Goal: Task Accomplishment & Management: Manage account settings

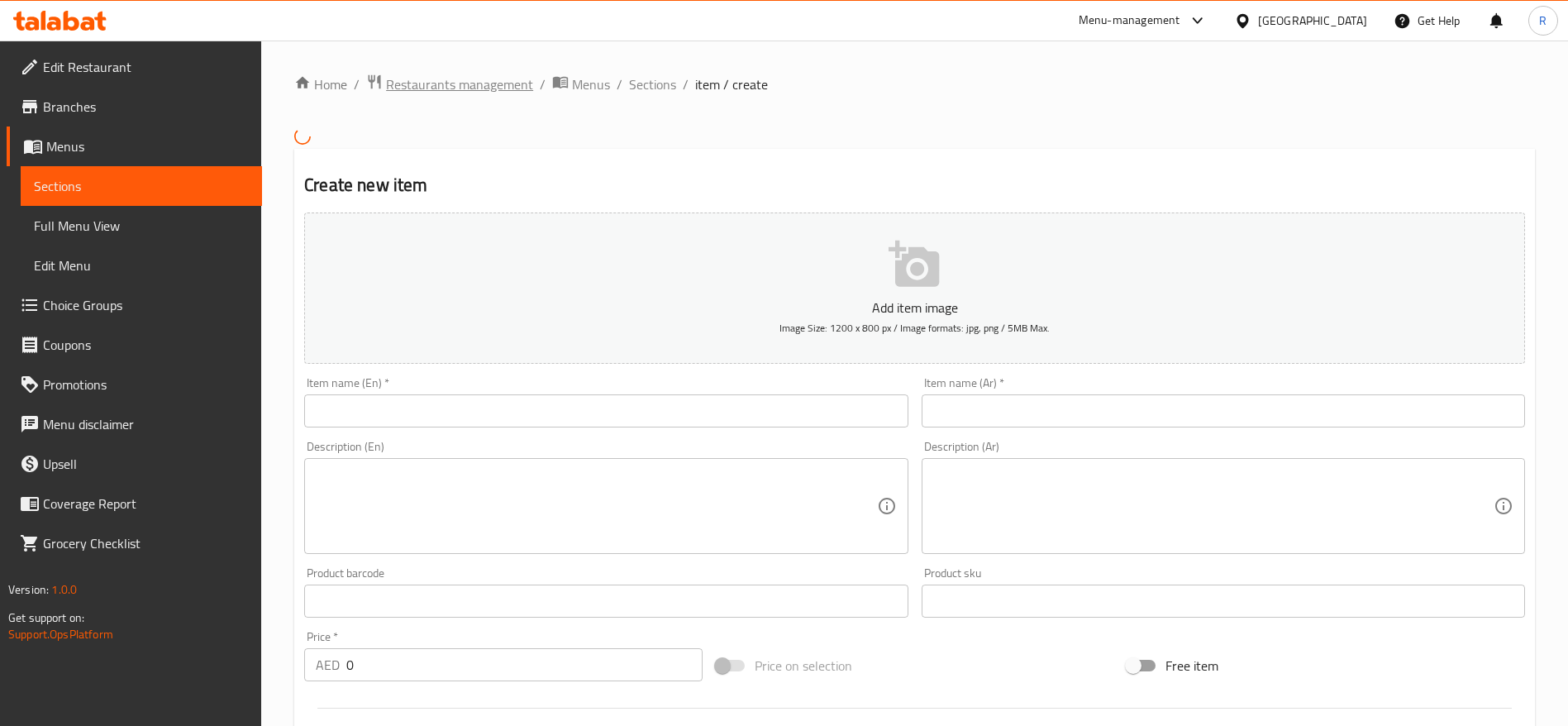
click at [418, 81] on span "Restaurants management" at bounding box center [459, 84] width 147 height 20
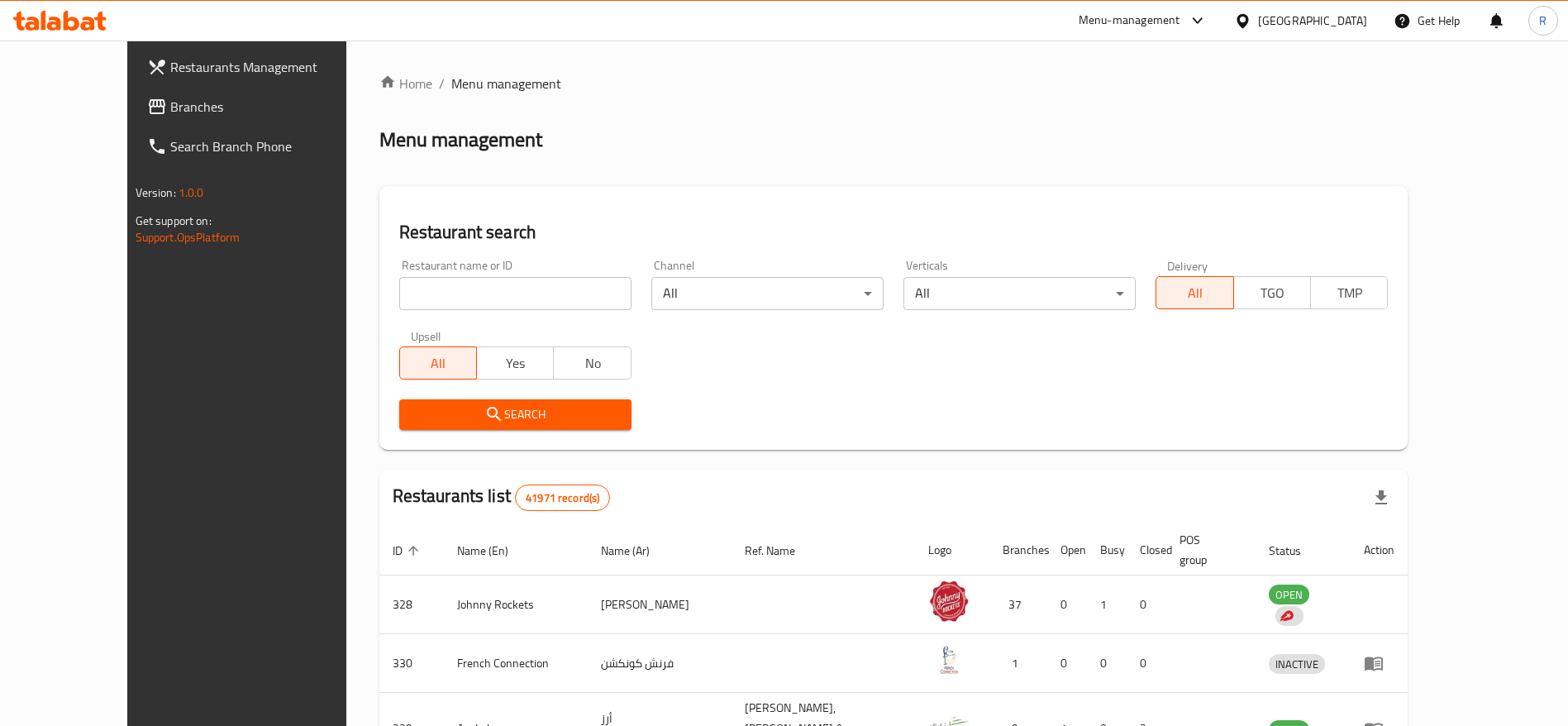
click at [509, 290] on input "search" at bounding box center [514, 293] width 232 height 33
click button "Search" at bounding box center [514, 413] width 232 height 30
click at [457, 288] on input "search" at bounding box center [514, 293] width 232 height 33
type input "everyday roastery"
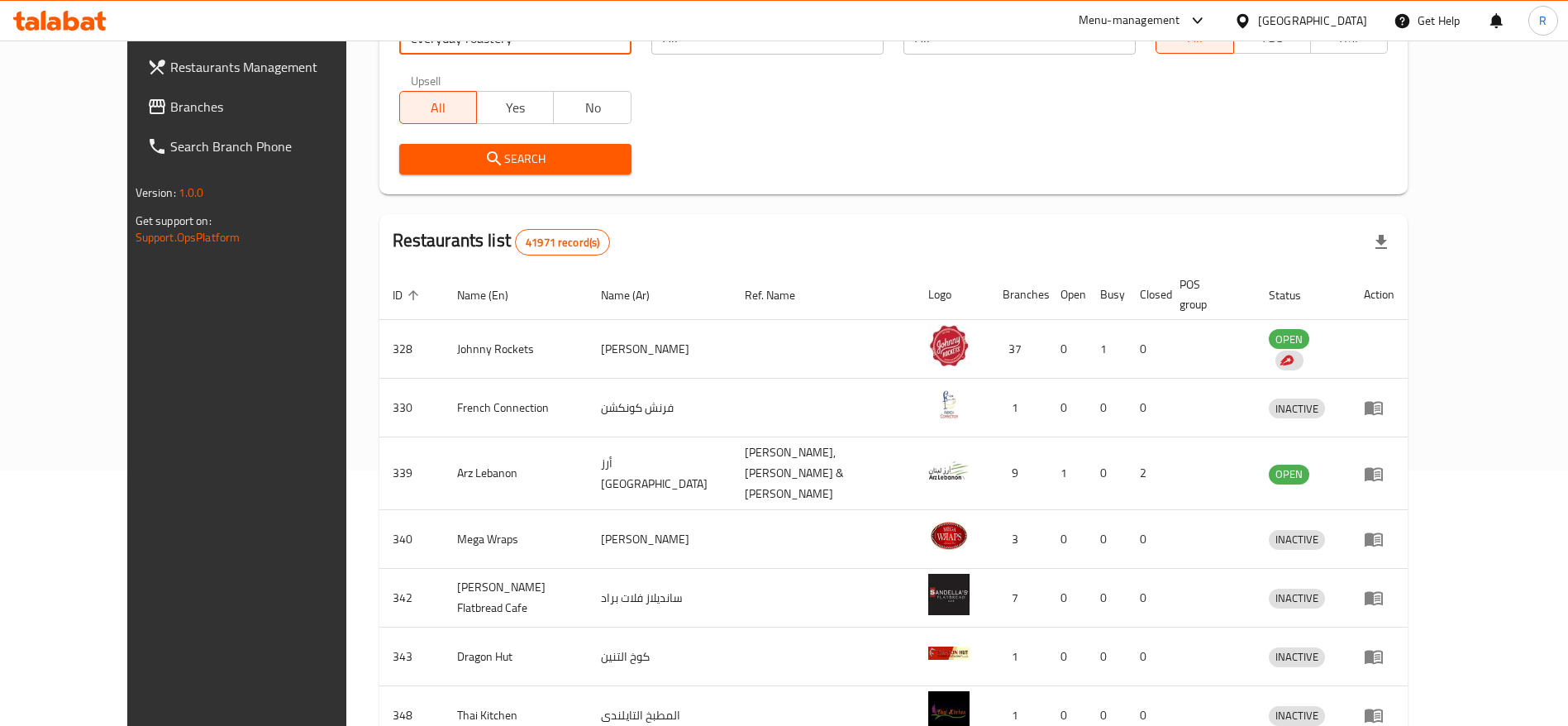
scroll to position [219, 0]
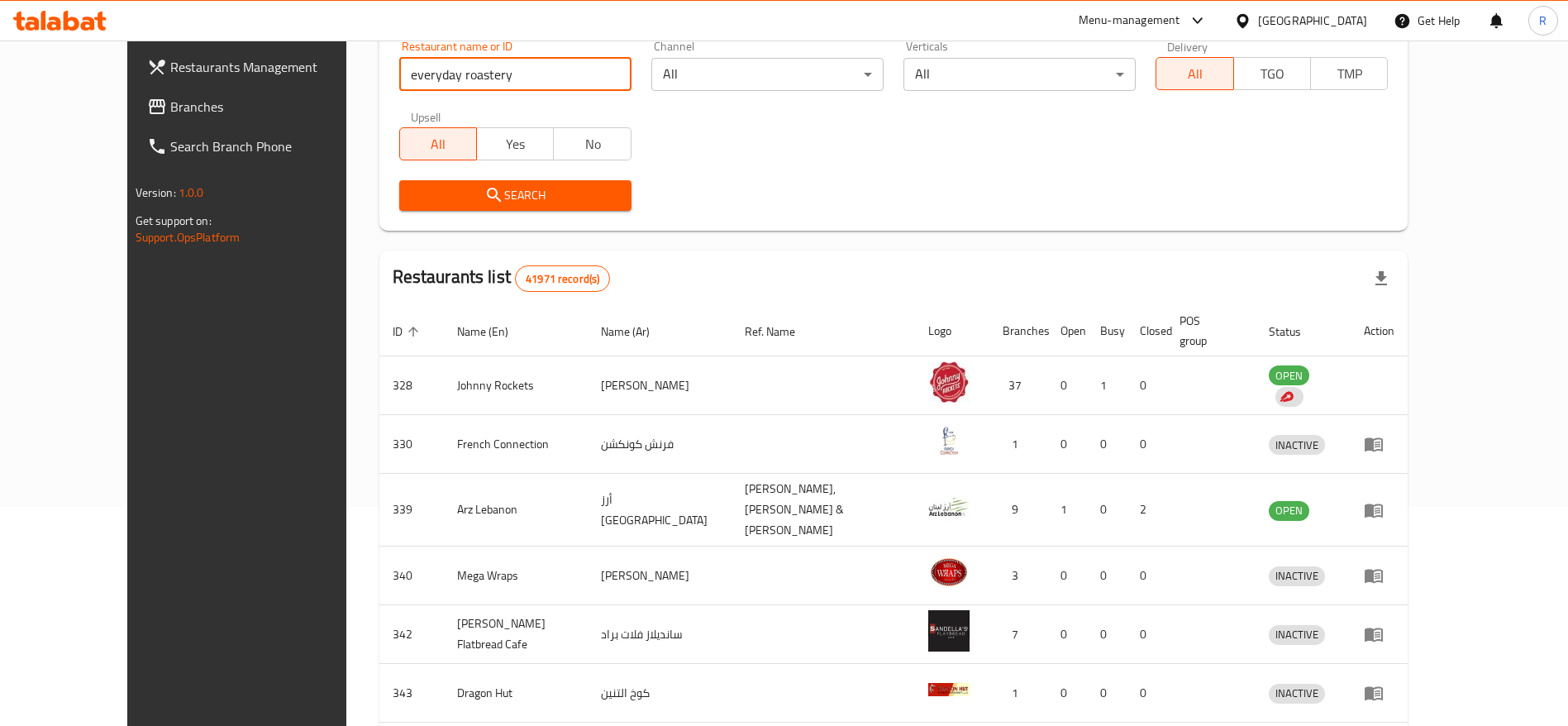
click button "Search" at bounding box center [514, 195] width 232 height 30
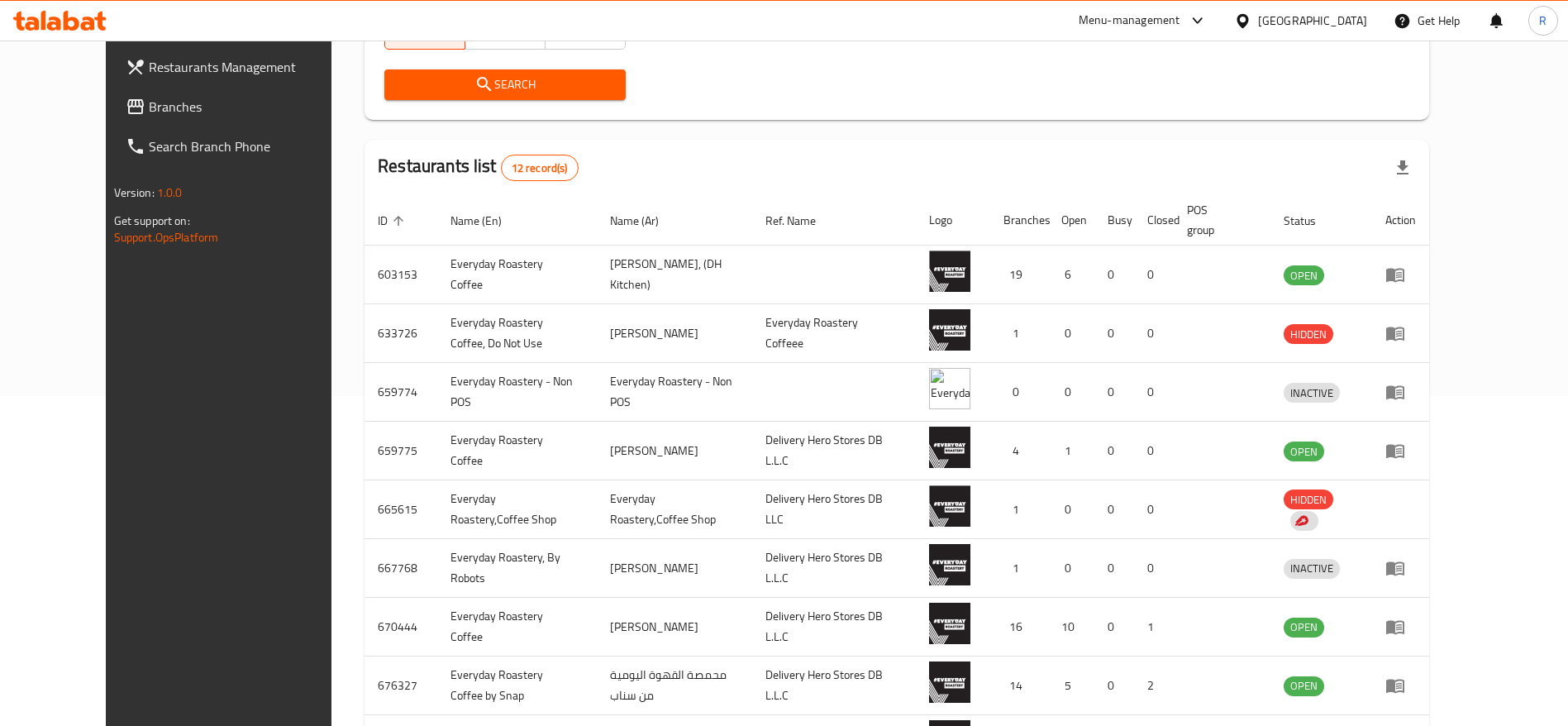
scroll to position [332, 0]
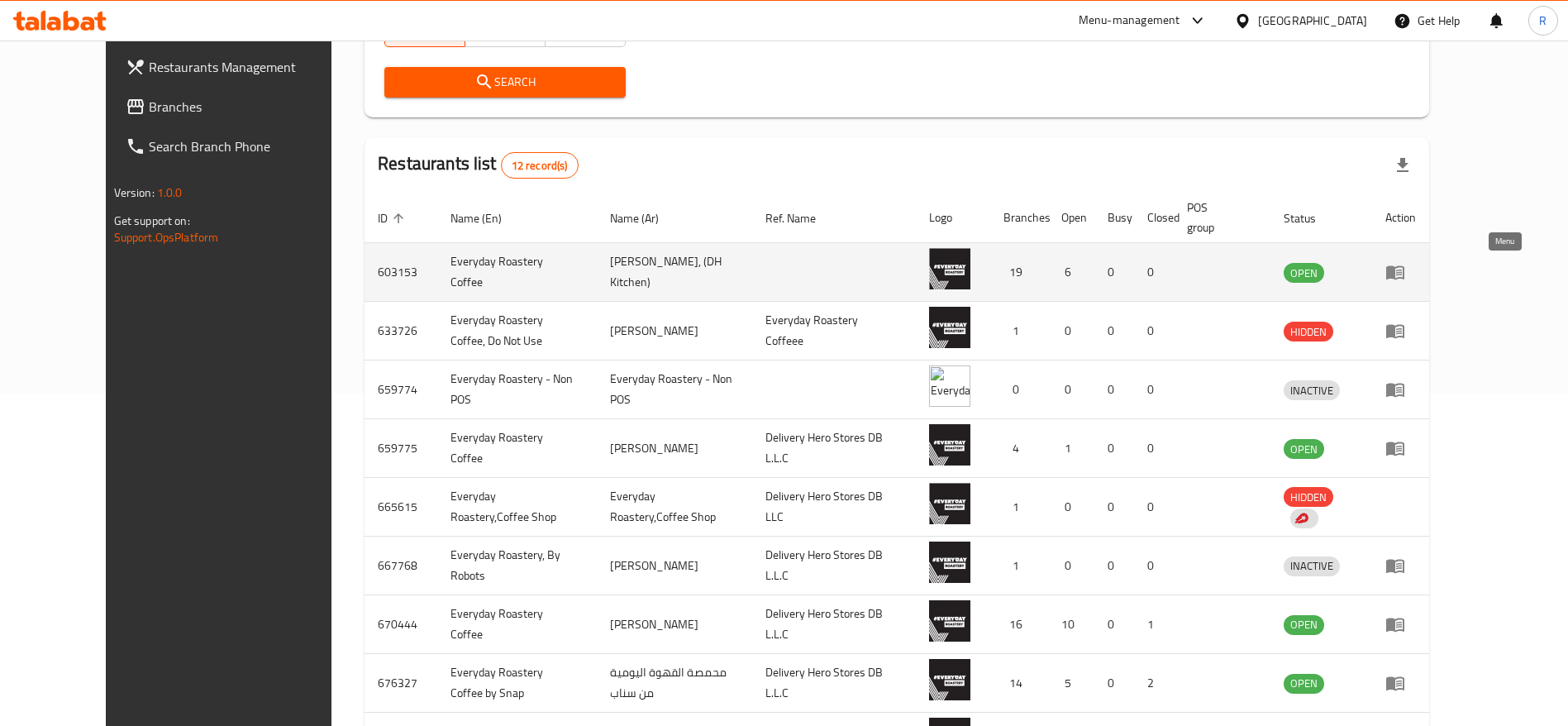
click at [1406, 265] on icon "enhanced table" at bounding box center [1396, 272] width 20 height 20
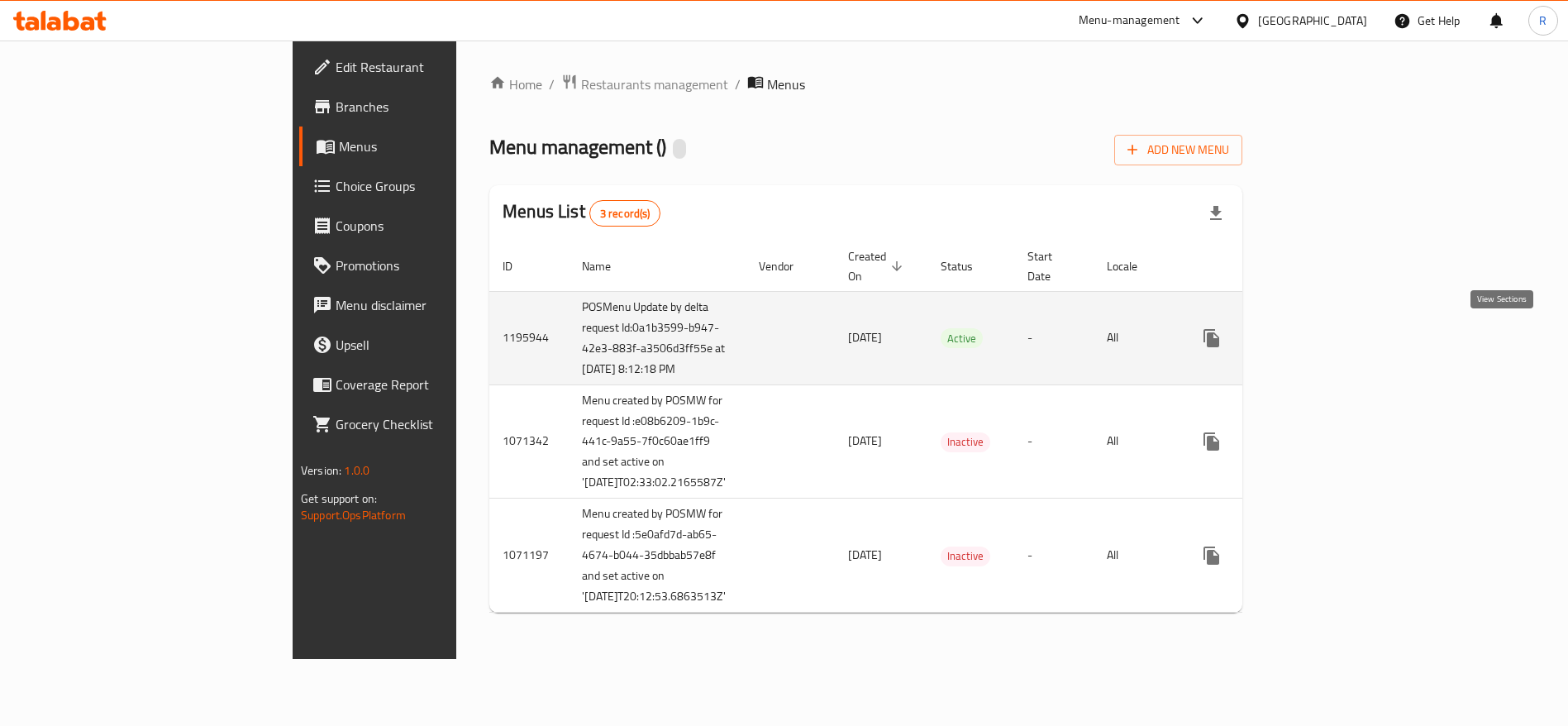
click at [1341, 345] on icon "enhanced table" at bounding box center [1331, 338] width 20 height 20
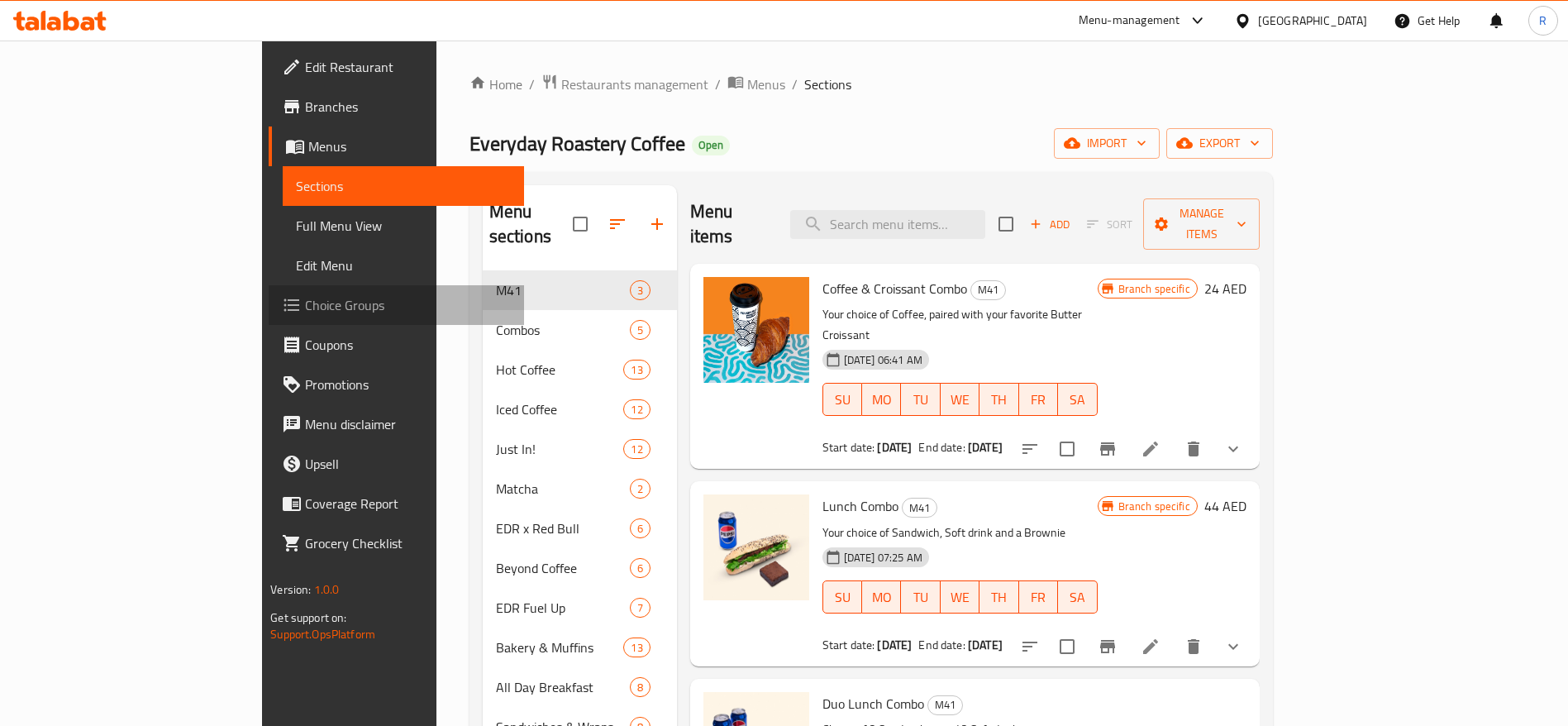
click at [305, 306] on span "Choice Groups" at bounding box center [408, 305] width 206 height 20
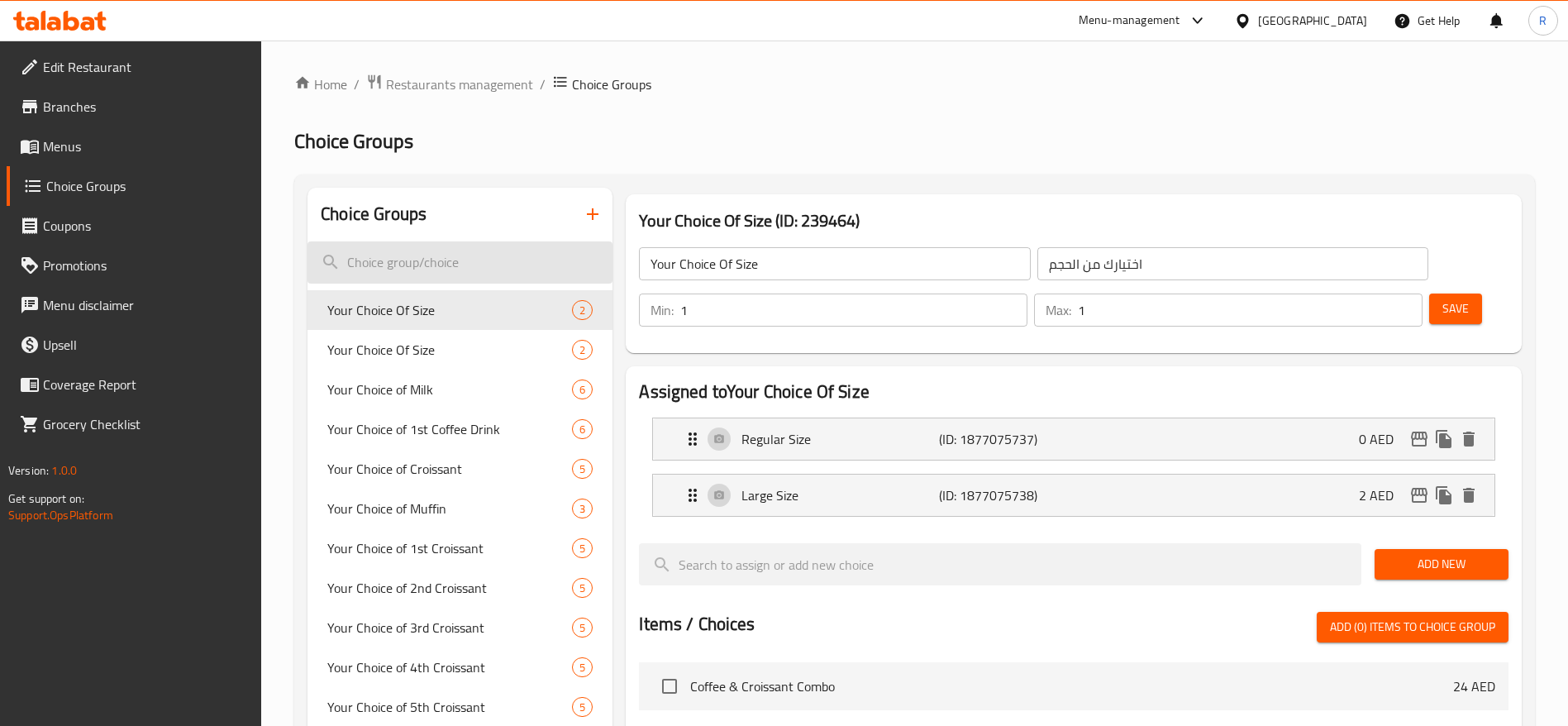
click at [479, 260] on input "search" at bounding box center [459, 262] width 305 height 42
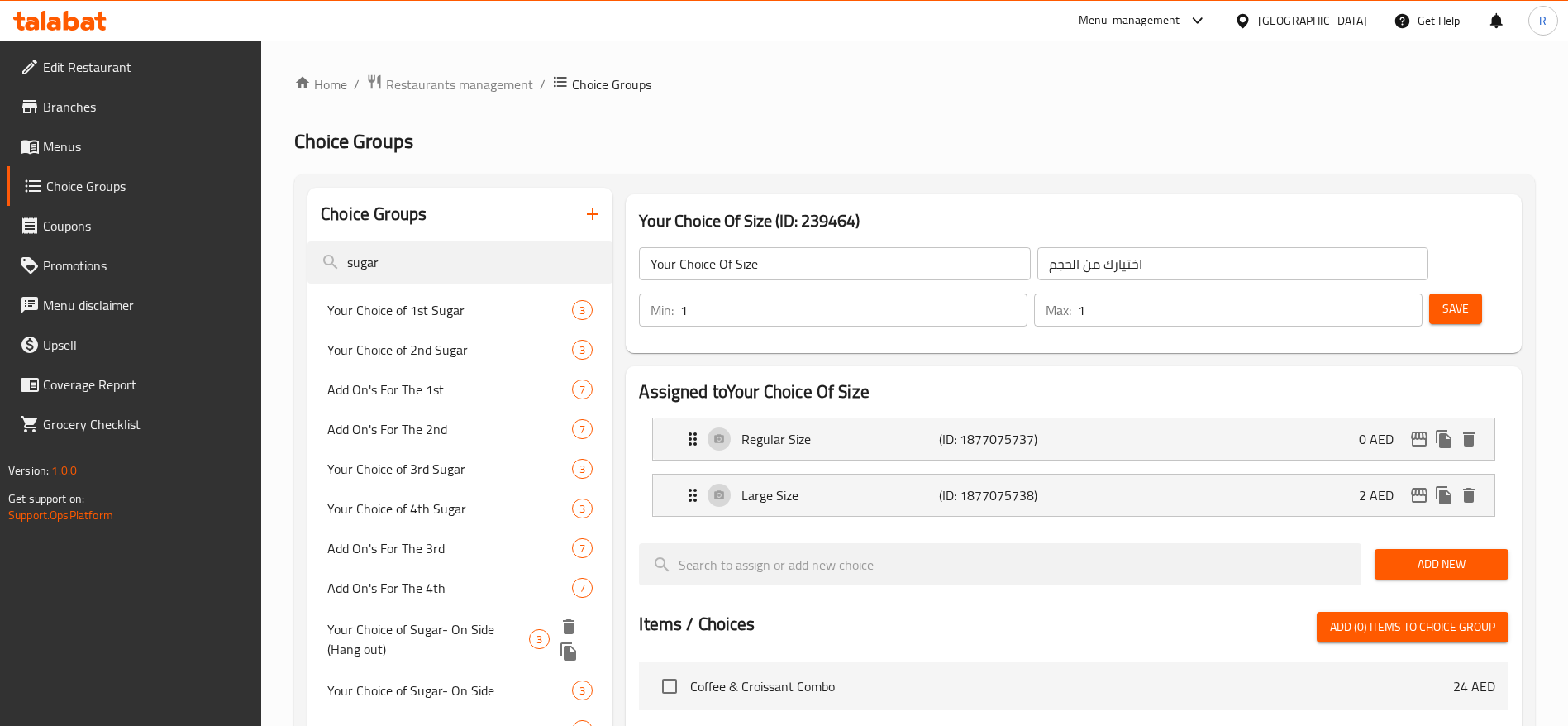
type input "sugar"
click at [425, 622] on span "Your Choice of Sugar- On Side (Hang out)" at bounding box center [427, 638] width 201 height 39
type input "Your Choice of Sugar- On Side (Hang out)"
type input "اختيارك من السكر على الجانب (التسكع)"
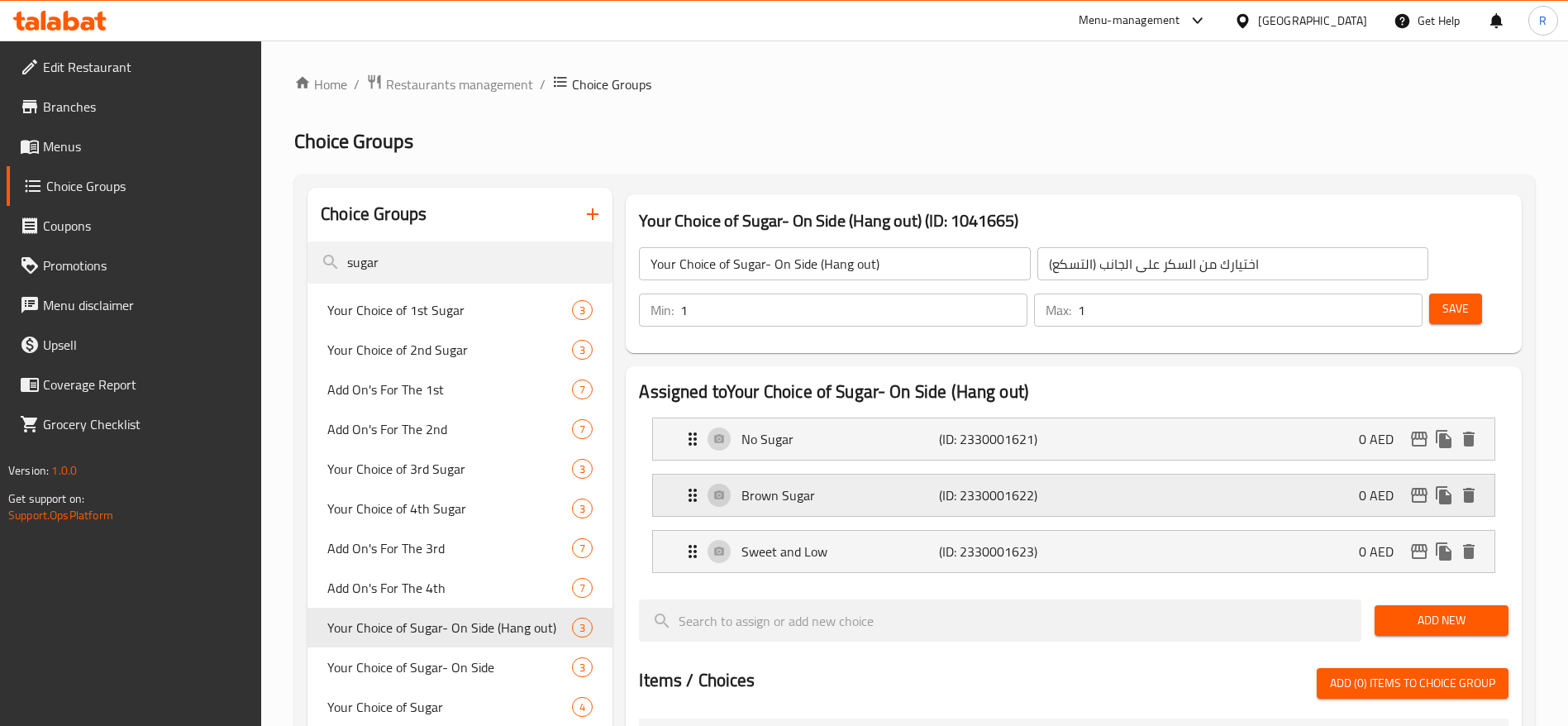
click at [886, 485] on p "Brown Sugar" at bounding box center [840, 495] width 197 height 20
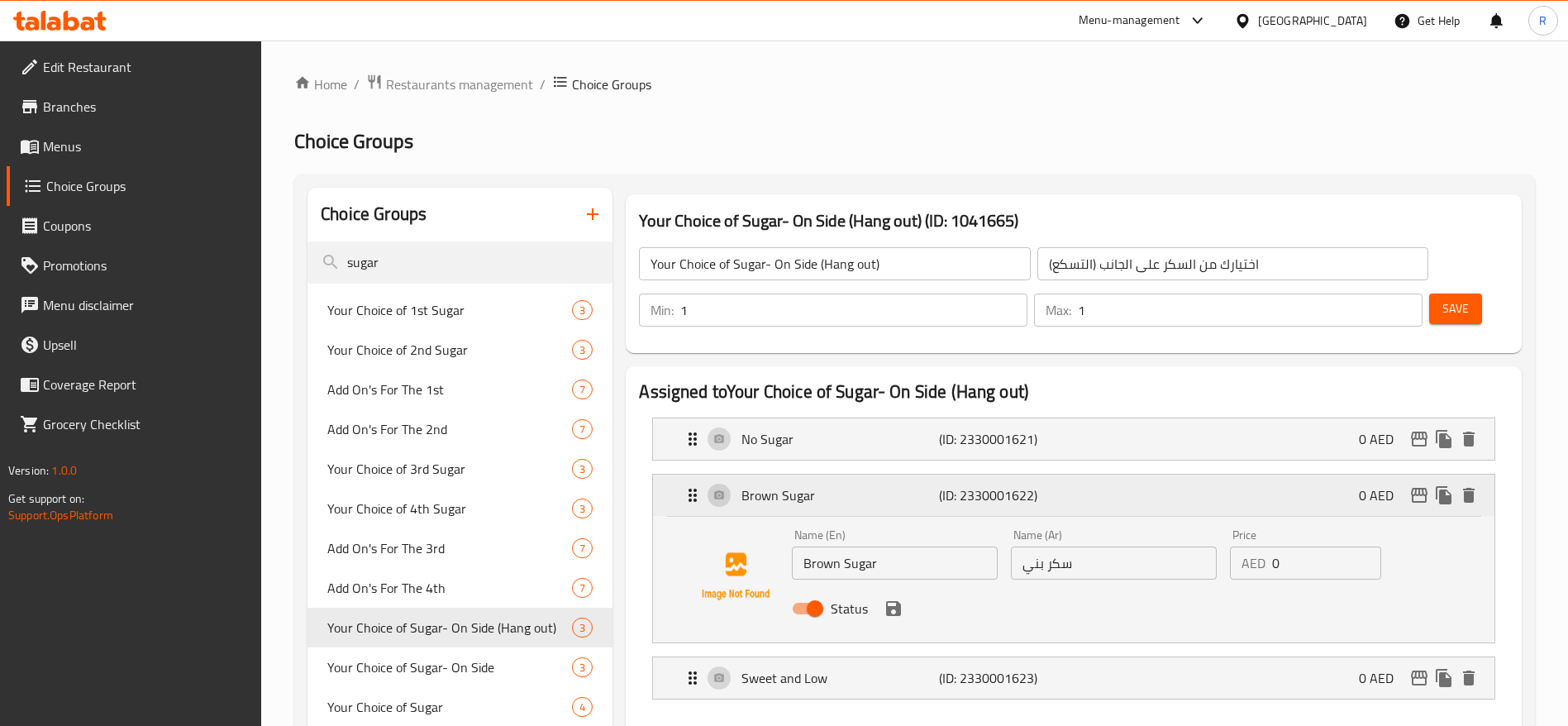
click at [847, 485] on p "Brown Sugar" at bounding box center [840, 495] width 197 height 20
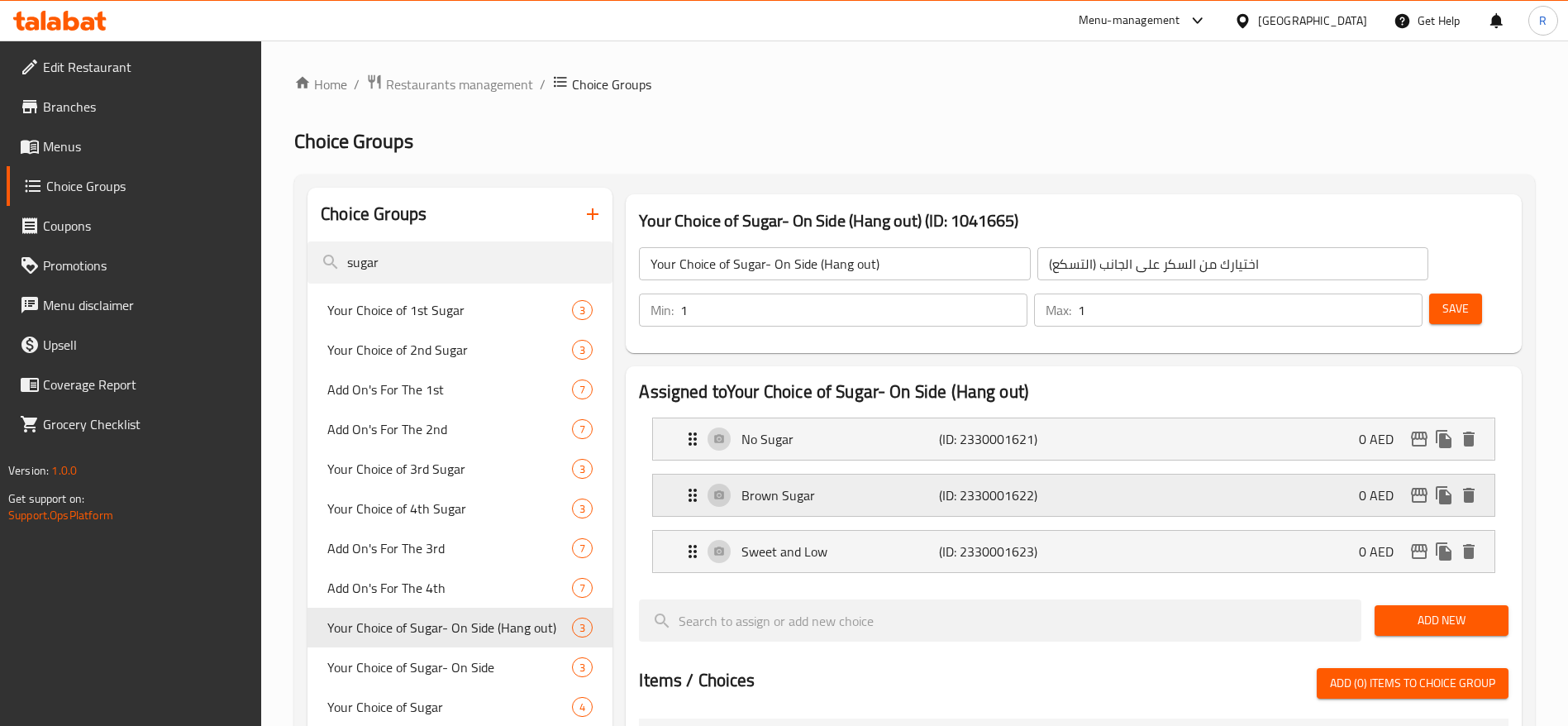
click at [853, 485] on p "Brown Sugar" at bounding box center [840, 495] width 197 height 20
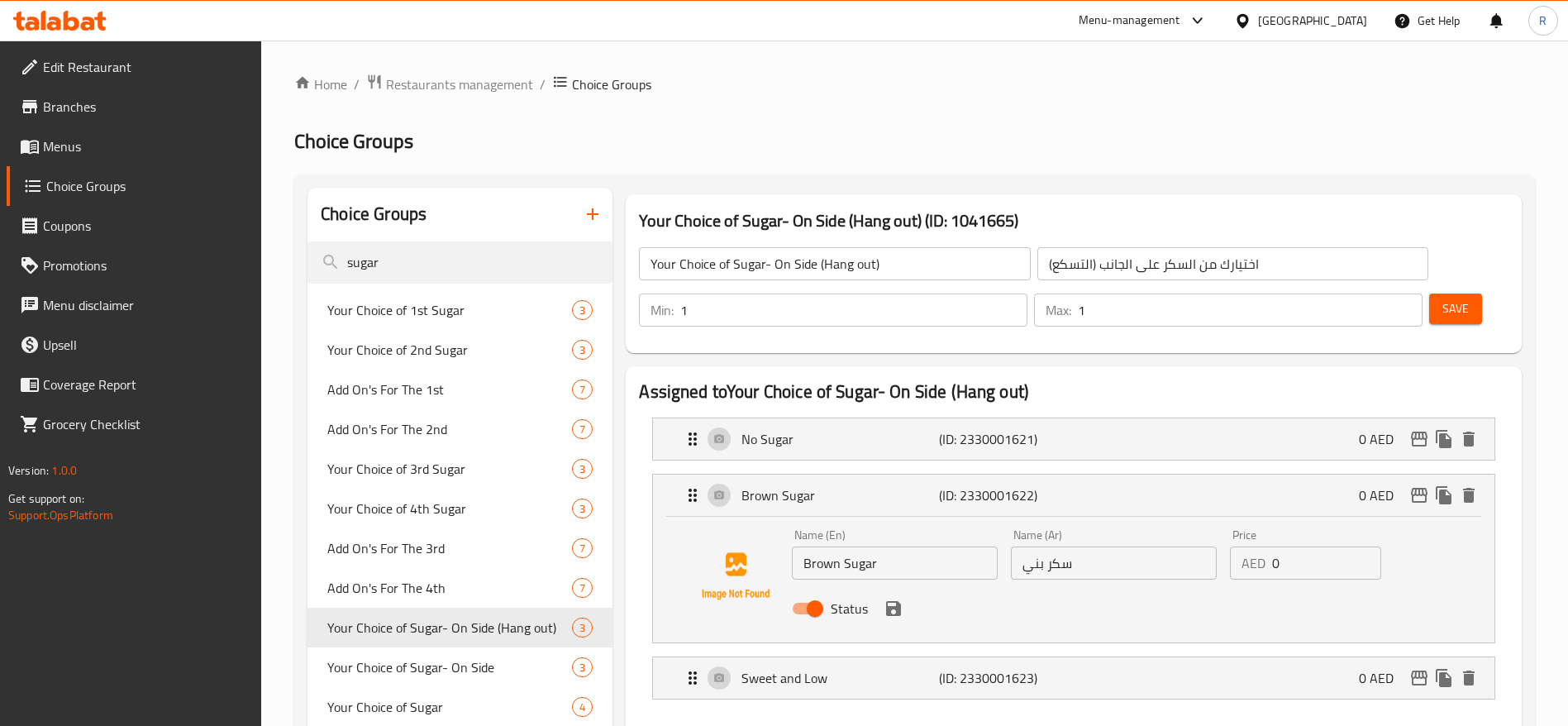
click at [895, 546] on input "Brown Sugar" at bounding box center [895, 563] width 206 height 33
click at [890, 600] on icon "save" at bounding box center [894, 608] width 15 height 15
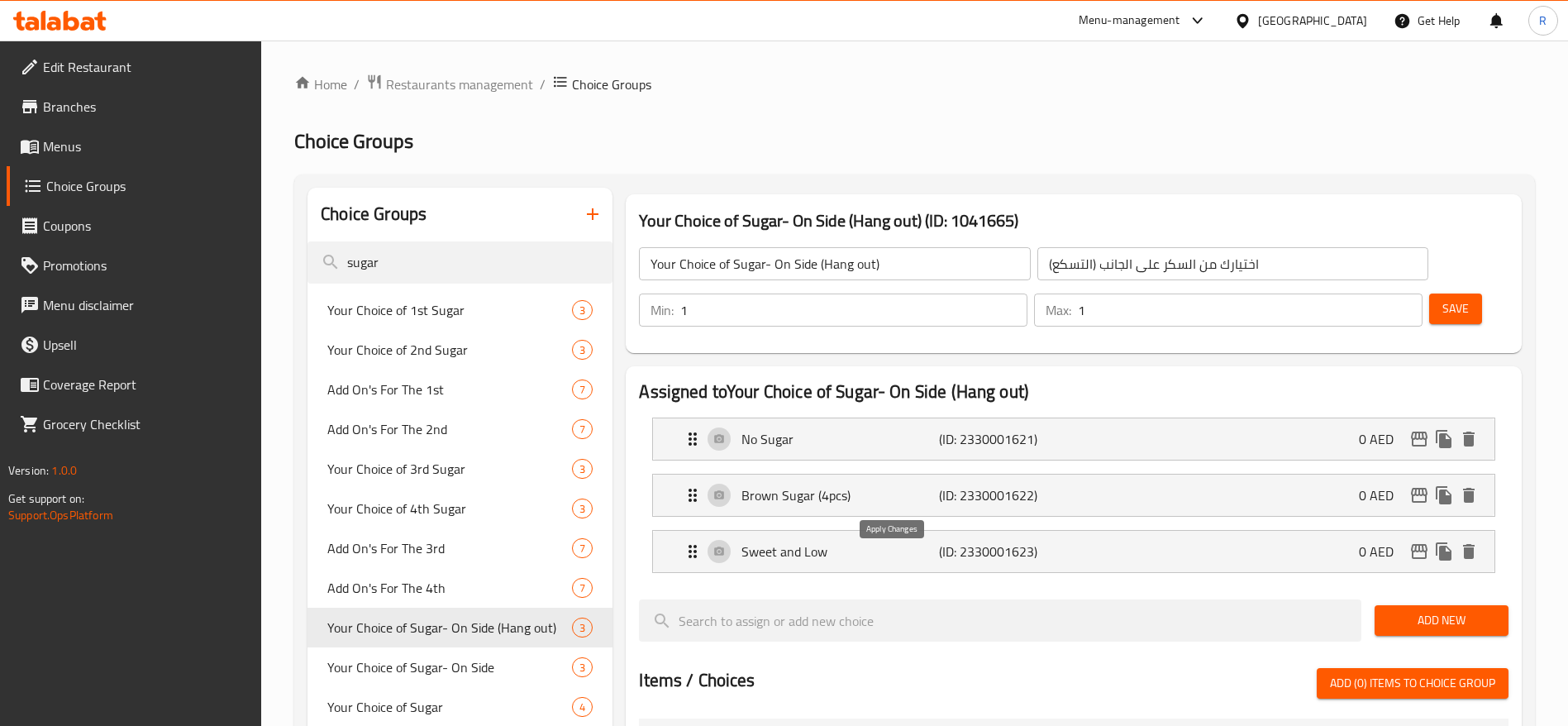
type input "Brown Sugar (4pcs)"
click at [830, 542] on p "Sweet and Low" at bounding box center [840, 552] width 197 height 20
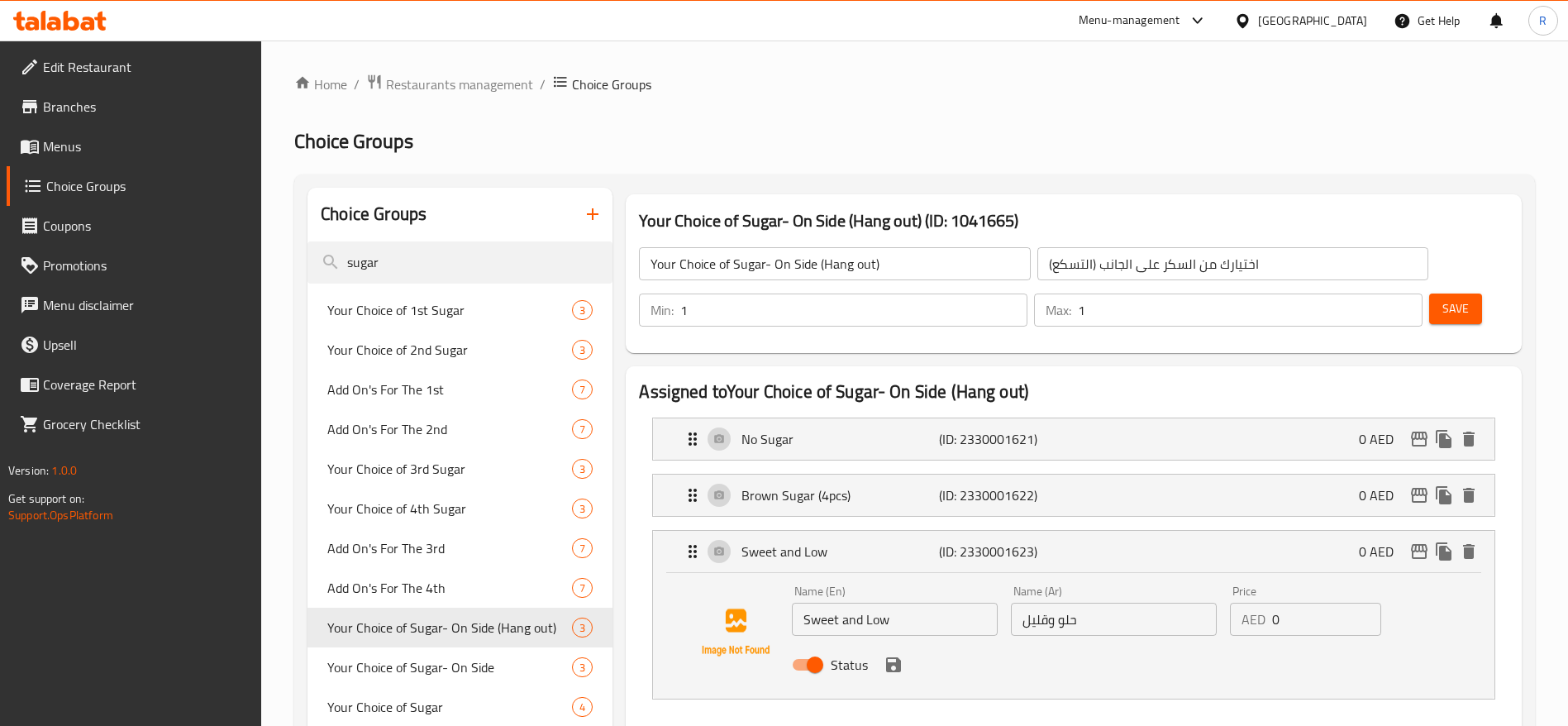
click at [906, 602] on input "Sweet and Low" at bounding box center [895, 619] width 206 height 33
click at [892, 657] on icon "save" at bounding box center [894, 665] width 15 height 15
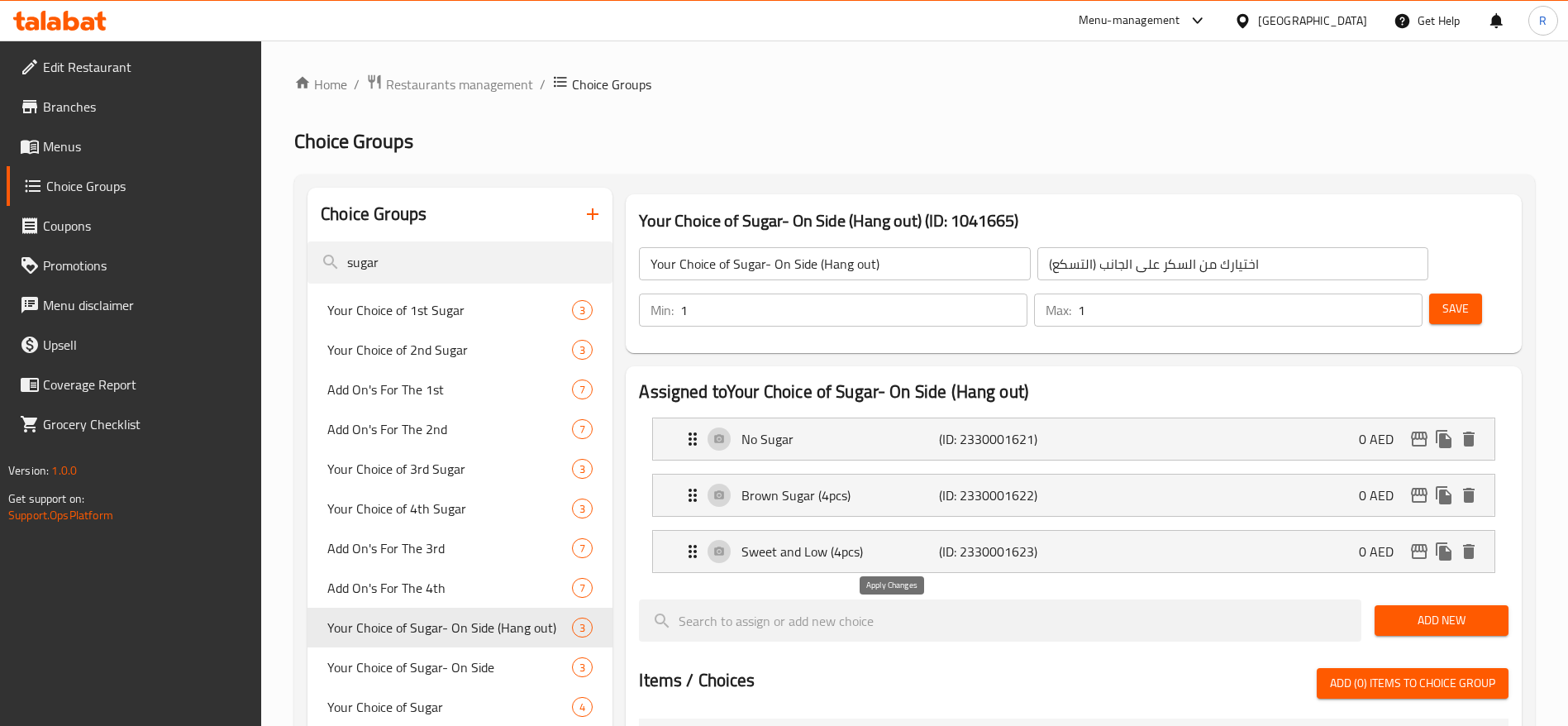
type input "Sweet and Low (4pcs)"
click at [1442, 293] on button "Save" at bounding box center [1456, 308] width 53 height 30
click at [1430, 293] on button "Save" at bounding box center [1456, 308] width 53 height 30
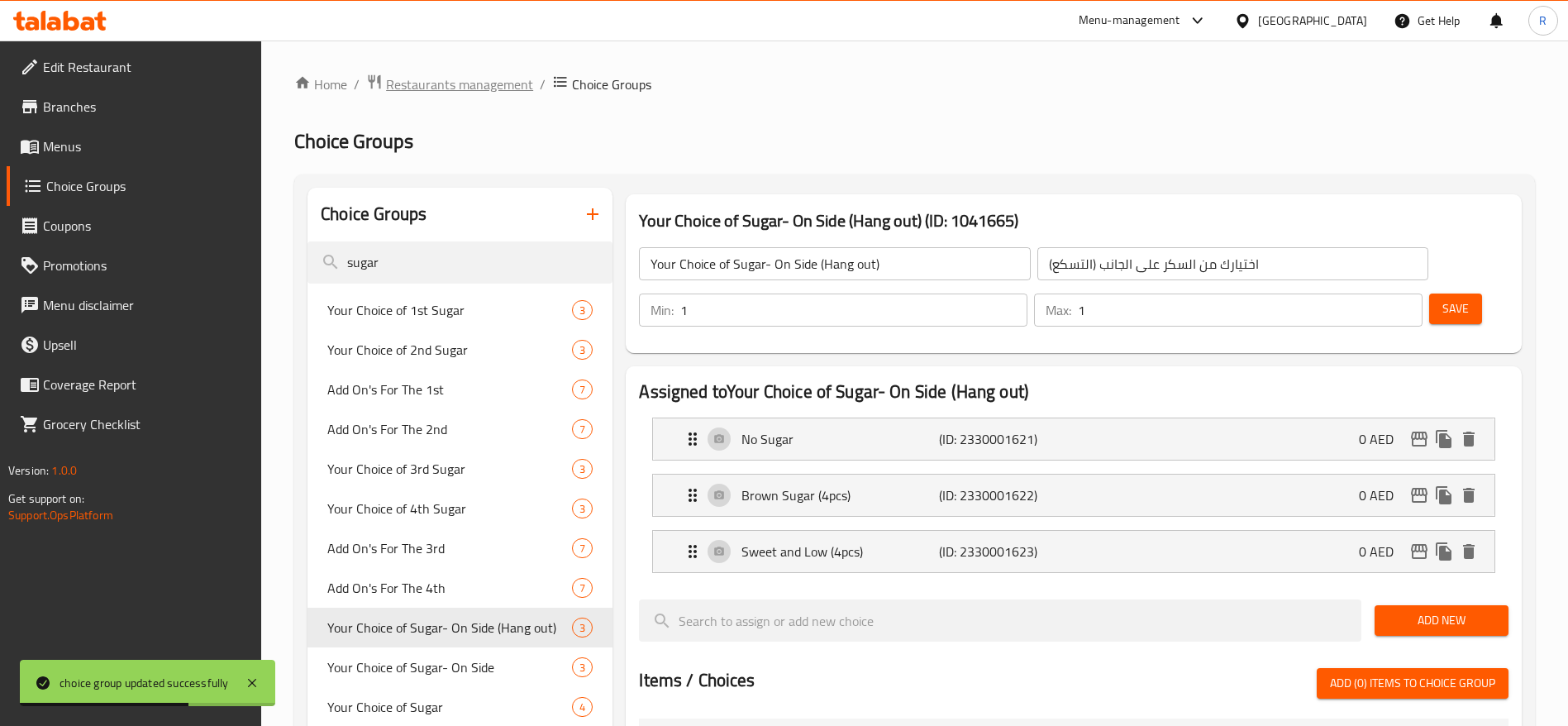
click at [483, 87] on span "Restaurants management" at bounding box center [459, 84] width 147 height 20
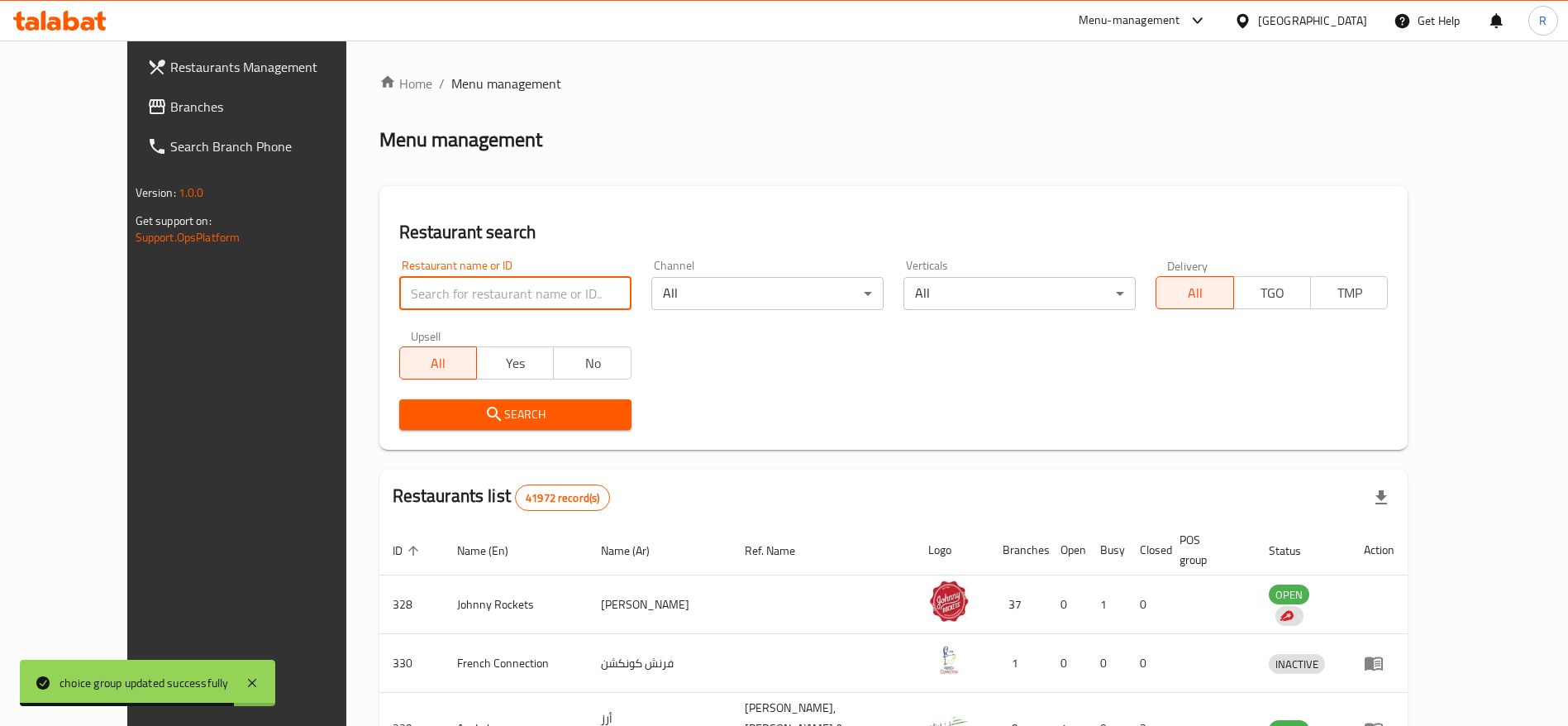
click at [446, 294] on input "search" at bounding box center [514, 293] width 232 height 33
type input "everyday roastery"
click button "Search" at bounding box center [514, 413] width 232 height 30
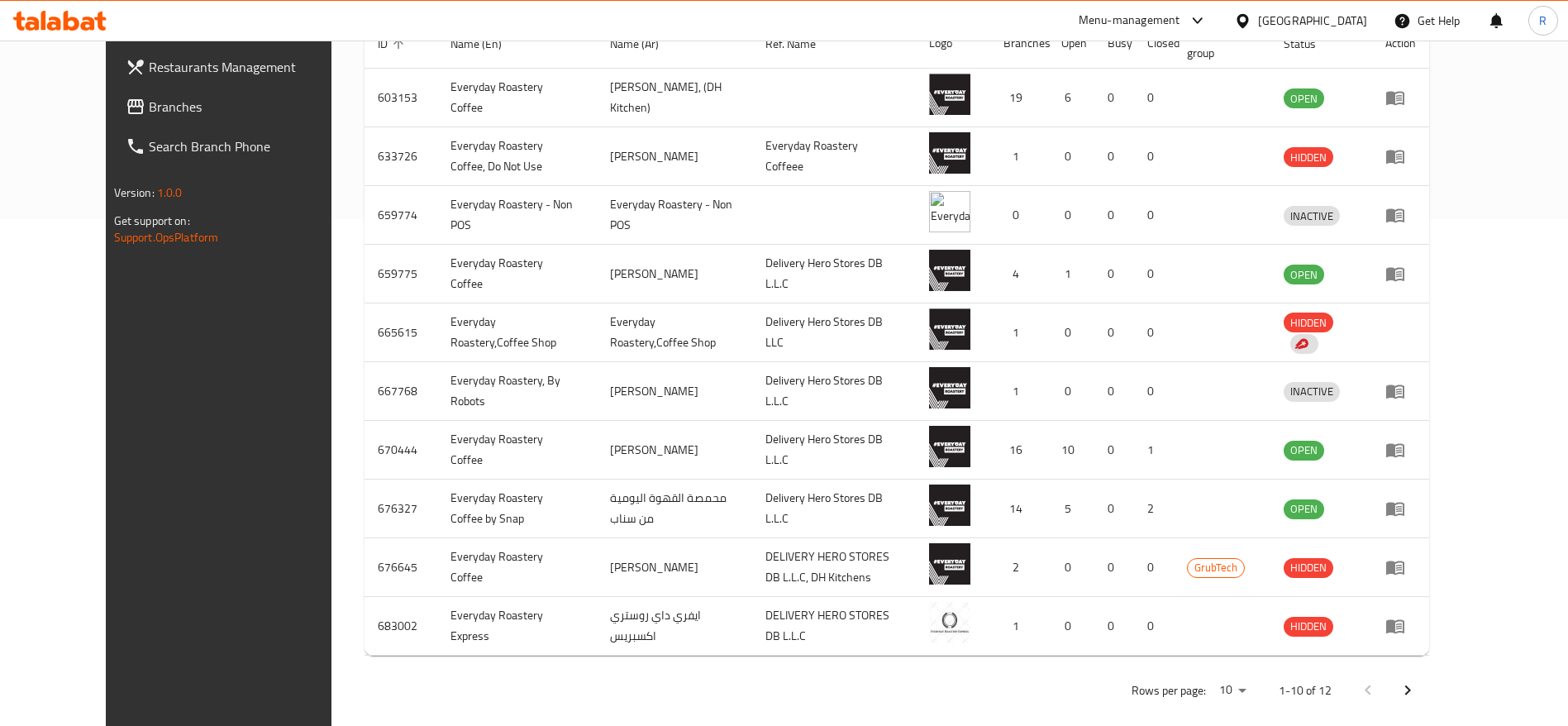
scroll to position [525, 0]
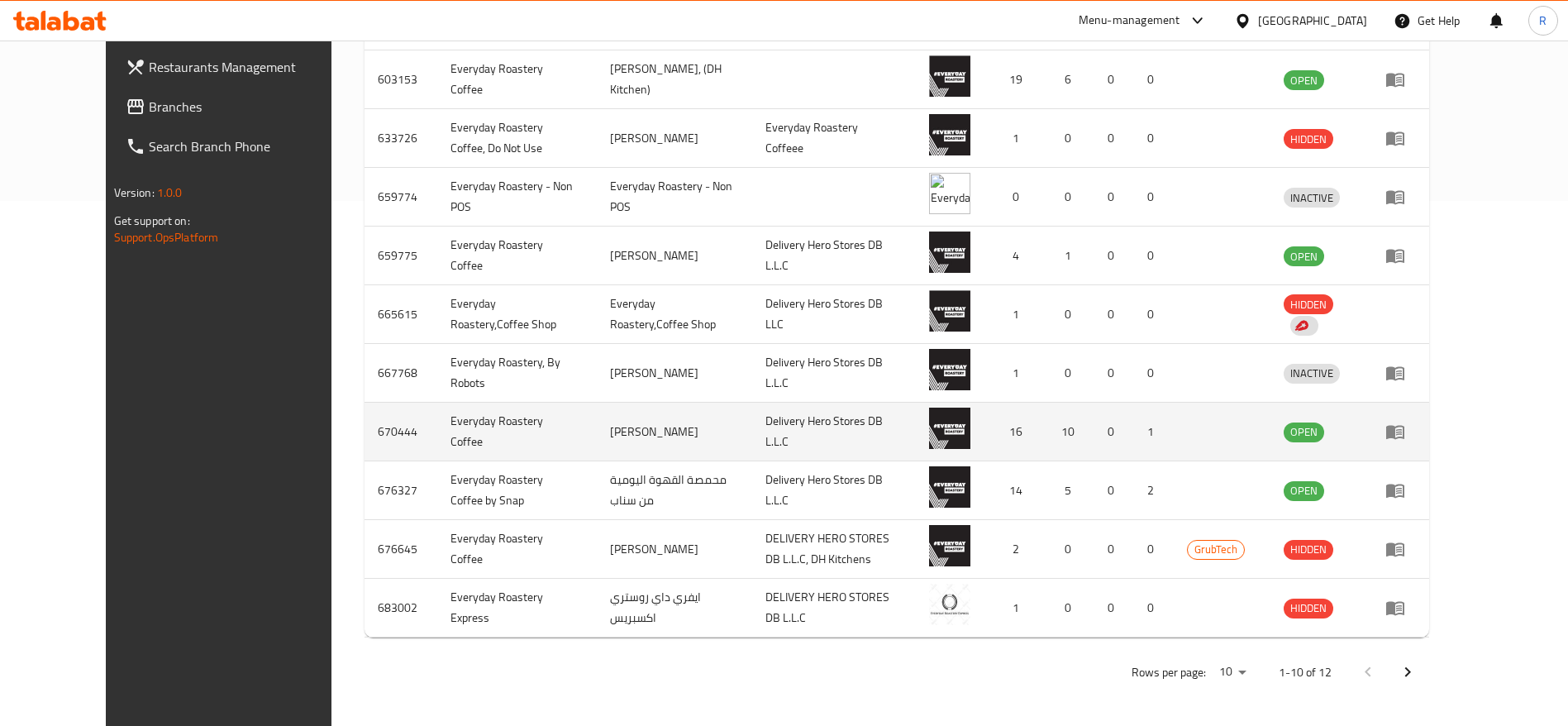
click at [1402, 429] on icon "enhanced table" at bounding box center [1399, 432] width 6 height 6
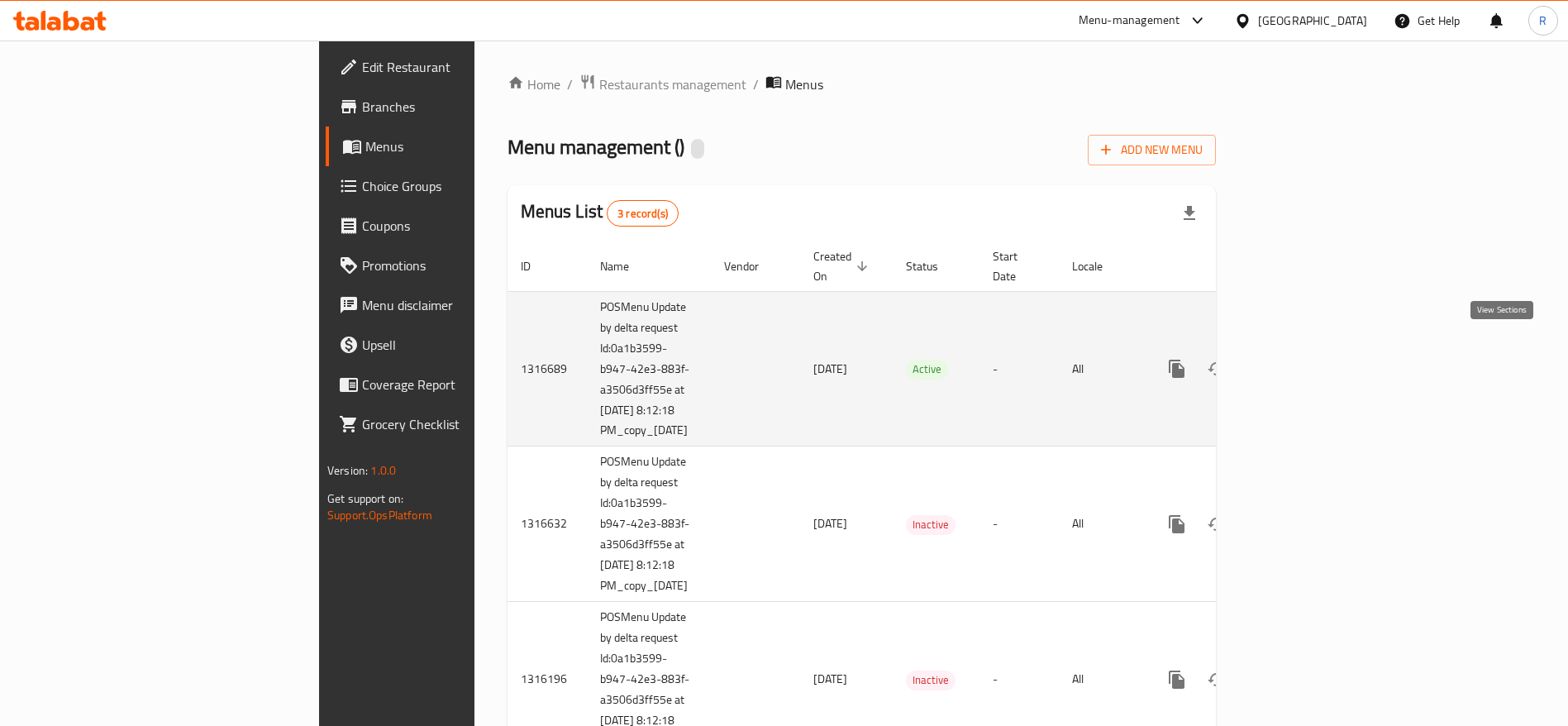
click at [1307, 358] on icon "enhanced table" at bounding box center [1297, 368] width 20 height 20
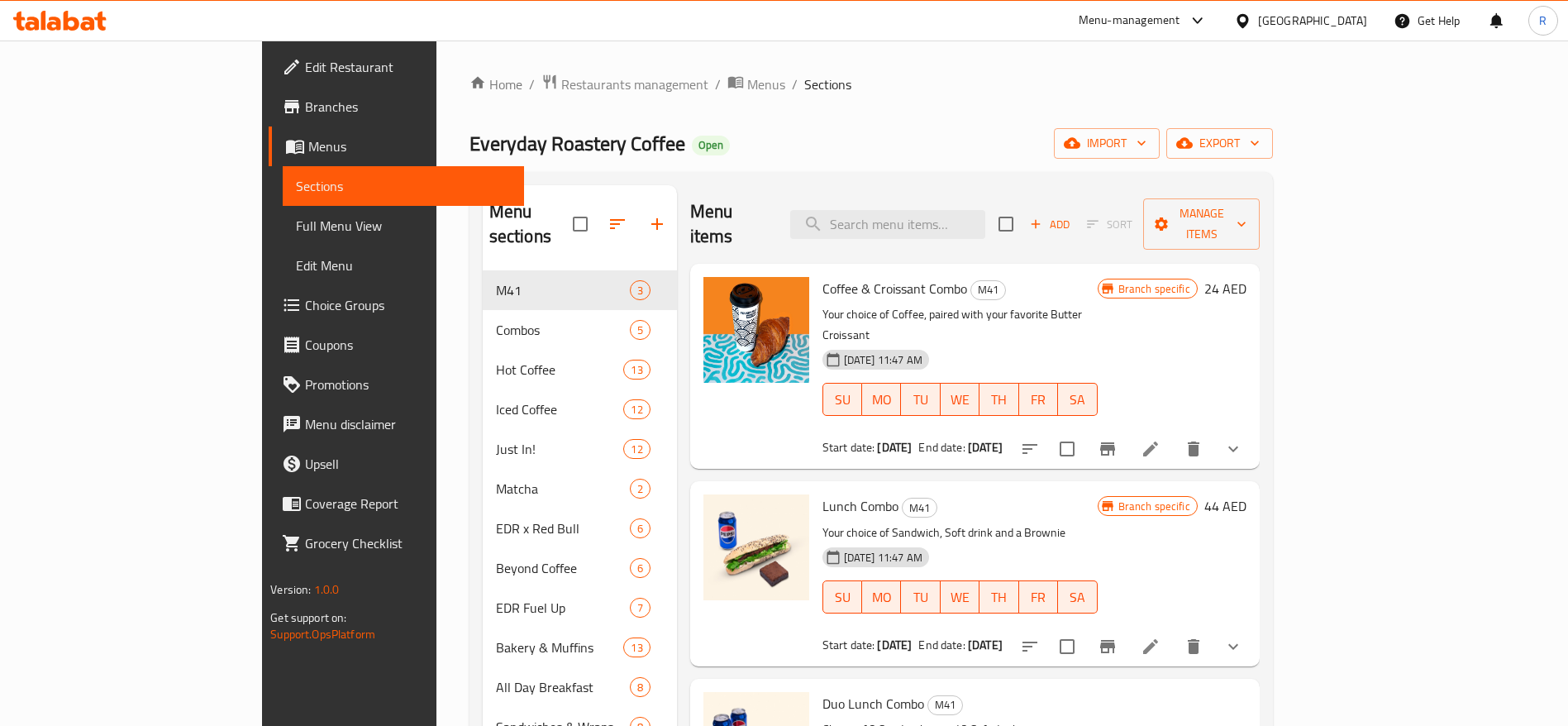
click at [305, 299] on span "Choice Groups" at bounding box center [408, 305] width 206 height 20
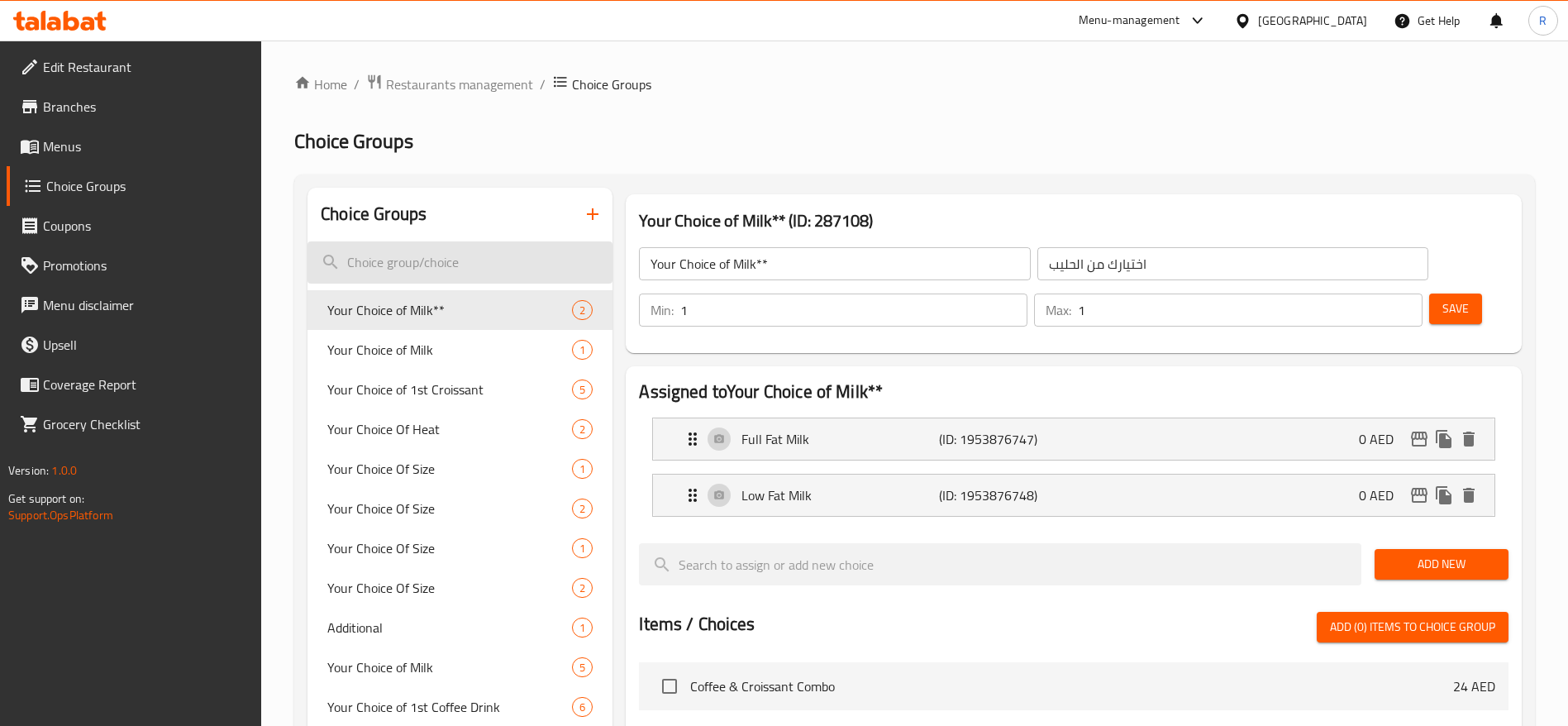
click at [497, 257] on input "search" at bounding box center [459, 262] width 305 height 42
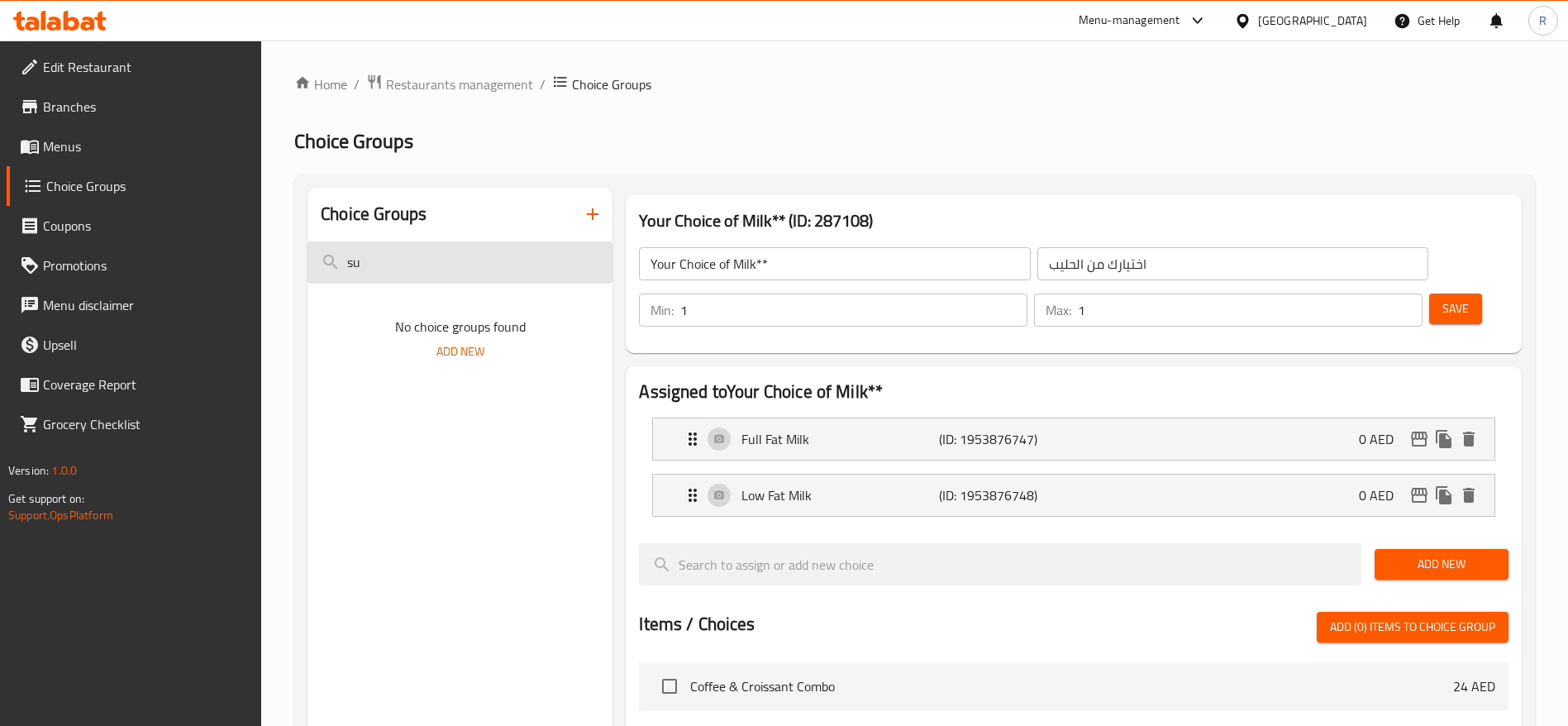
type input "s"
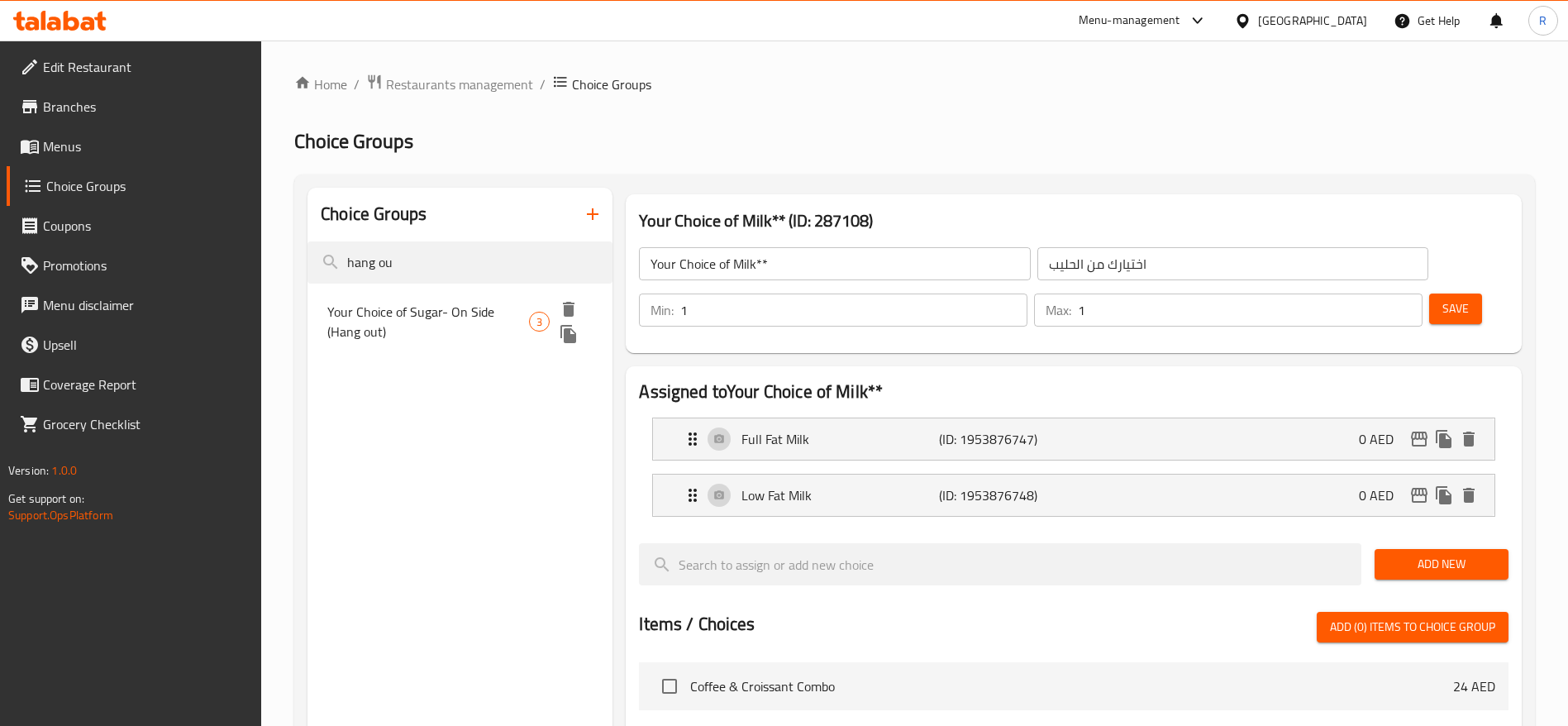
type input "hang ou"
click at [459, 310] on span "Your Choice of Sugar- On Side (Hang out)" at bounding box center [427, 321] width 201 height 39
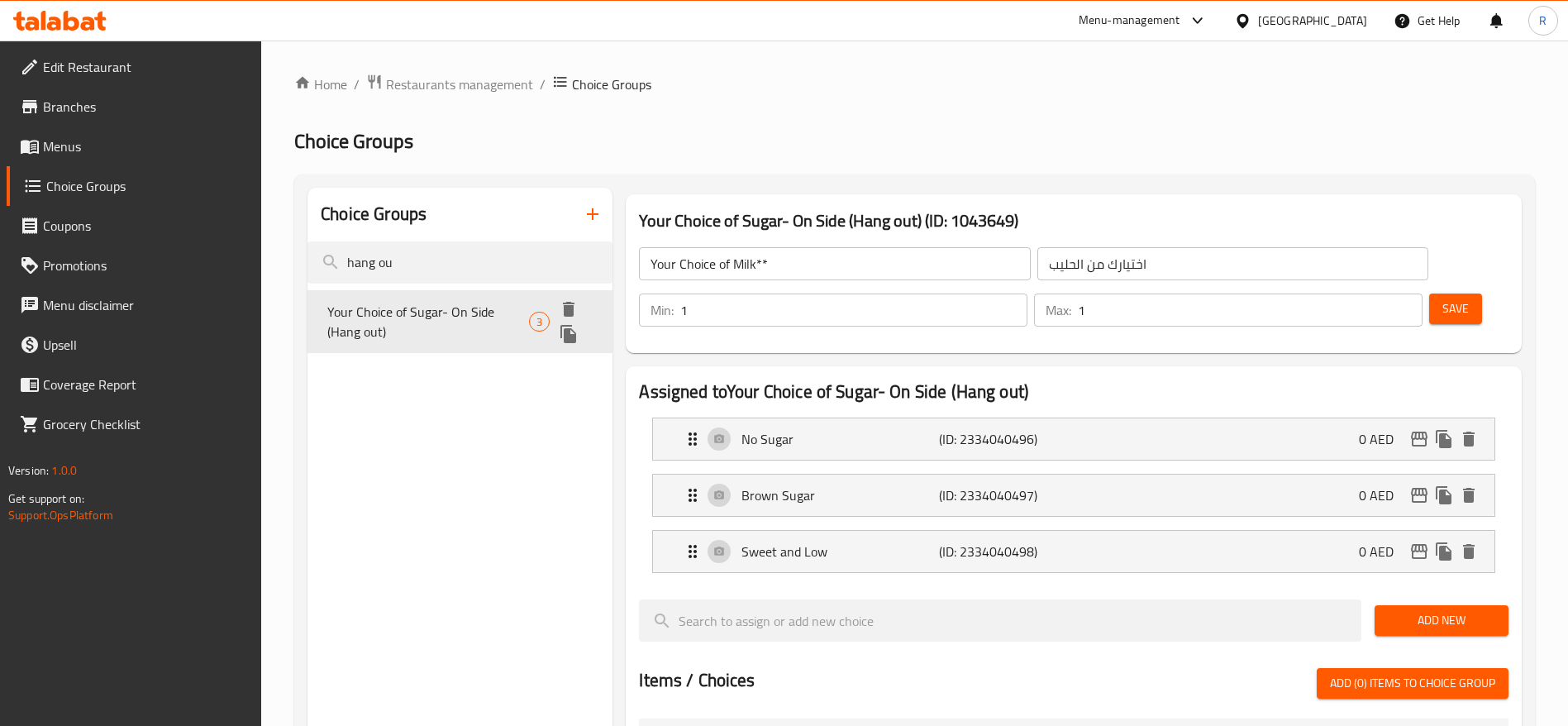
type input "Your Choice of Sugar- On Side (Hang out)"
type input "اختيارك من السكر على الجانب (التسكع)"
click at [887, 475] on div "Brown Sugar (ID: 2334040497) 0 AED" at bounding box center [1079, 495] width 792 height 41
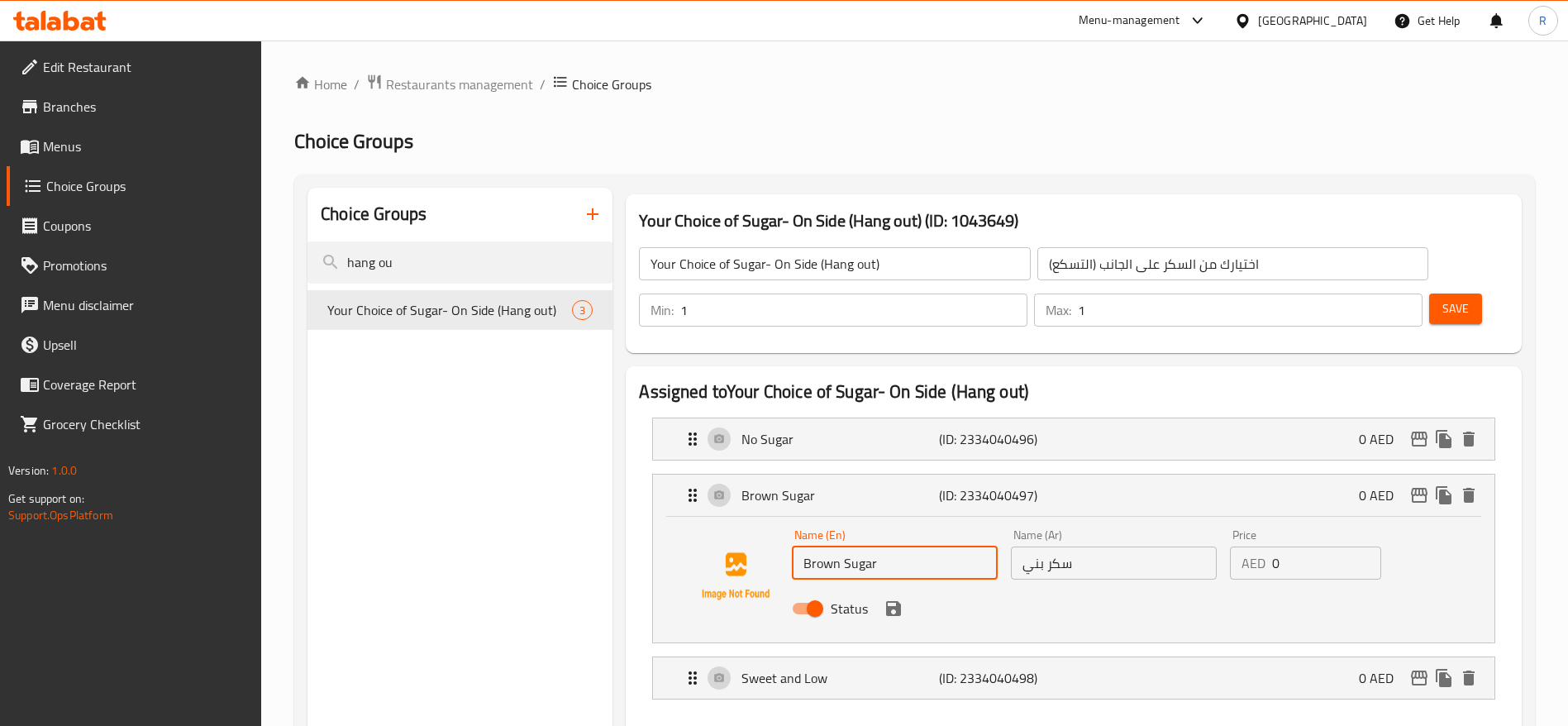
click at [908, 546] on input "Brown Sugar" at bounding box center [895, 563] width 206 height 33
click at [893, 600] on icon "save" at bounding box center [894, 608] width 15 height 15
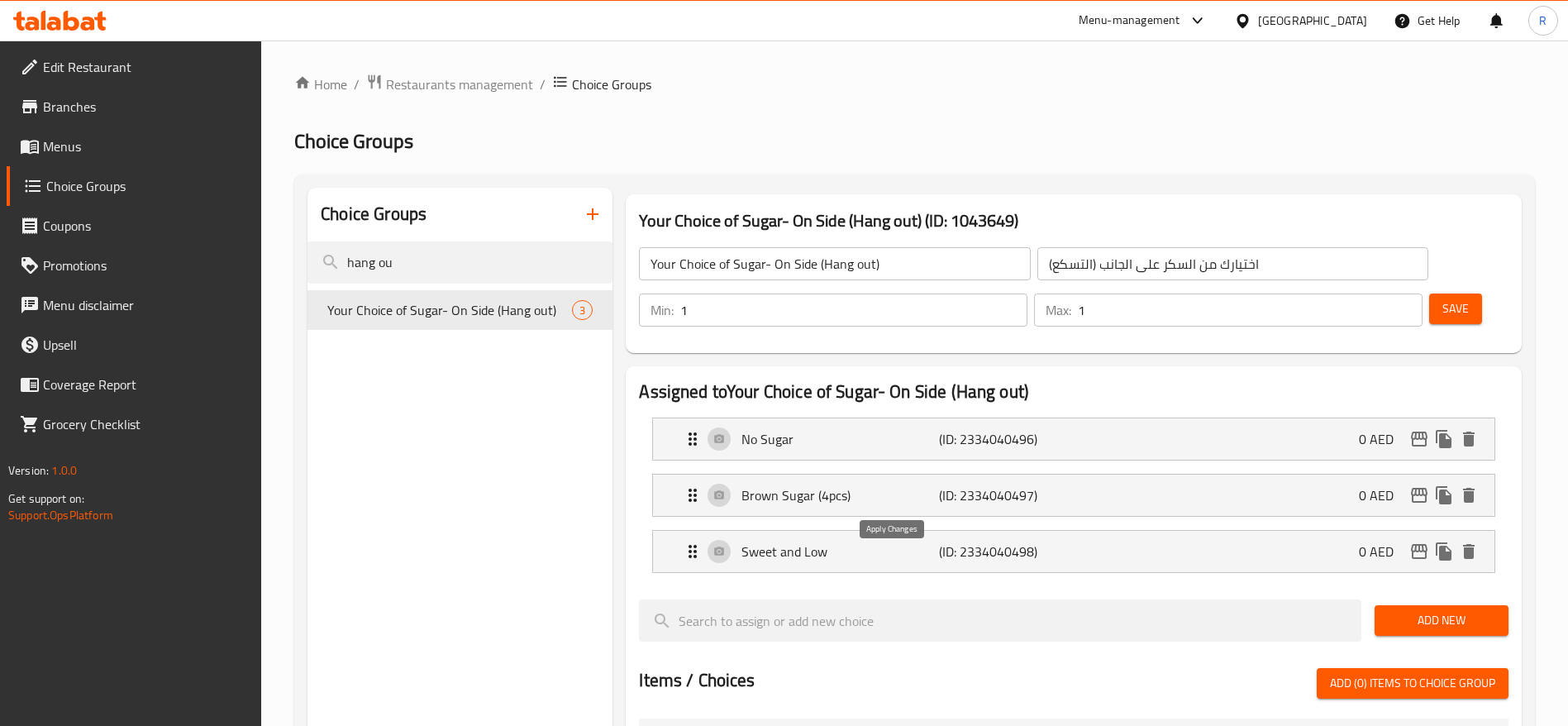
type input "Brown Sugar (4pcs)"
click at [881, 542] on p "Sweet and Low" at bounding box center [840, 552] width 197 height 20
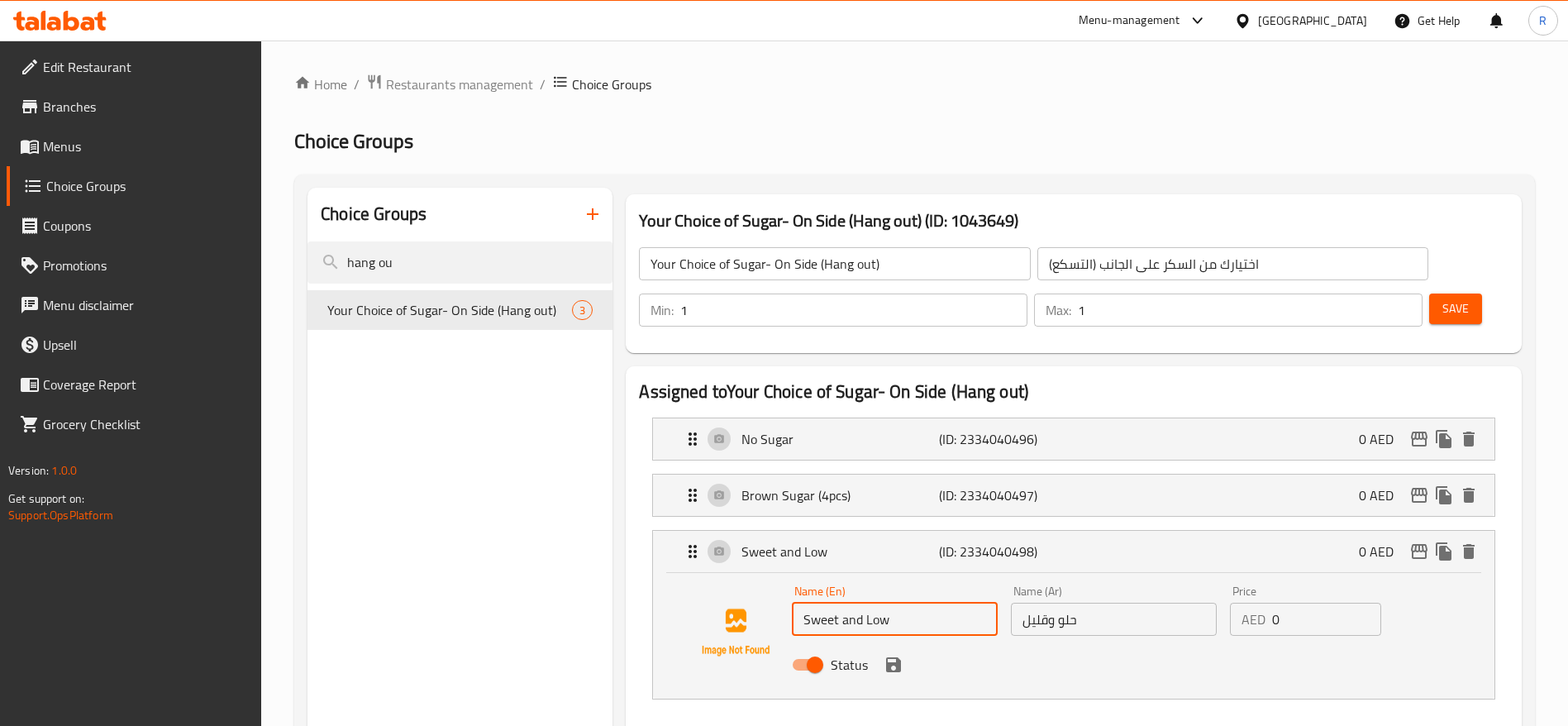
click at [909, 602] on input "Sweet and Low" at bounding box center [895, 619] width 206 height 33
click at [892, 643] on div "Status" at bounding box center [1114, 665] width 657 height 45
click at [891, 654] on icon "save" at bounding box center [894, 665] width 20 height 20
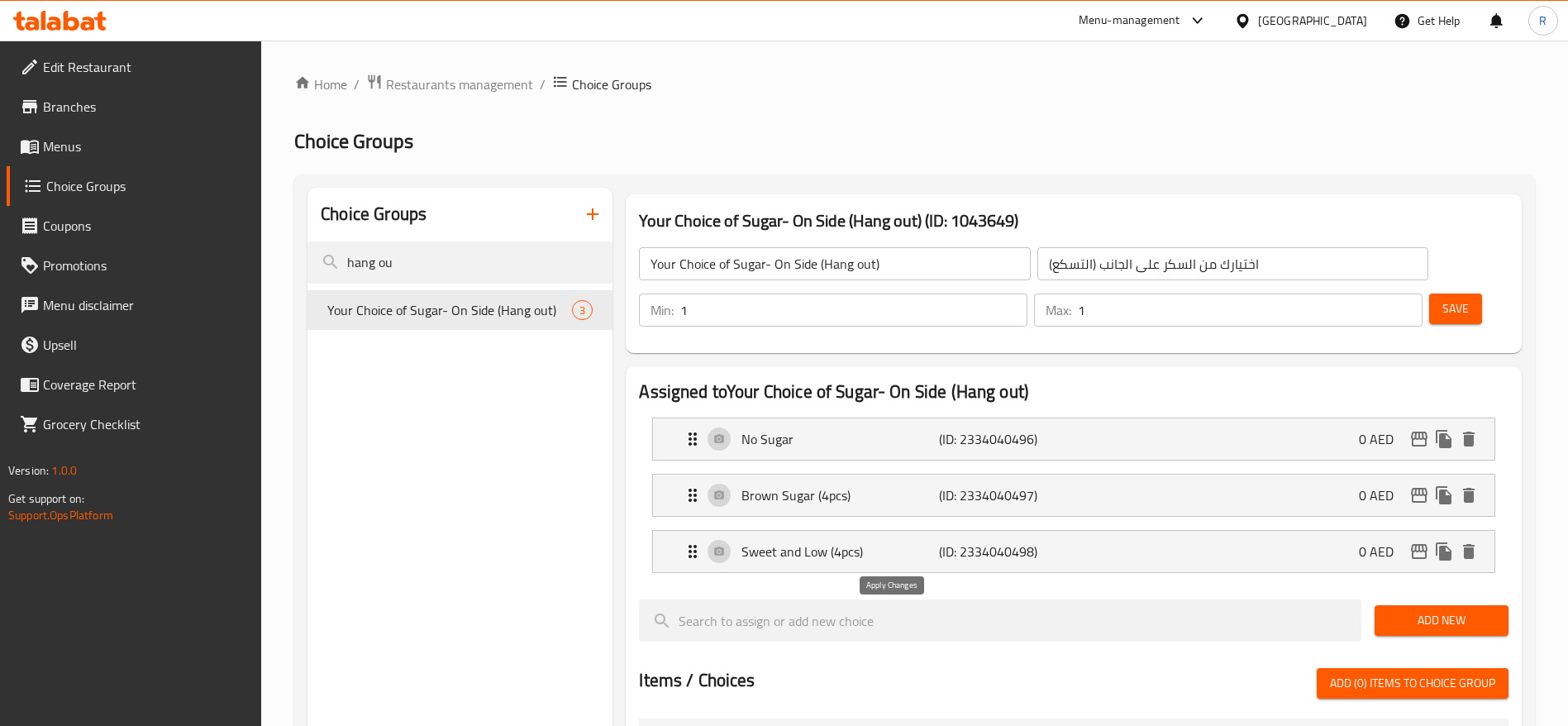
type input "Sweet and Low (4pcs)"
click at [1442, 298] on span "Save" at bounding box center [1455, 308] width 27 height 21
click at [879, 265] on input "Your Choice of Sugar- On Side (Hang out)" at bounding box center [834, 264] width 391 height 33
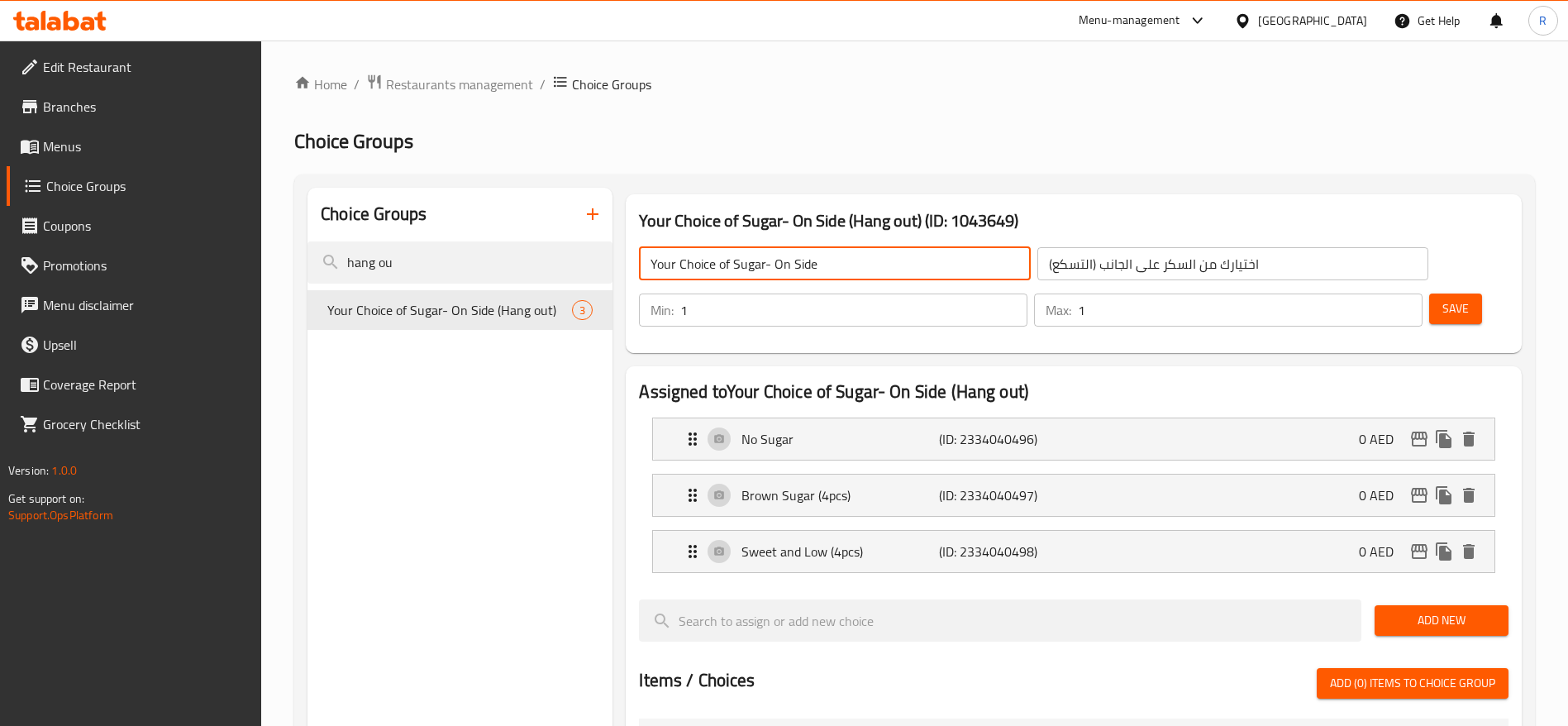
drag, startPoint x: 819, startPoint y: 260, endPoint x: 576, endPoint y: 235, distance: 244.3
click at [576, 235] on div "Choice Groups hang ou Your Choice of Sugar- On Side (Hang out) 3 Your Choice of…" at bounding box center [918, 735] width 1221 height 1095
type input "Your Choice of Sugar- On Side"
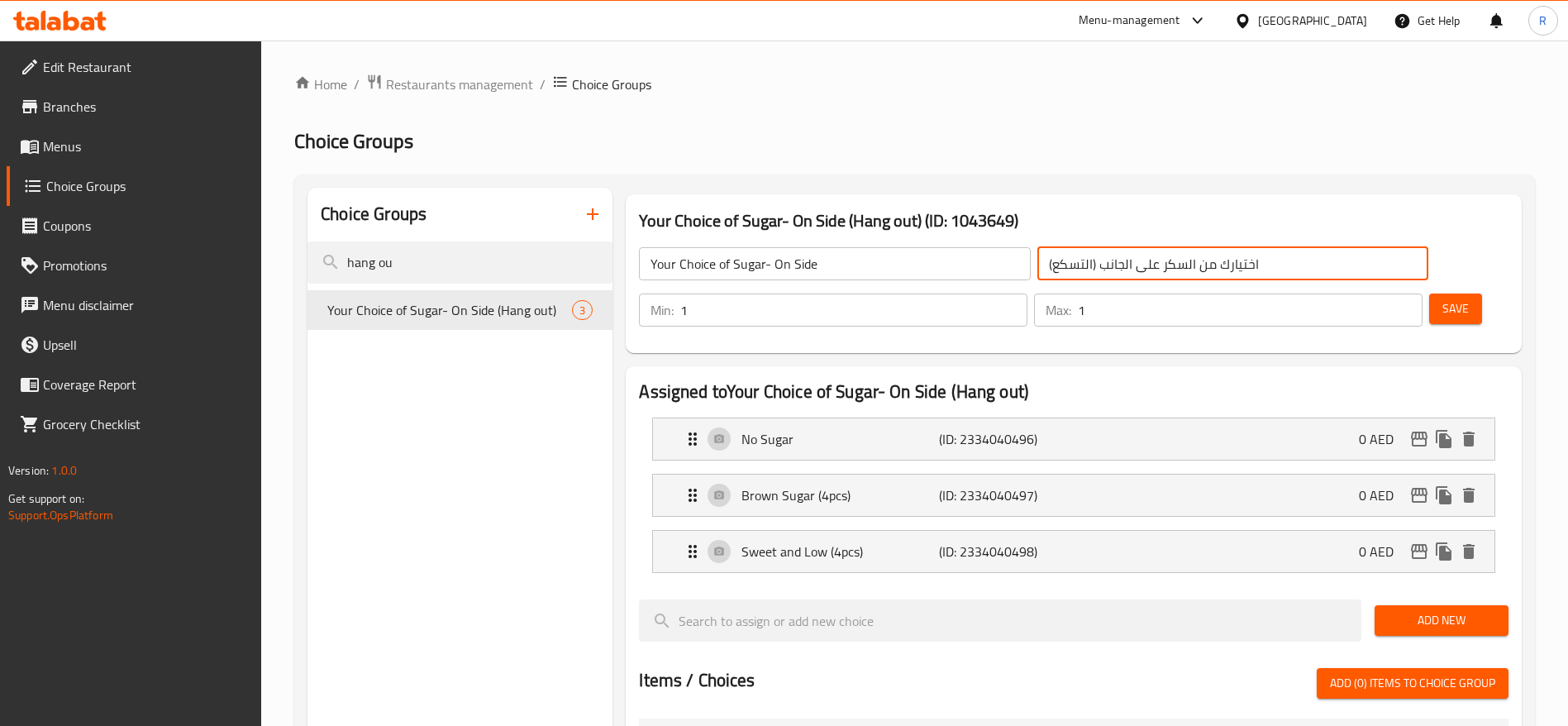
drag, startPoint x: 1160, startPoint y: 270, endPoint x: 767, endPoint y: 258, distance: 393.2
click at [767, 258] on div "Your Choice of Sugar- On Side ​ اختيارك من السكر على الجانب (التسكع) ​" at bounding box center [1033, 264] width 810 height 53
paste input "text"
type input "اختيارك من السكر على الجانب"
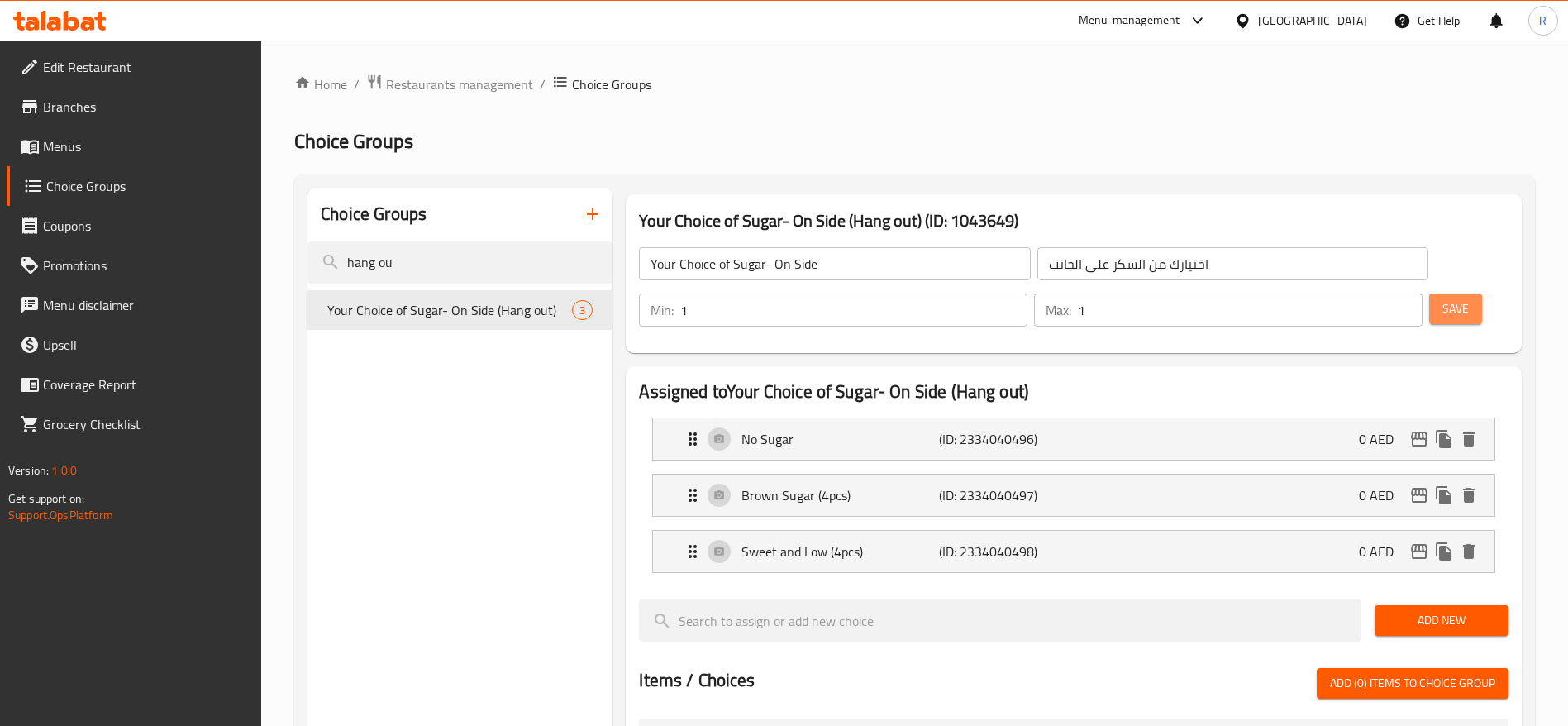
click at [1442, 298] on span "Save" at bounding box center [1455, 308] width 27 height 21
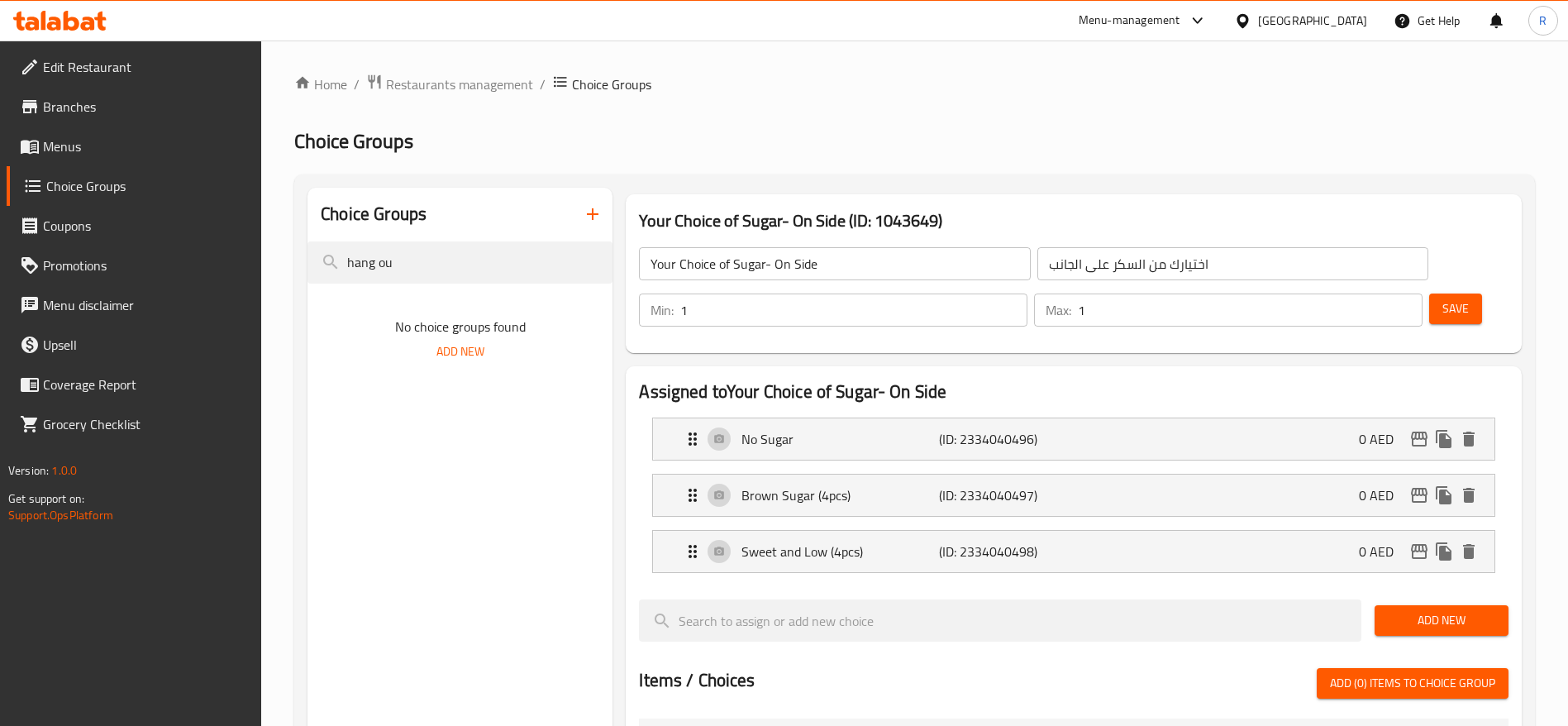
click at [1442, 298] on span "Save" at bounding box center [1455, 308] width 27 height 21
click at [836, 485] on p "Brown Sugar (4pcs)" at bounding box center [840, 495] width 197 height 20
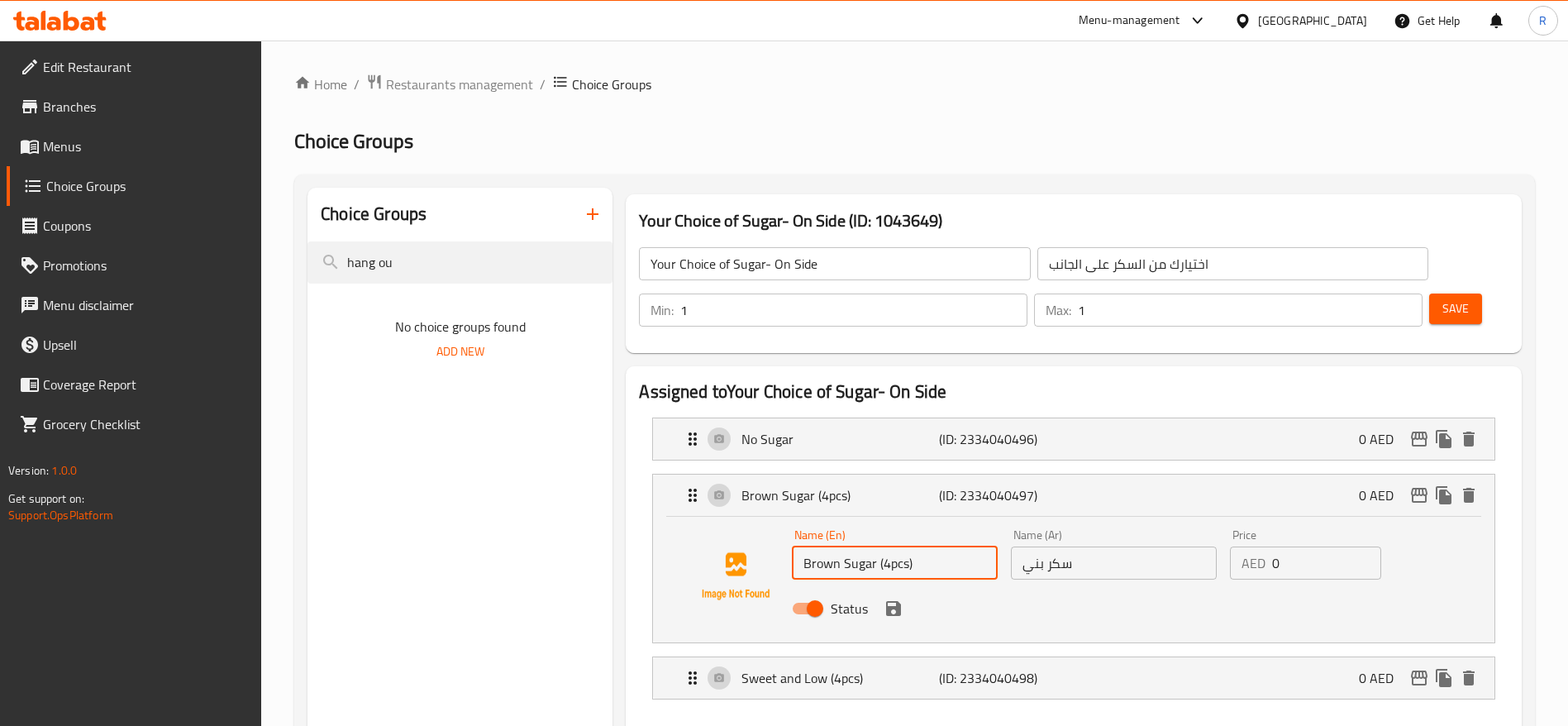
click at [932, 546] on input "Brown Sugar (4pcs)" at bounding box center [895, 563] width 206 height 33
click at [899, 600] on icon "save" at bounding box center [894, 608] width 15 height 15
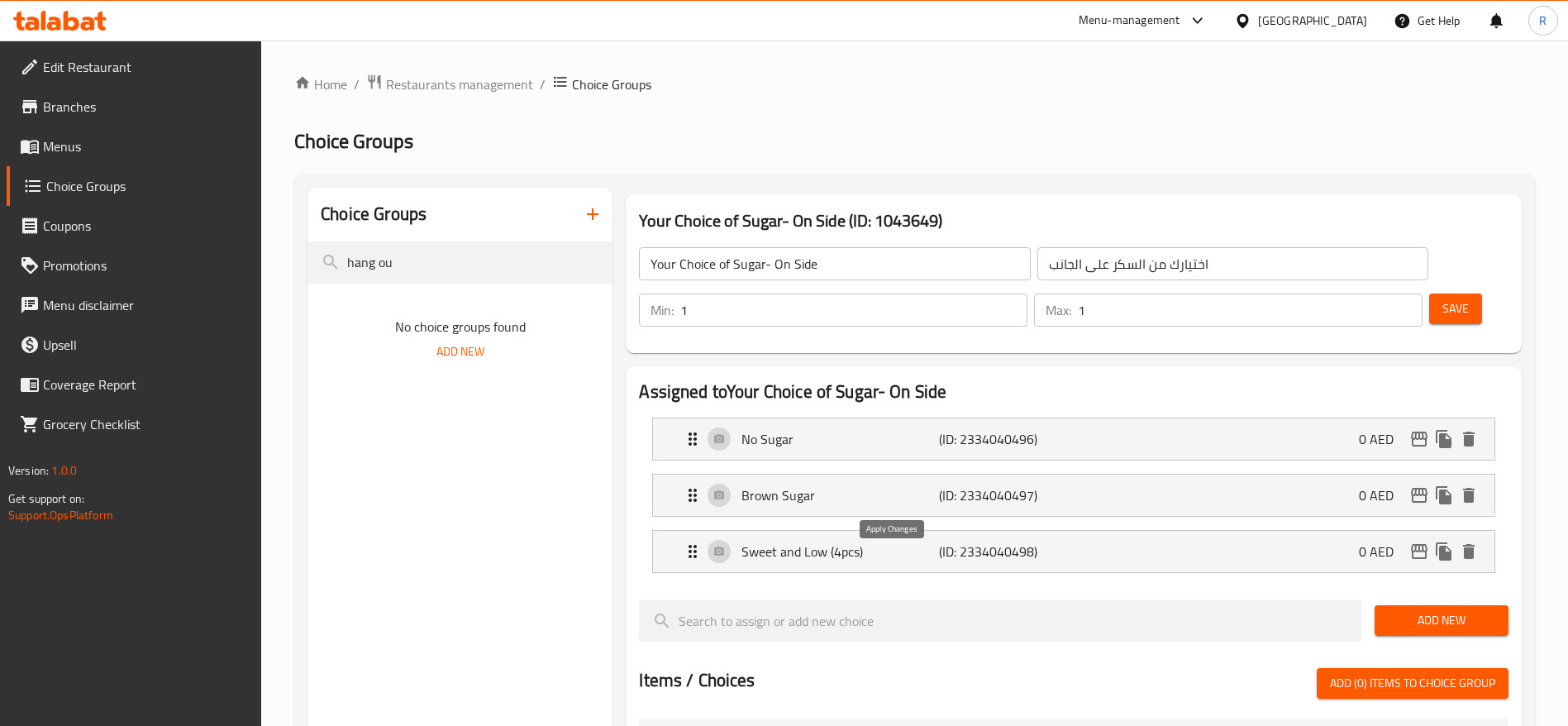
type input "Brown Sugar"
click at [881, 542] on p "Sweet and Low (4pcs)" at bounding box center [840, 552] width 197 height 20
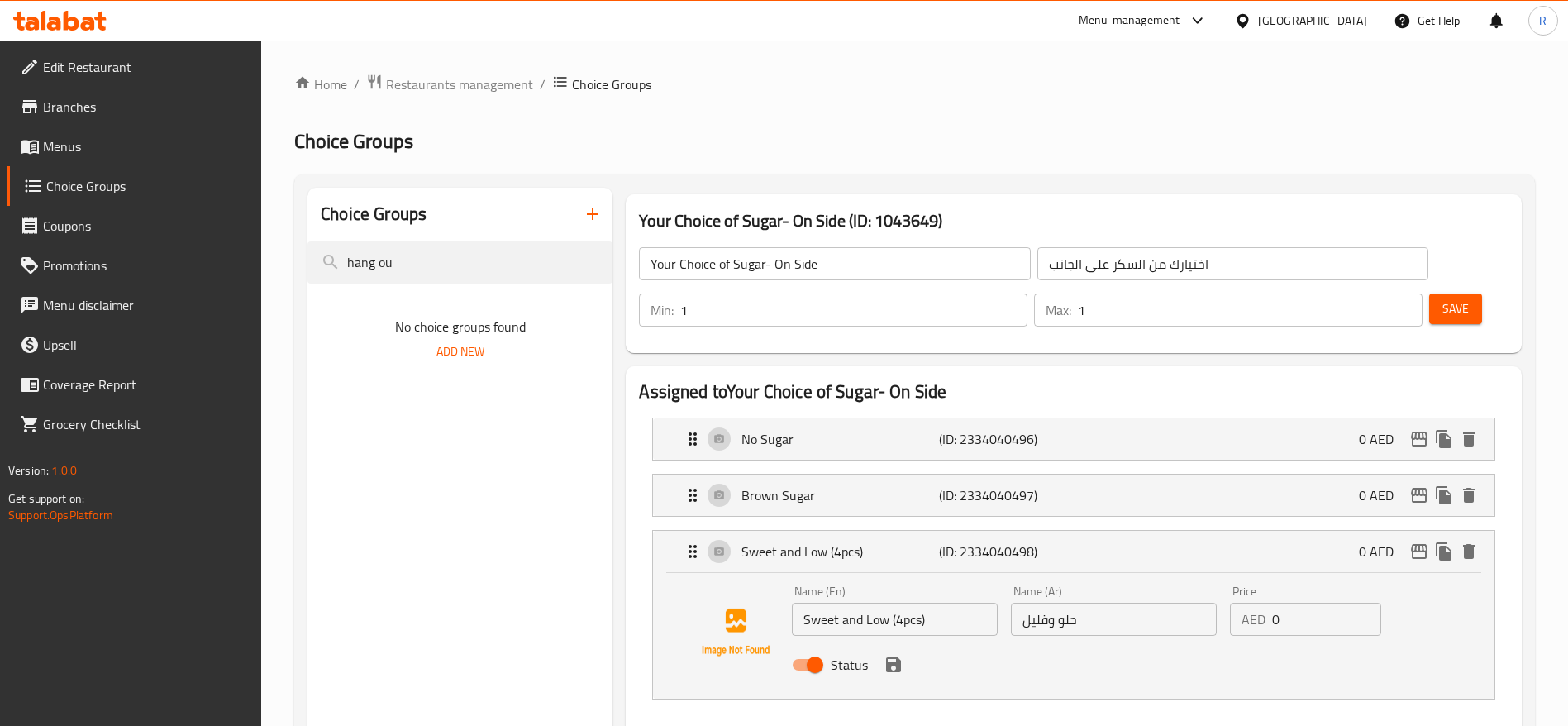
click at [940, 602] on input "Sweet and Low (4pcs)" at bounding box center [895, 619] width 206 height 33
click at [895, 657] on icon "save" at bounding box center [894, 665] width 15 height 15
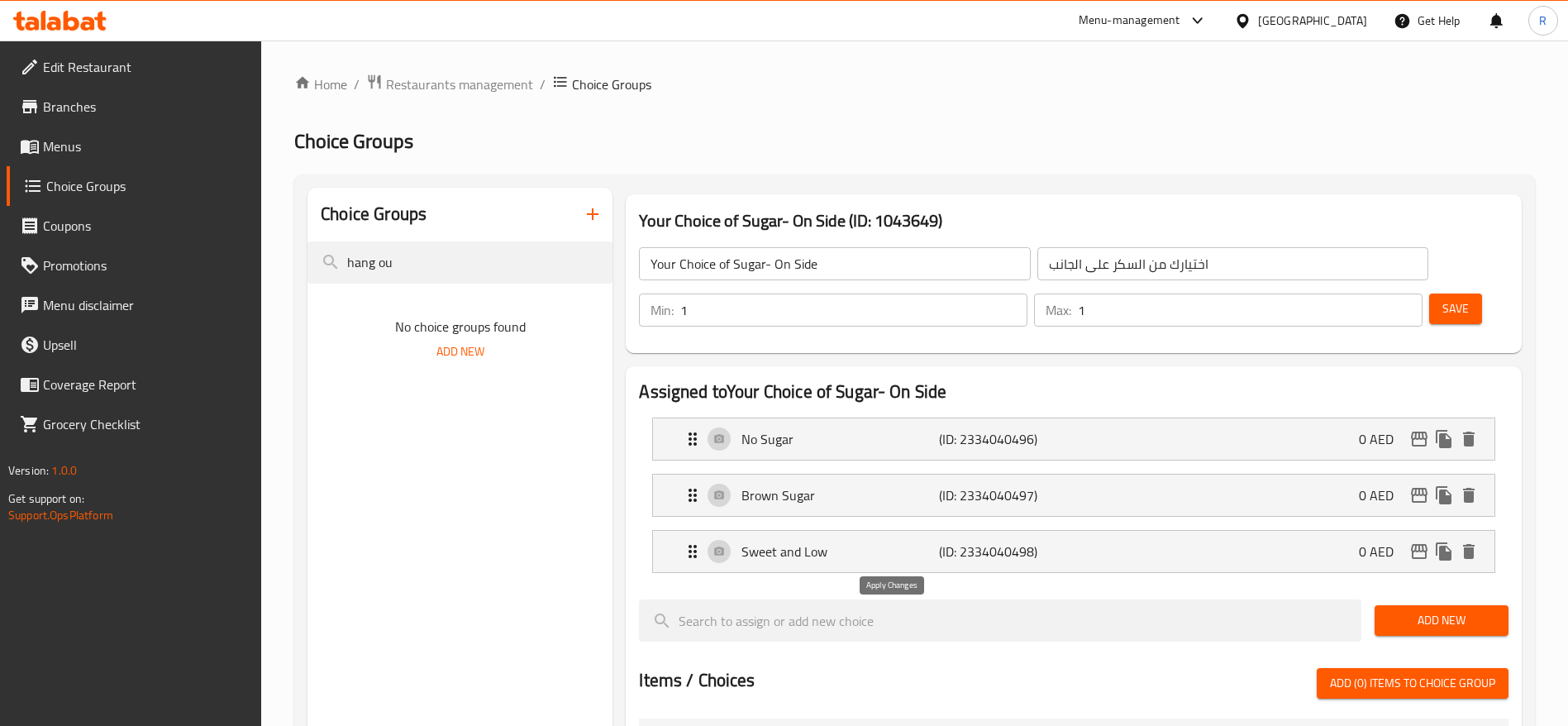
type input "Sweet and Low"
click at [853, 485] on p "Brown Sugar" at bounding box center [840, 495] width 197 height 20
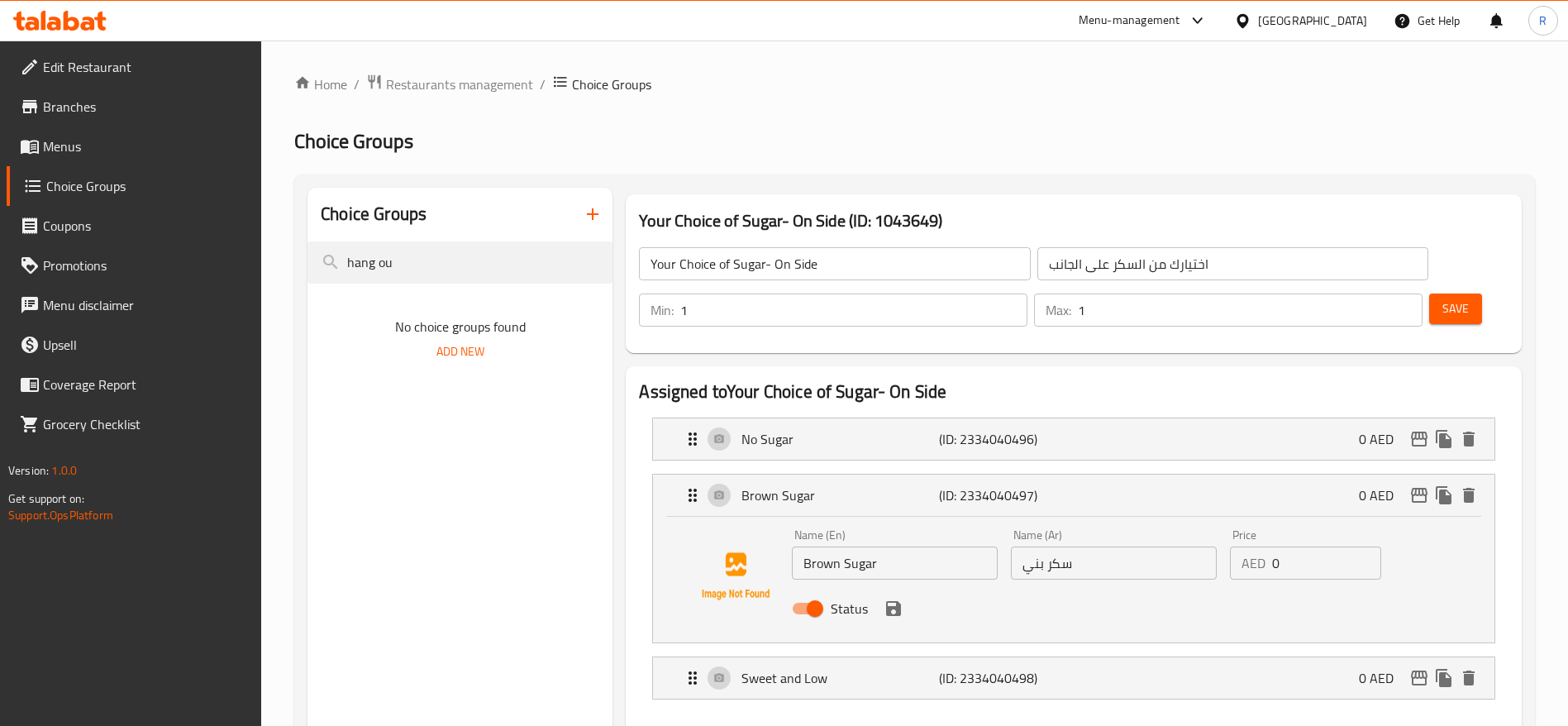
click at [887, 546] on input "Brown Sugar" at bounding box center [895, 563] width 206 height 33
click at [890, 600] on icon "save" at bounding box center [894, 608] width 15 height 15
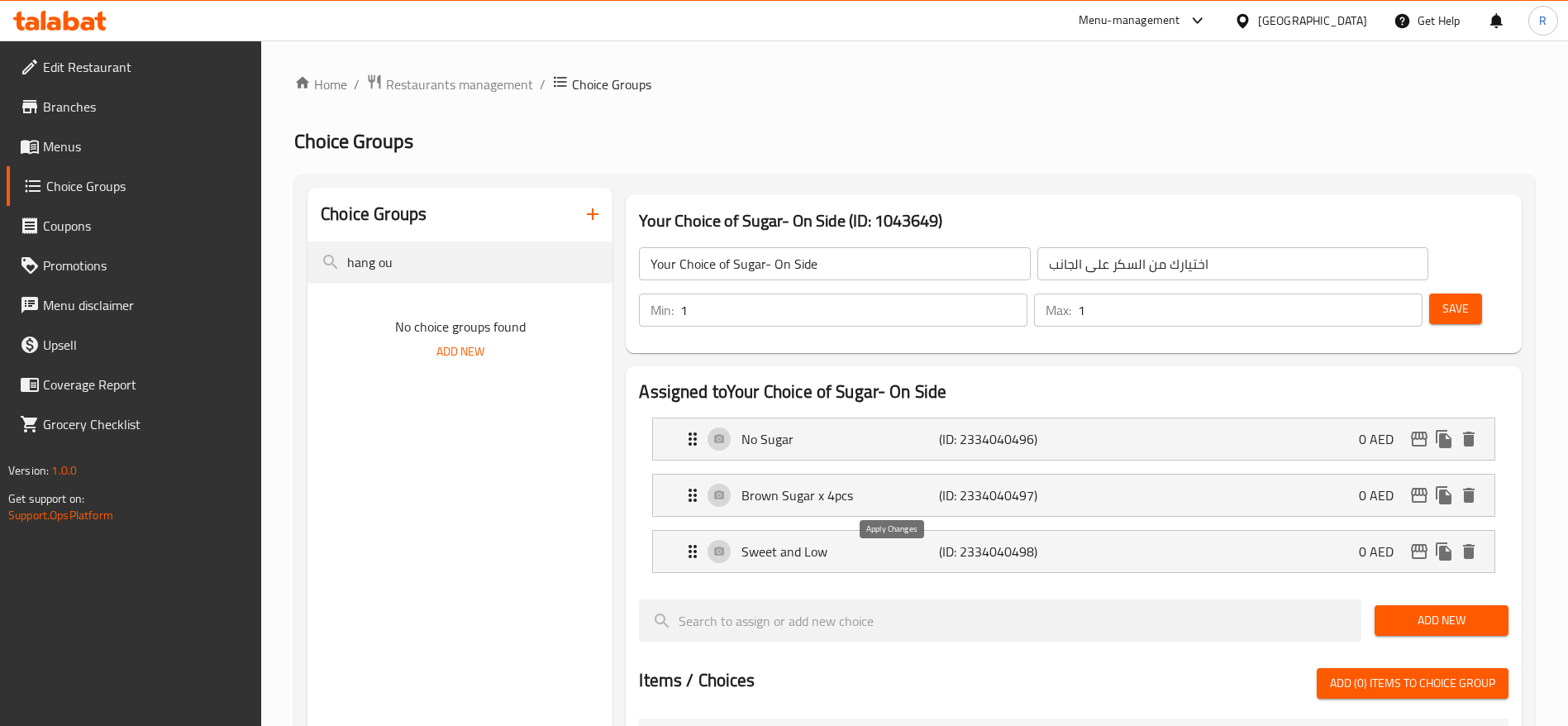
type input "Brown Sugar x 4pcs"
click at [856, 542] on p "Sweet and Low" at bounding box center [840, 552] width 197 height 20
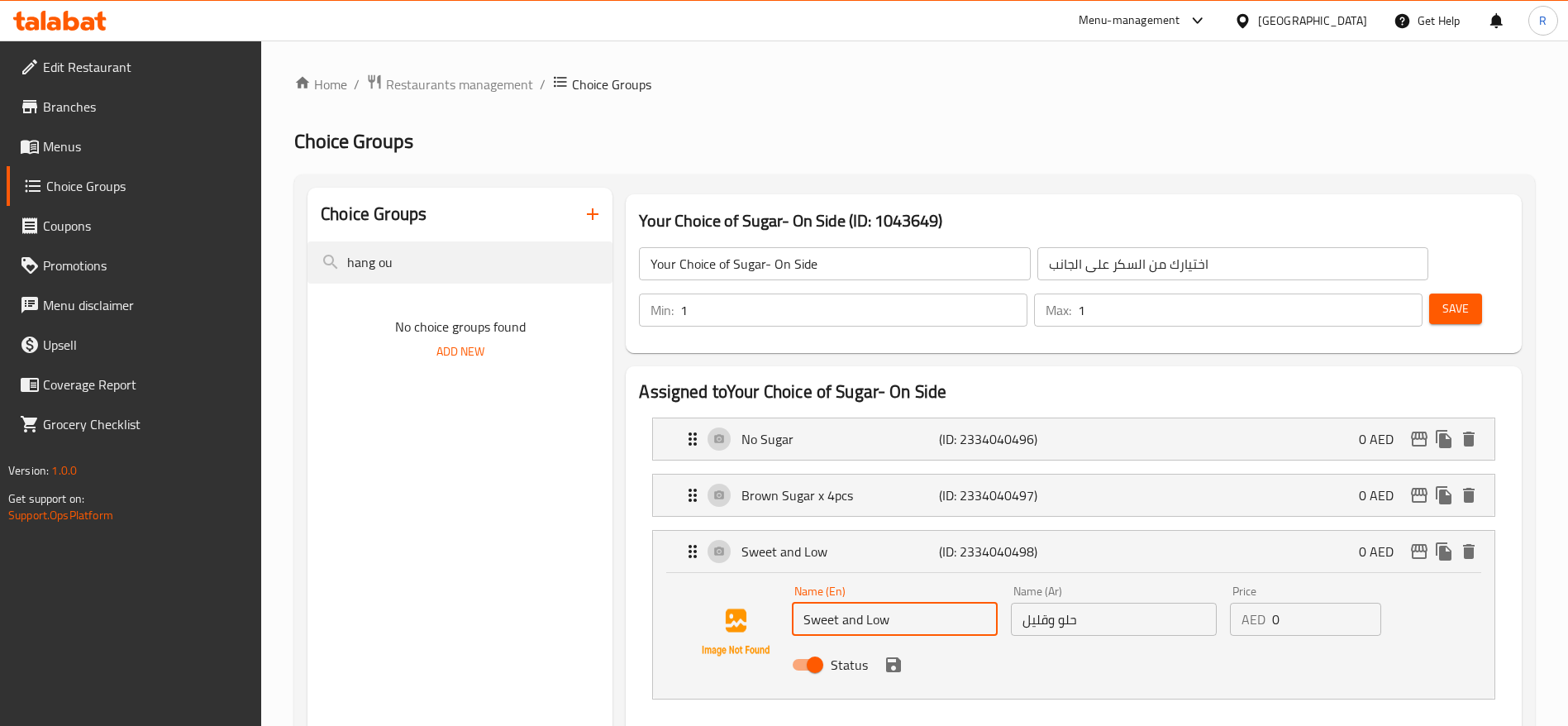
click at [926, 602] on input "Sweet and Low" at bounding box center [895, 619] width 206 height 33
click at [897, 657] on icon "save" at bounding box center [894, 665] width 15 height 15
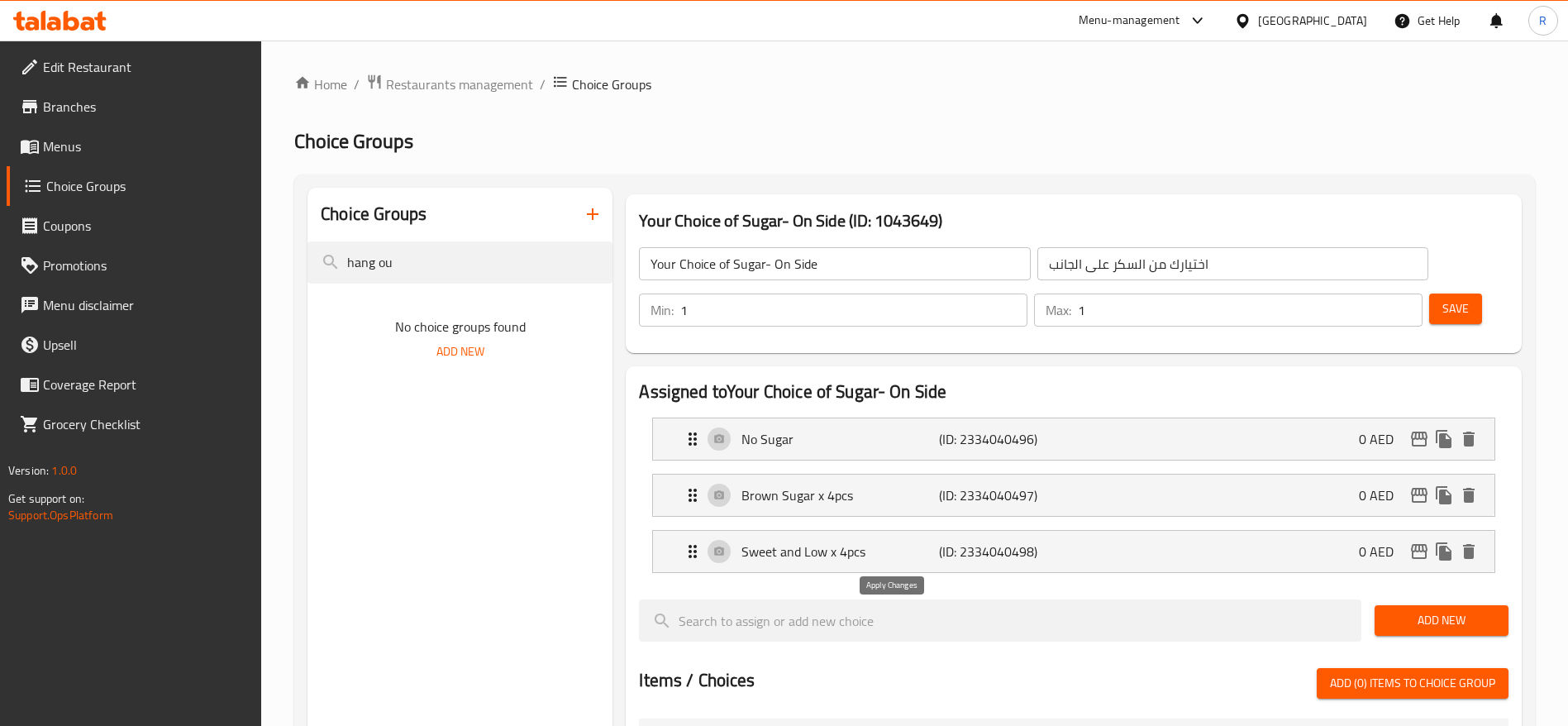
type input "Sweet and Low x 4pcs"
click at [856, 475] on div "Brown Sugar x 4pcs (ID: 2334040497) 0 AED" at bounding box center [1079, 495] width 792 height 41
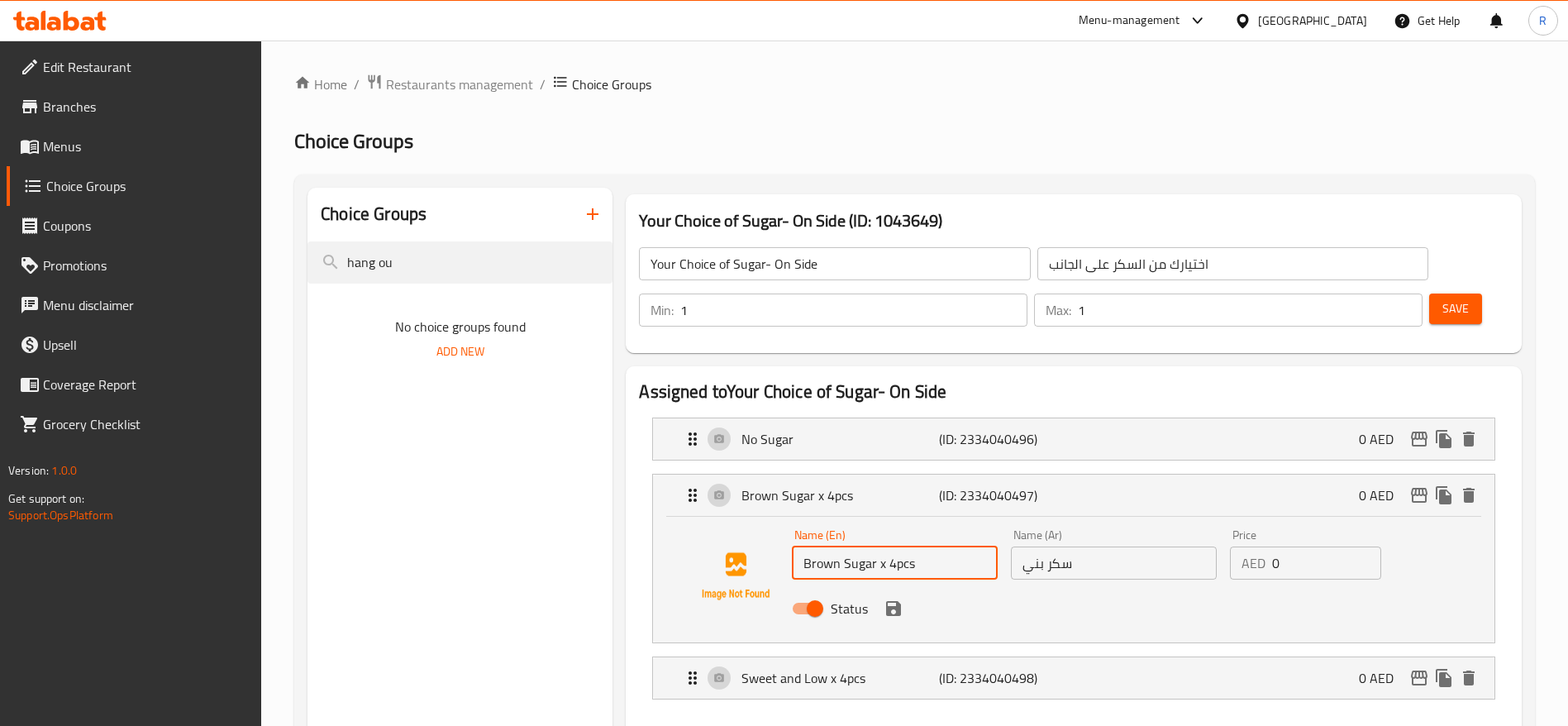
click at [932, 546] on input "Brown Sugar x 4pcs" at bounding box center [895, 563] width 206 height 33
click at [895, 600] on icon "save" at bounding box center [894, 608] width 15 height 15
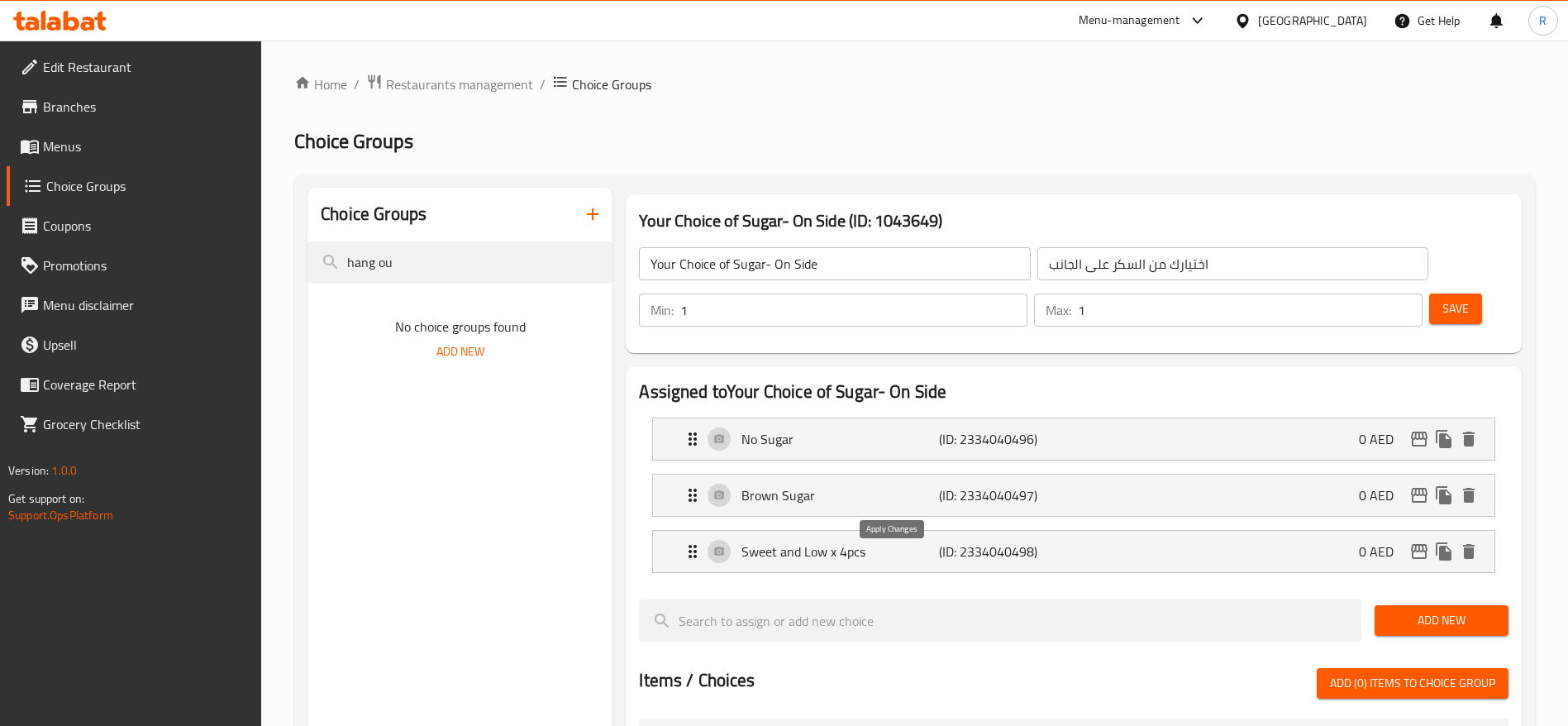
type input "Brown Sugar"
click at [881, 542] on p "Sweet and Low x 4pcs" at bounding box center [840, 552] width 197 height 20
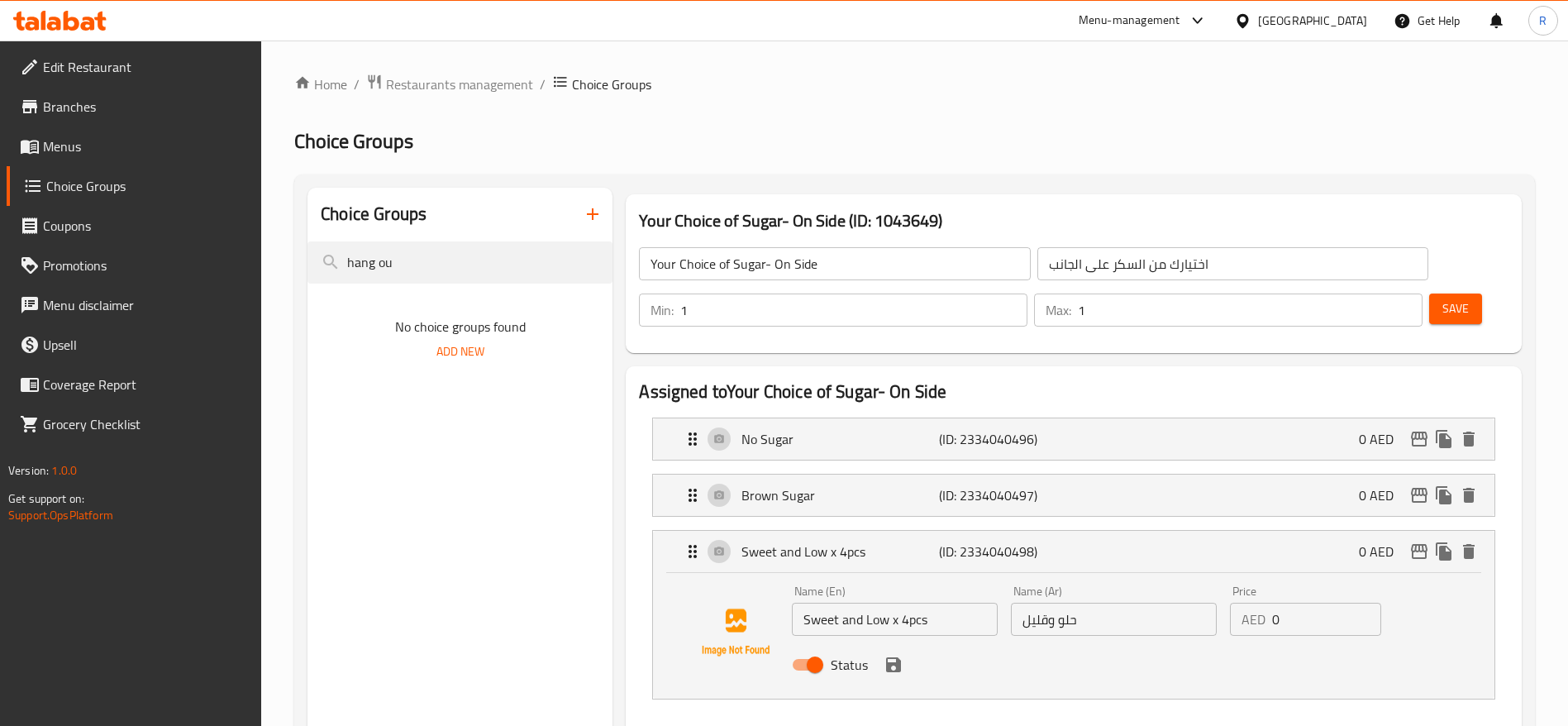
click at [954, 602] on input "Sweet and Low x 4pcs" at bounding box center [895, 619] width 206 height 33
click at [889, 657] on icon "save" at bounding box center [894, 665] width 15 height 15
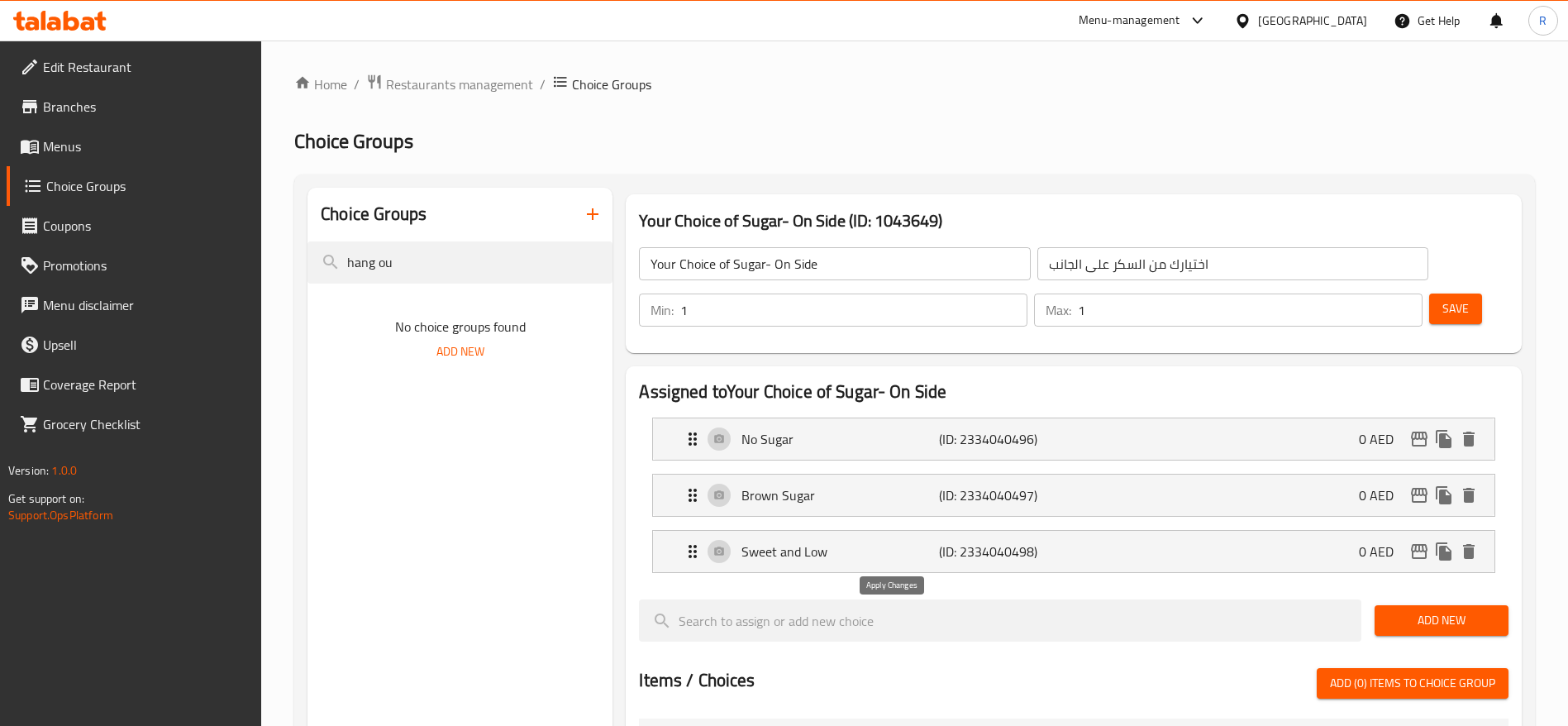
type input "Sweet and Low"
click at [1442, 298] on span "Save" at bounding box center [1455, 308] width 27 height 21
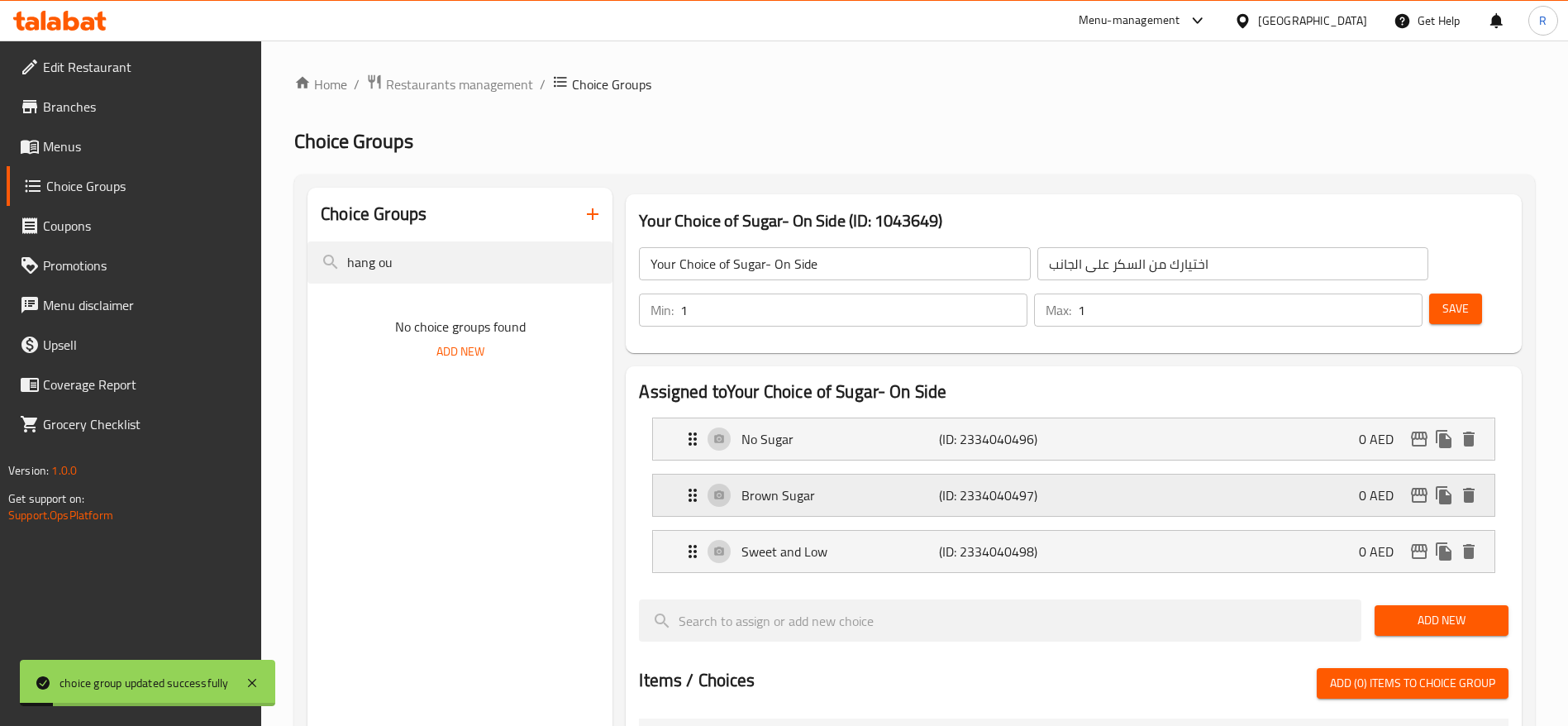
click at [881, 485] on p "Brown Sugar" at bounding box center [840, 495] width 197 height 20
click at [878, 485] on p "Brown Sugar" at bounding box center [840, 495] width 197 height 20
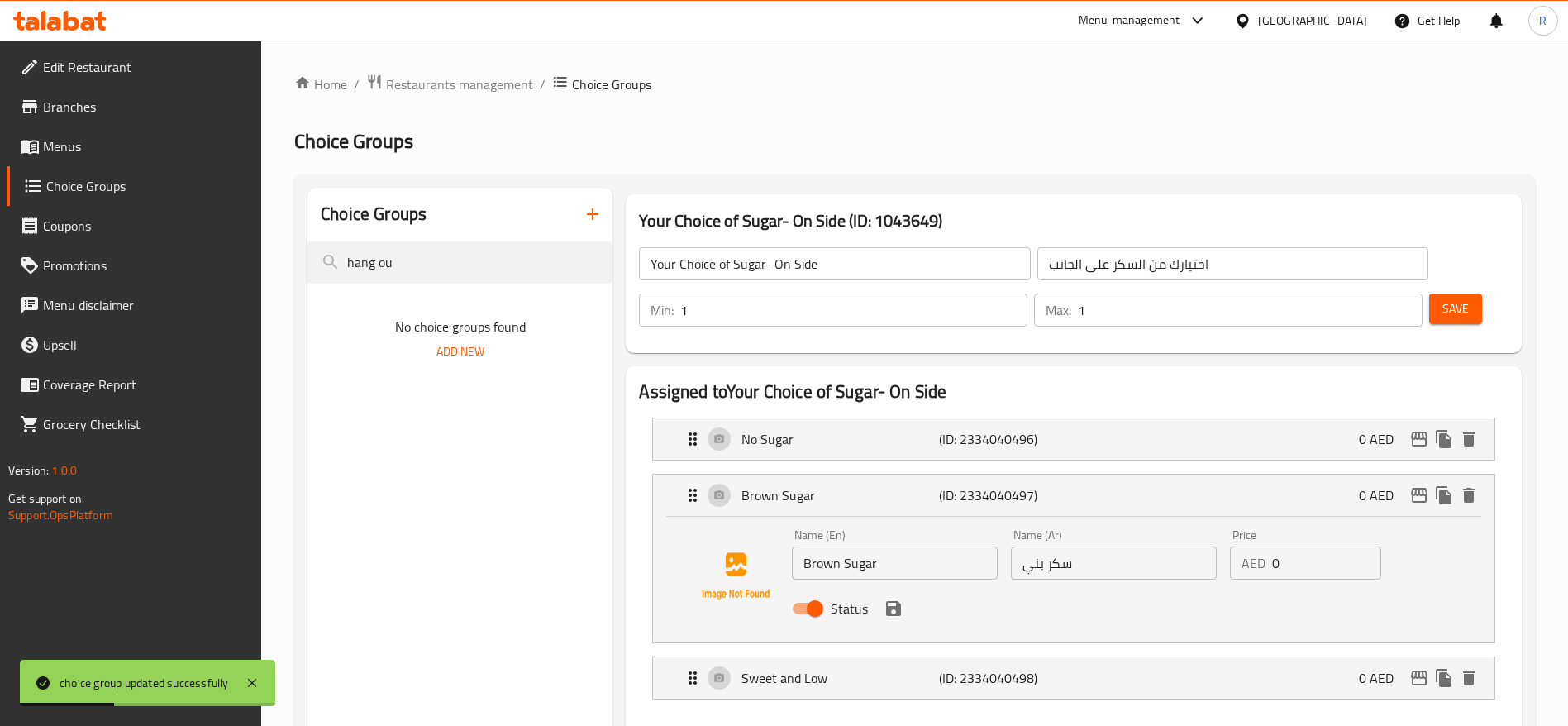
click at [889, 546] on input "Brown Sugar" at bounding box center [895, 563] width 206 height 33
drag, startPoint x: 445, startPoint y: 264, endPoint x: 42, endPoint y: 174, distance: 412.9
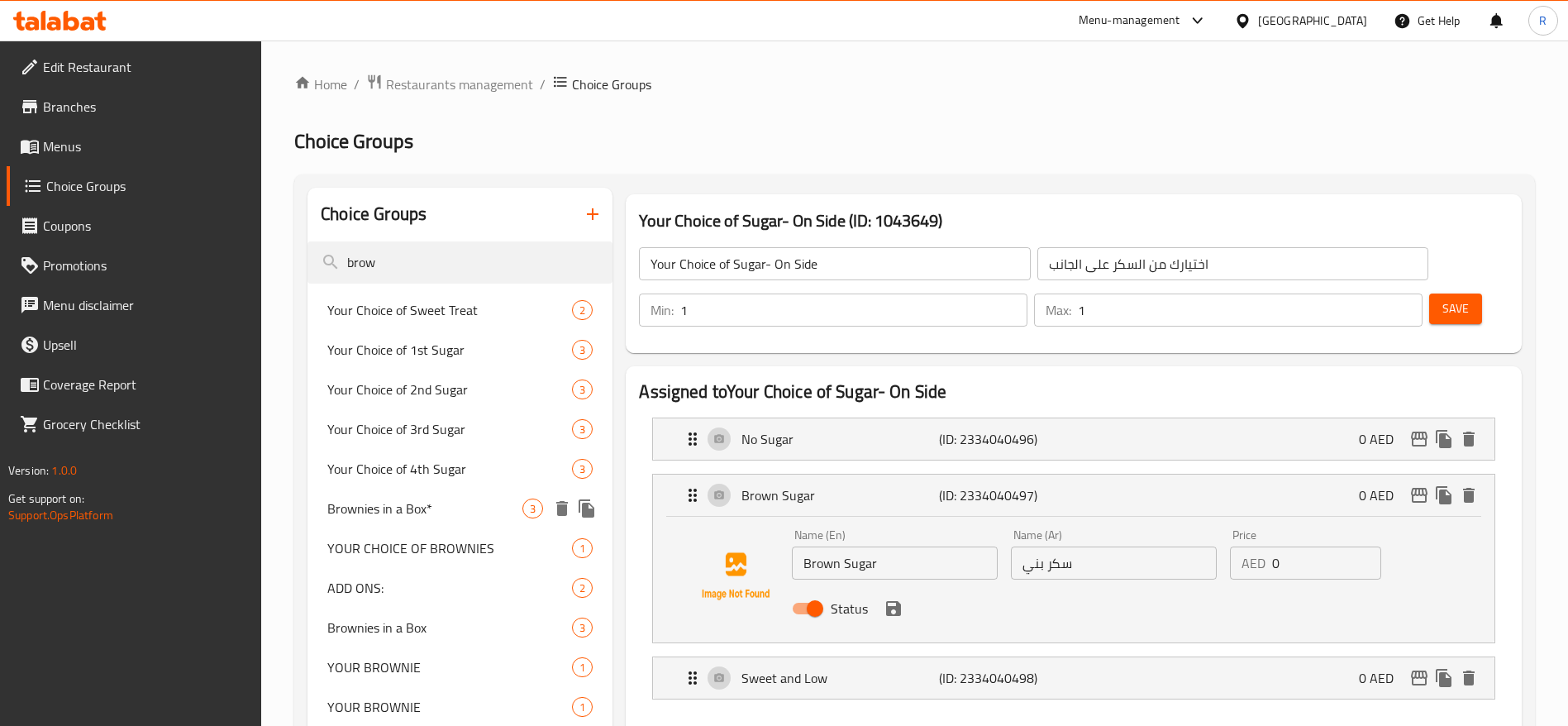
type input "brow"
click at [431, 538] on span "YOUR CHOICE OF BROWNIES" at bounding box center [449, 548] width 245 height 20
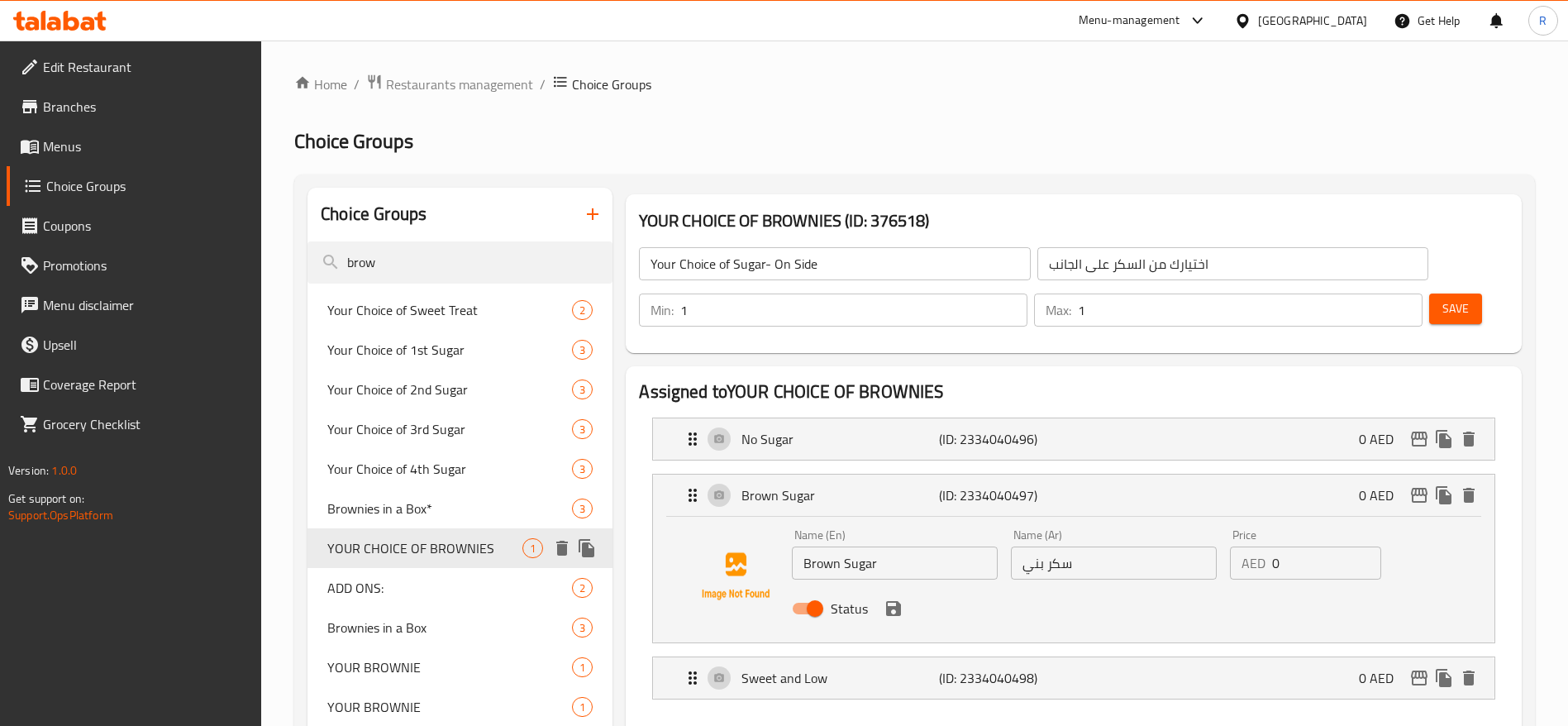
type input "YOUR CHOICE OF BROWNIES"
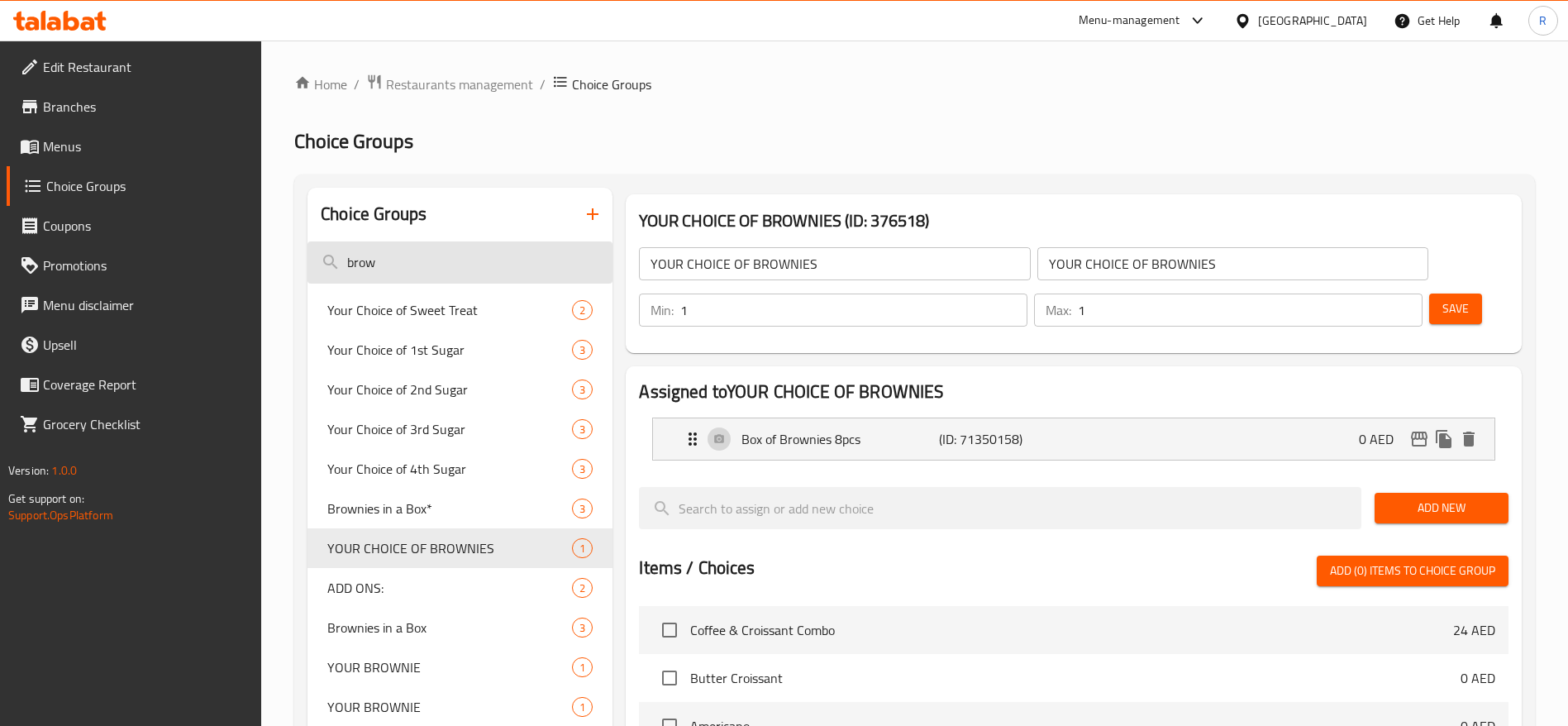
click at [462, 252] on input "brow" at bounding box center [459, 262] width 305 height 42
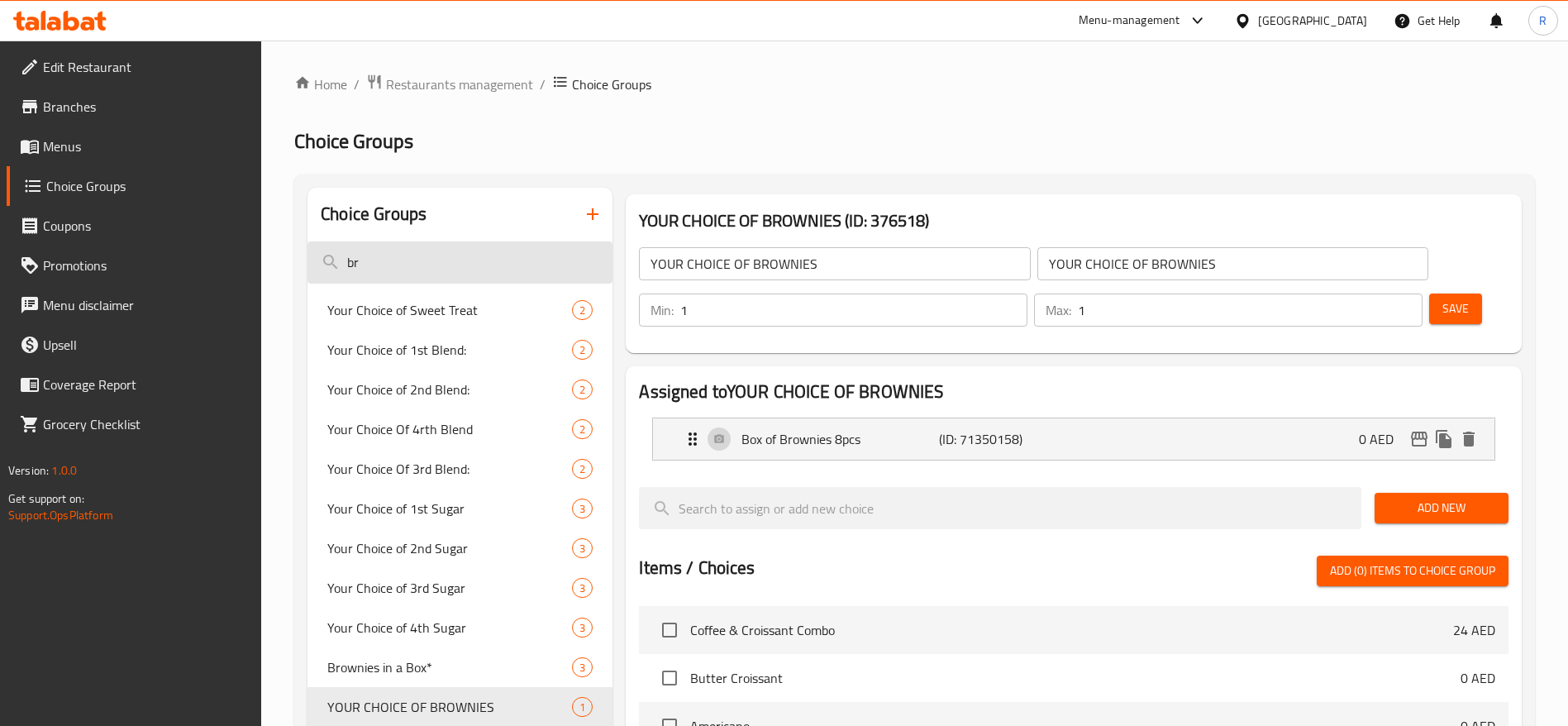
type input "b"
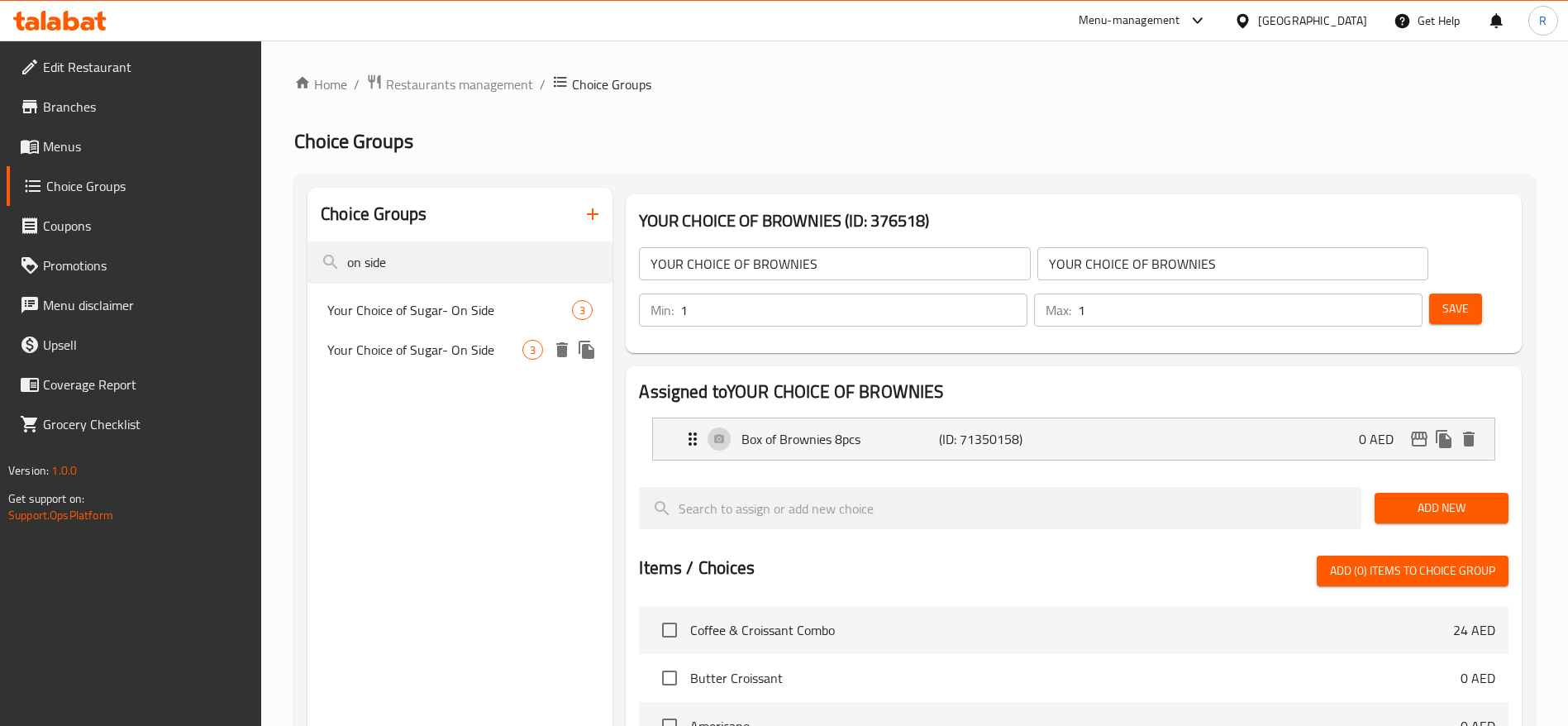
type input "on side"
click at [485, 340] on span "Your Choice of Sugar- On Side" at bounding box center [425, 350] width 195 height 20
type input "Your Choice of Sugar- On Side"
type input "اختيارك من السكر على الجانب"
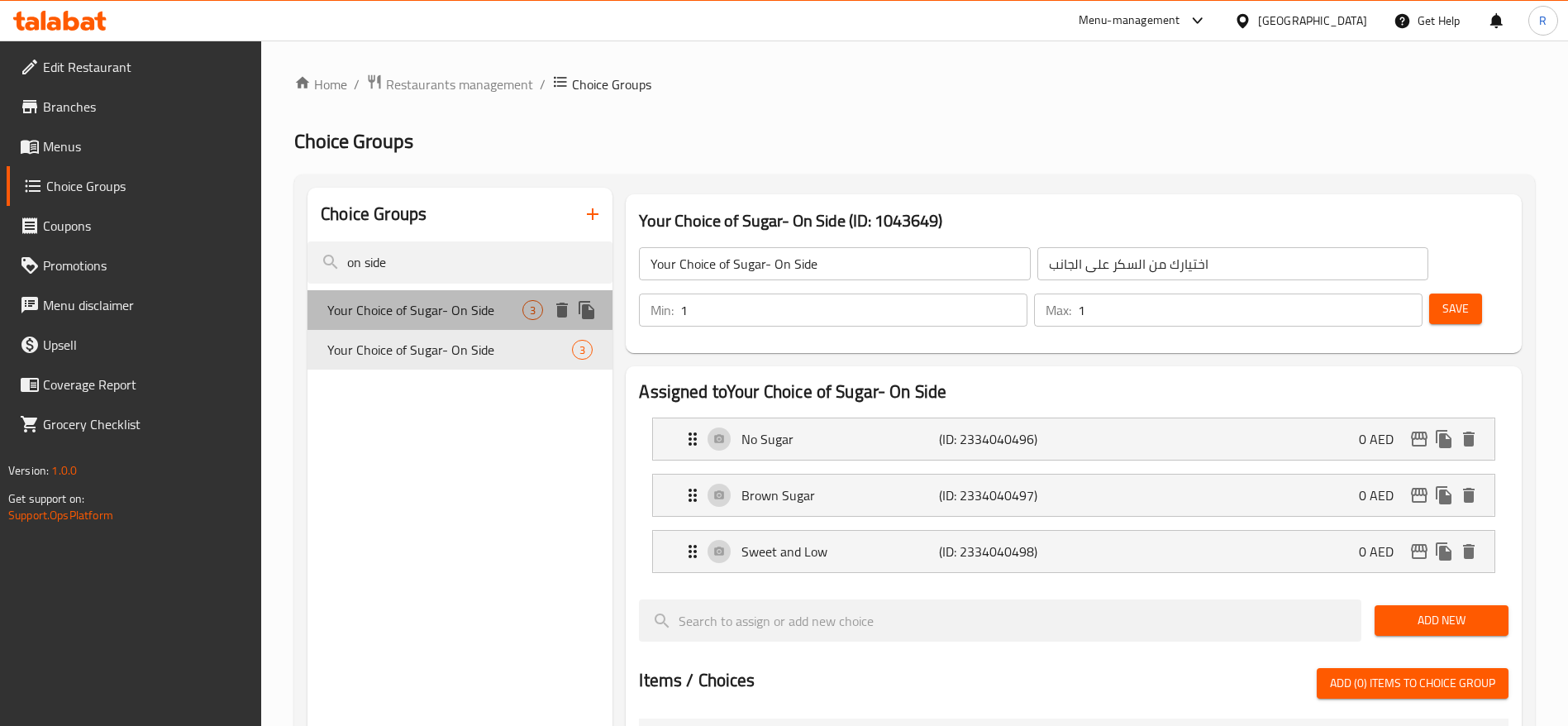
click at [483, 293] on div "Your Choice of Sugar- On Side 3" at bounding box center [459, 309] width 305 height 39
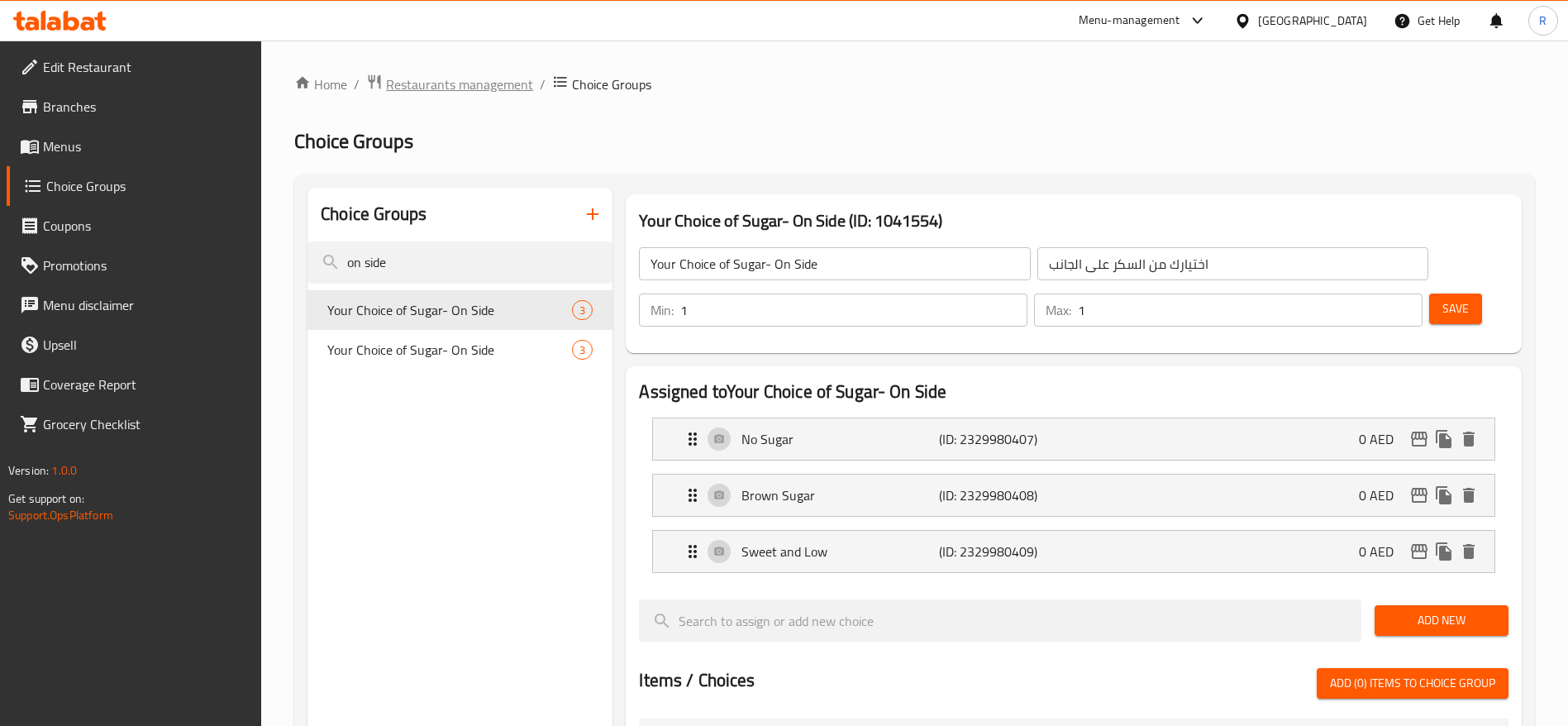
click at [470, 83] on span "Restaurants management" at bounding box center [459, 84] width 147 height 20
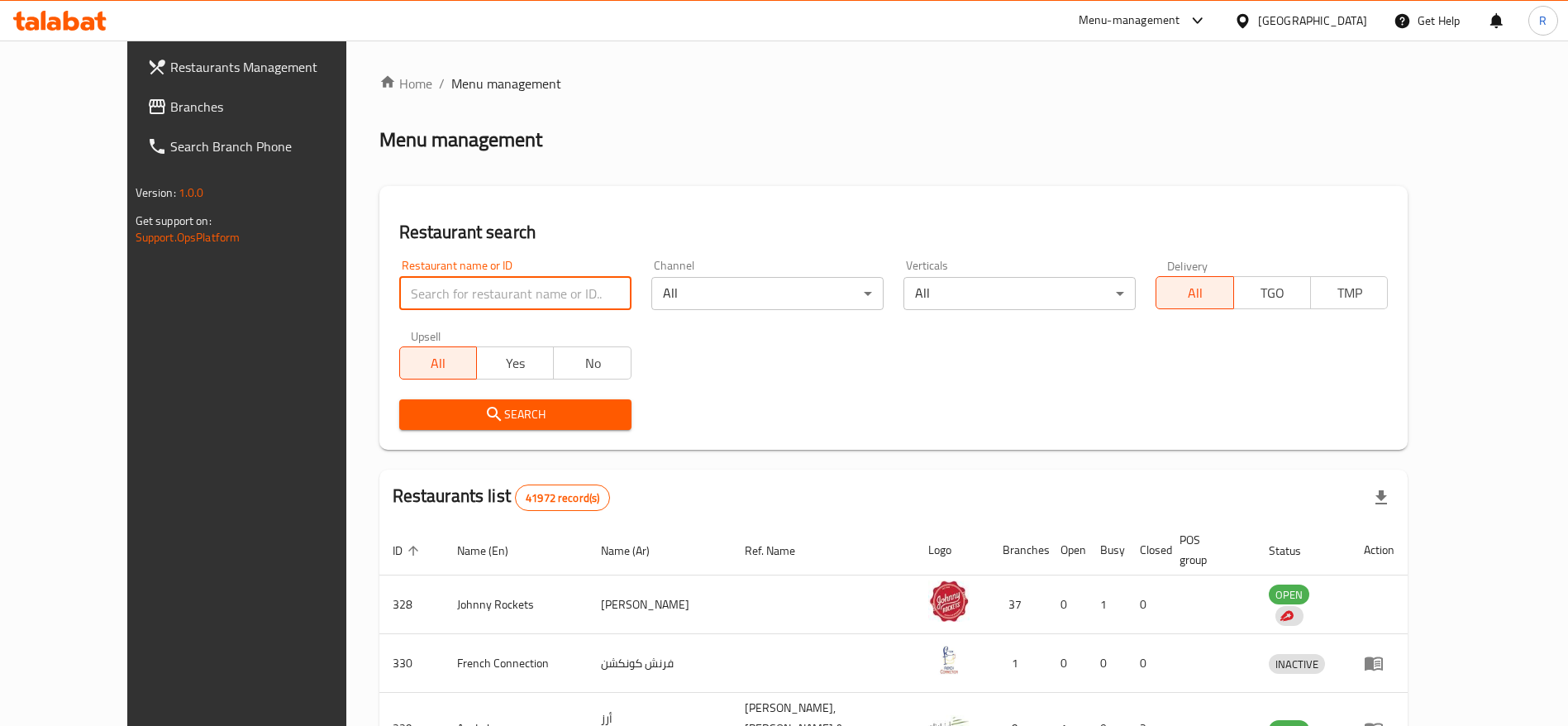
click at [399, 284] on input "search" at bounding box center [514, 293] width 232 height 33
type input "everyday roastery"
click button "Search" at bounding box center [514, 413] width 232 height 30
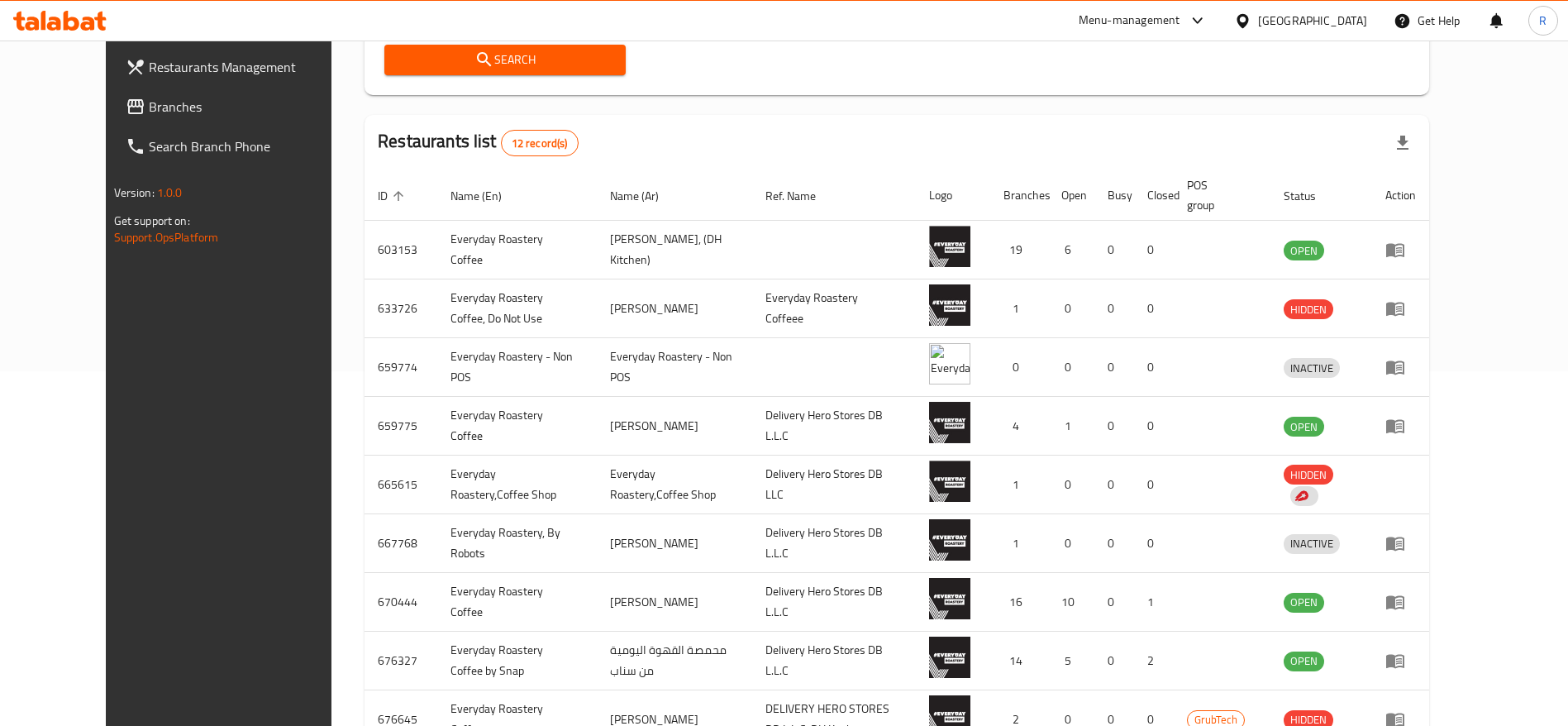
scroll to position [358, 0]
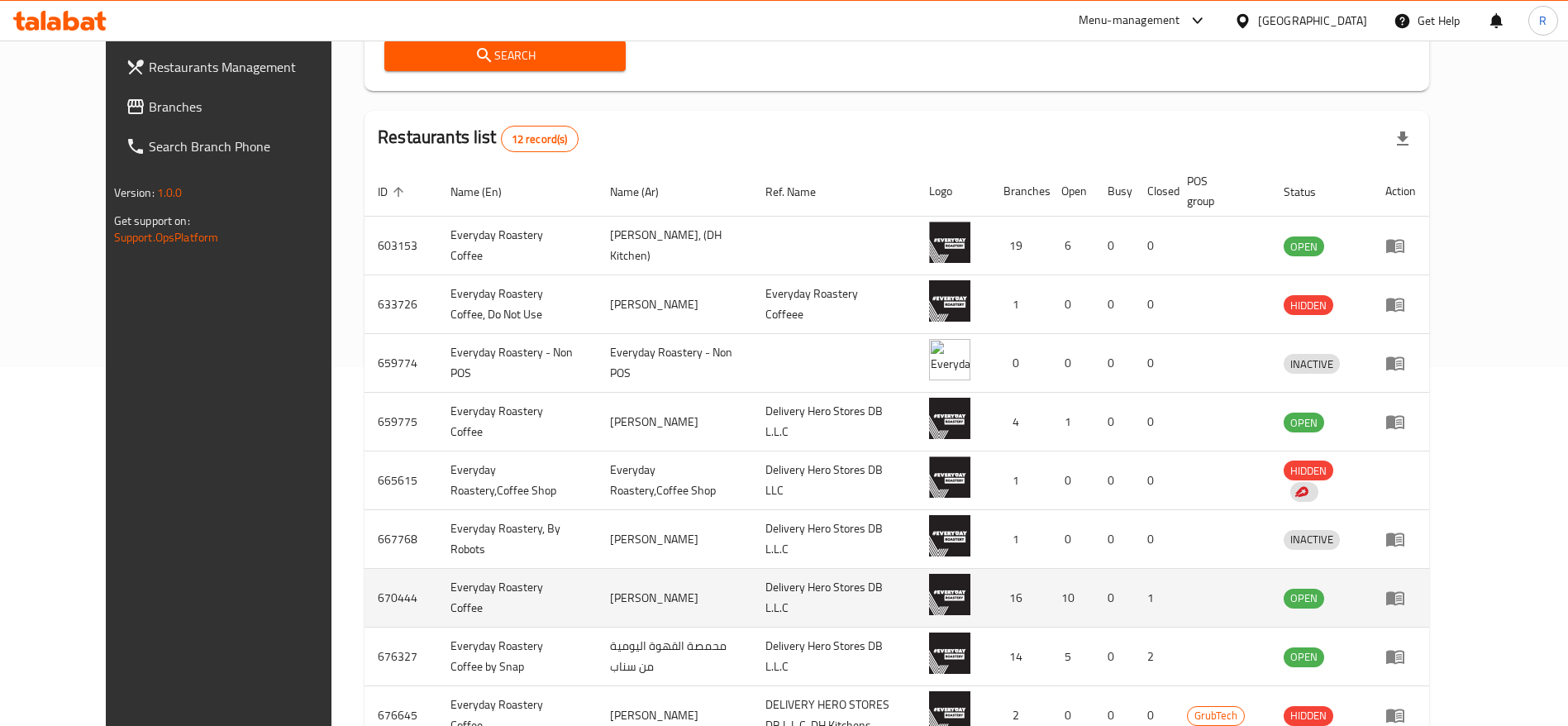
click at [1405, 592] on icon "enhanced table" at bounding box center [1396, 599] width 18 height 14
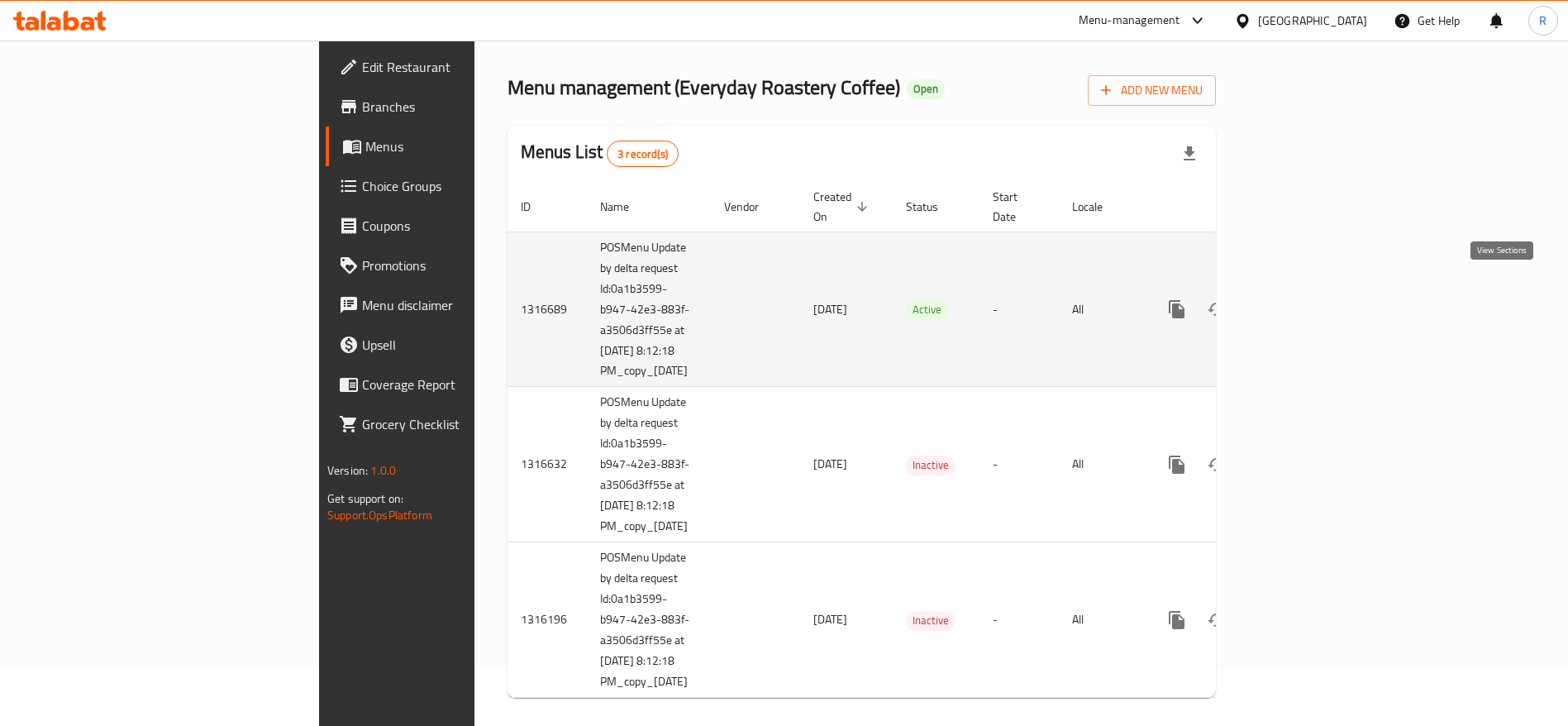
click at [1316, 299] on link "enhanced table" at bounding box center [1296, 309] width 39 height 39
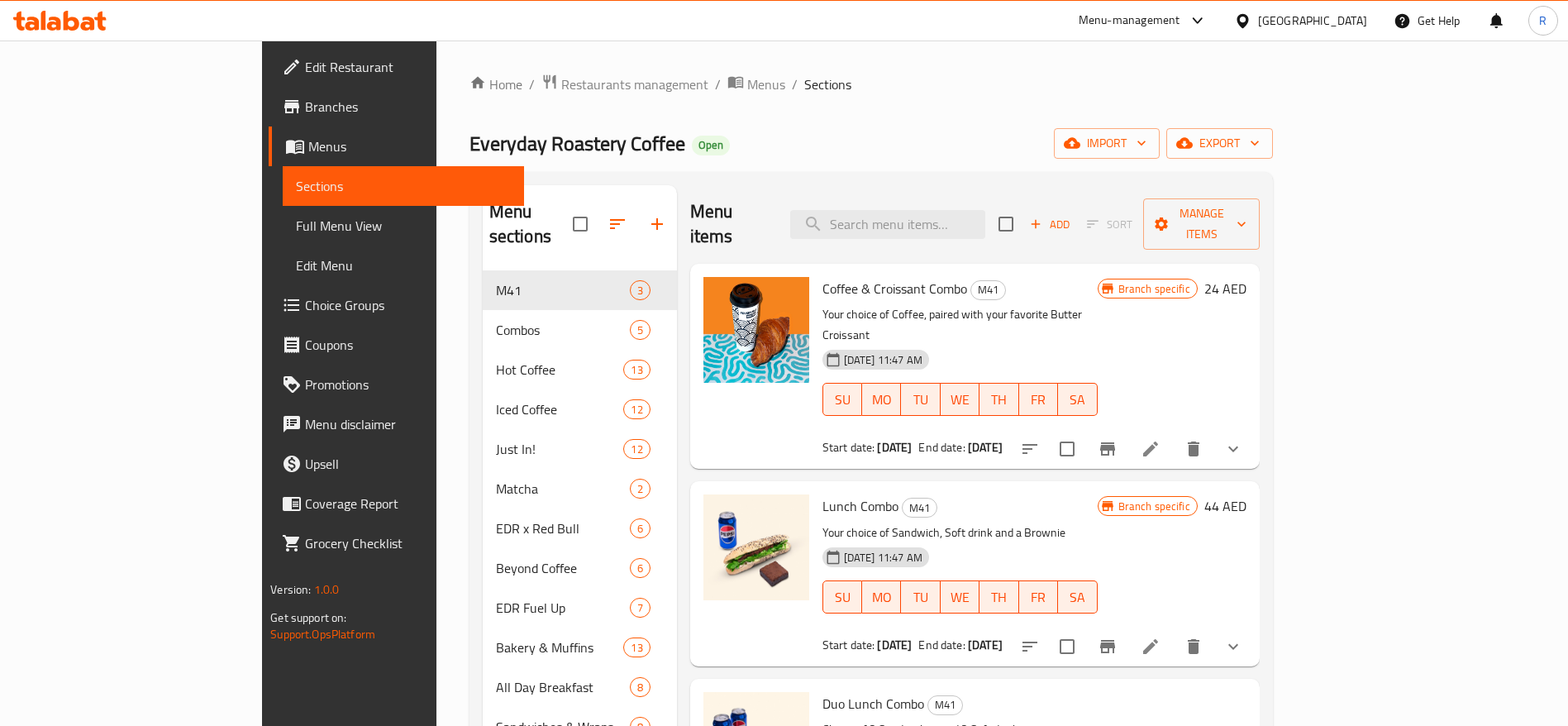
scroll to position [29, 0]
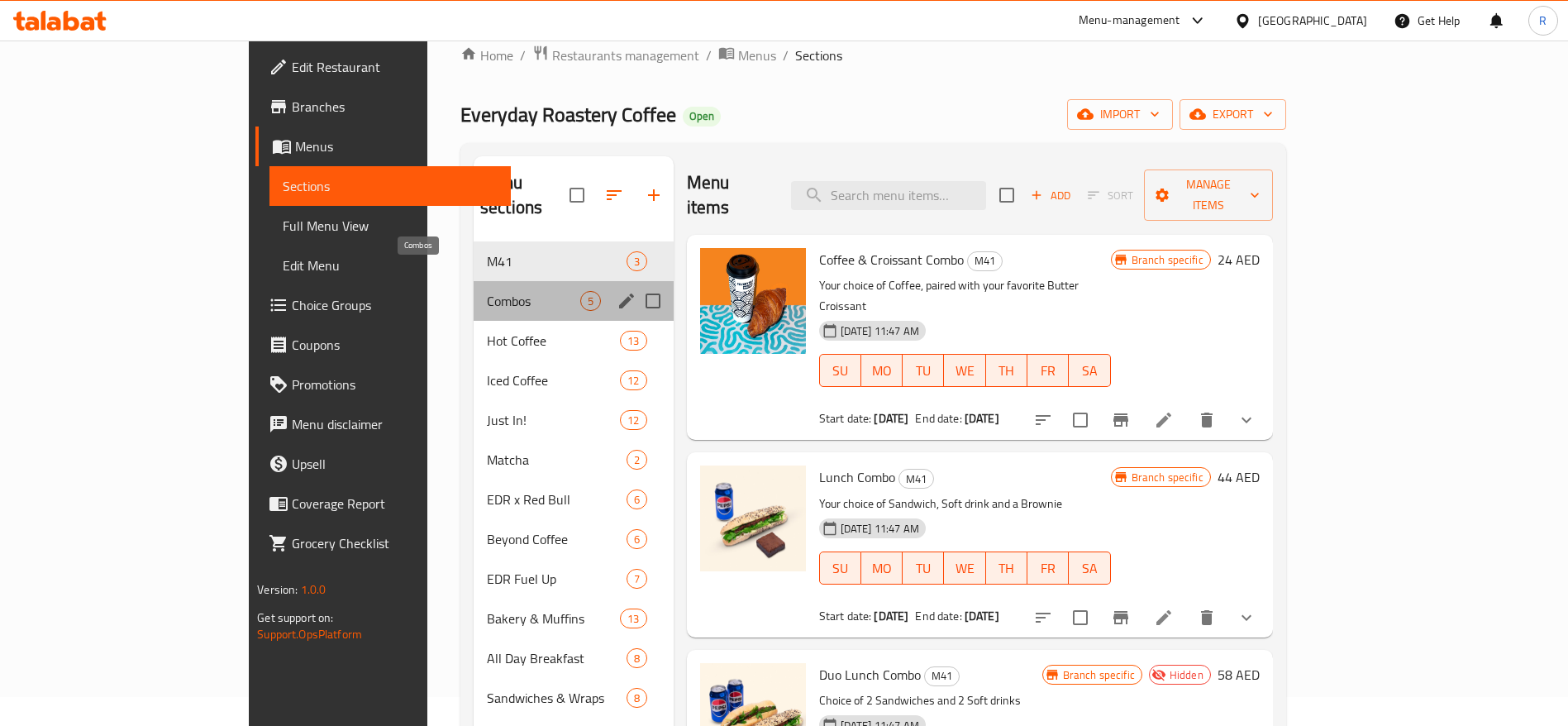
click at [487, 291] on span "Combos" at bounding box center [534, 301] width 94 height 20
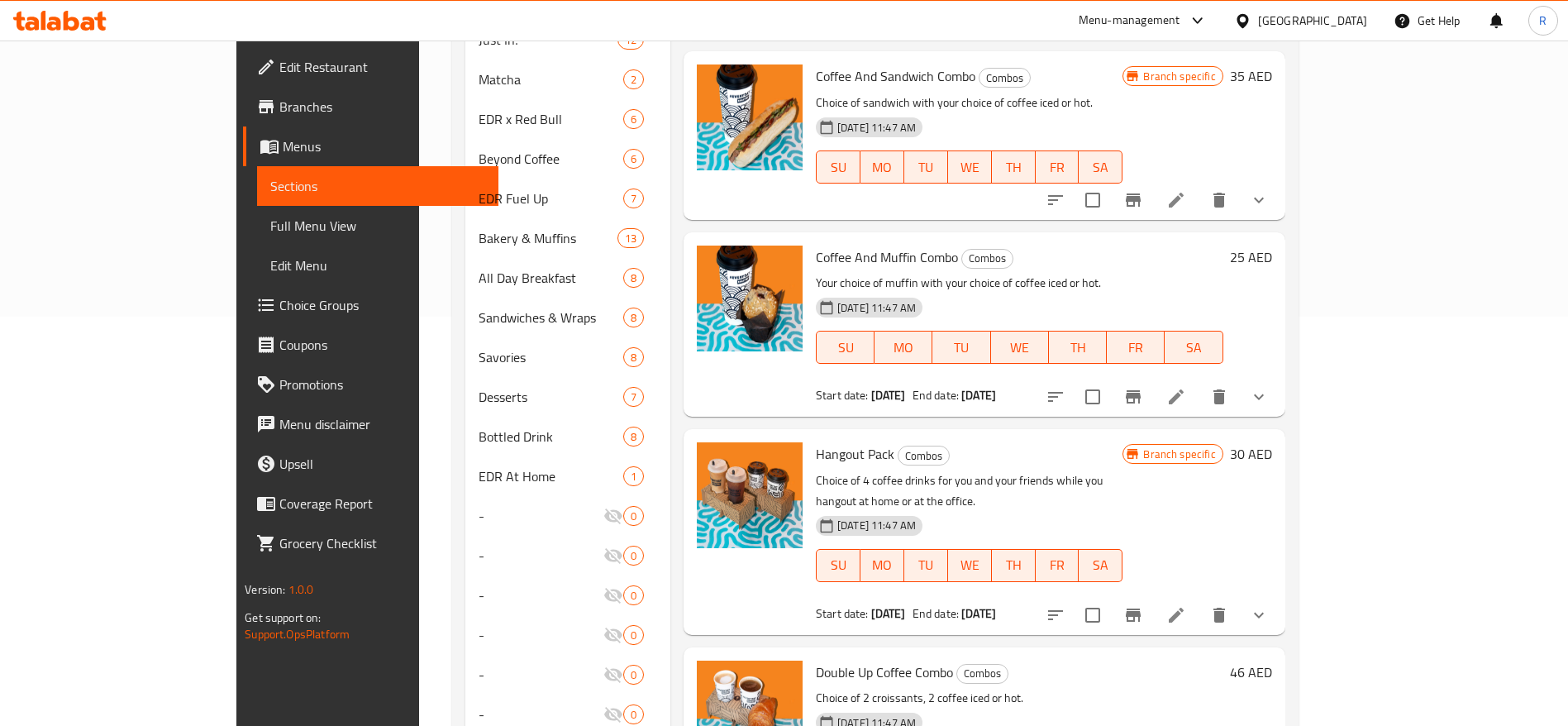
scroll to position [535, 0]
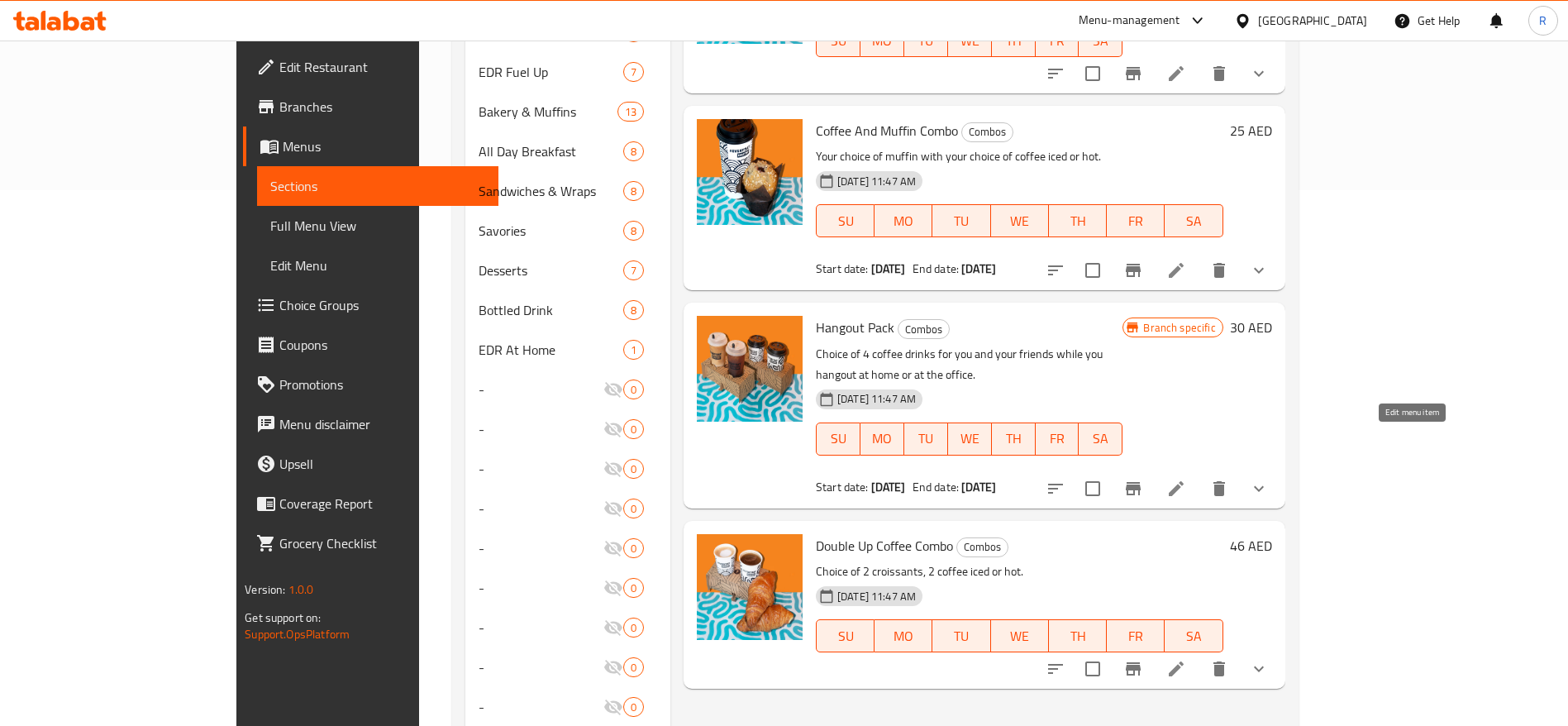
click at [1184, 481] on icon at bounding box center [1176, 489] width 15 height 15
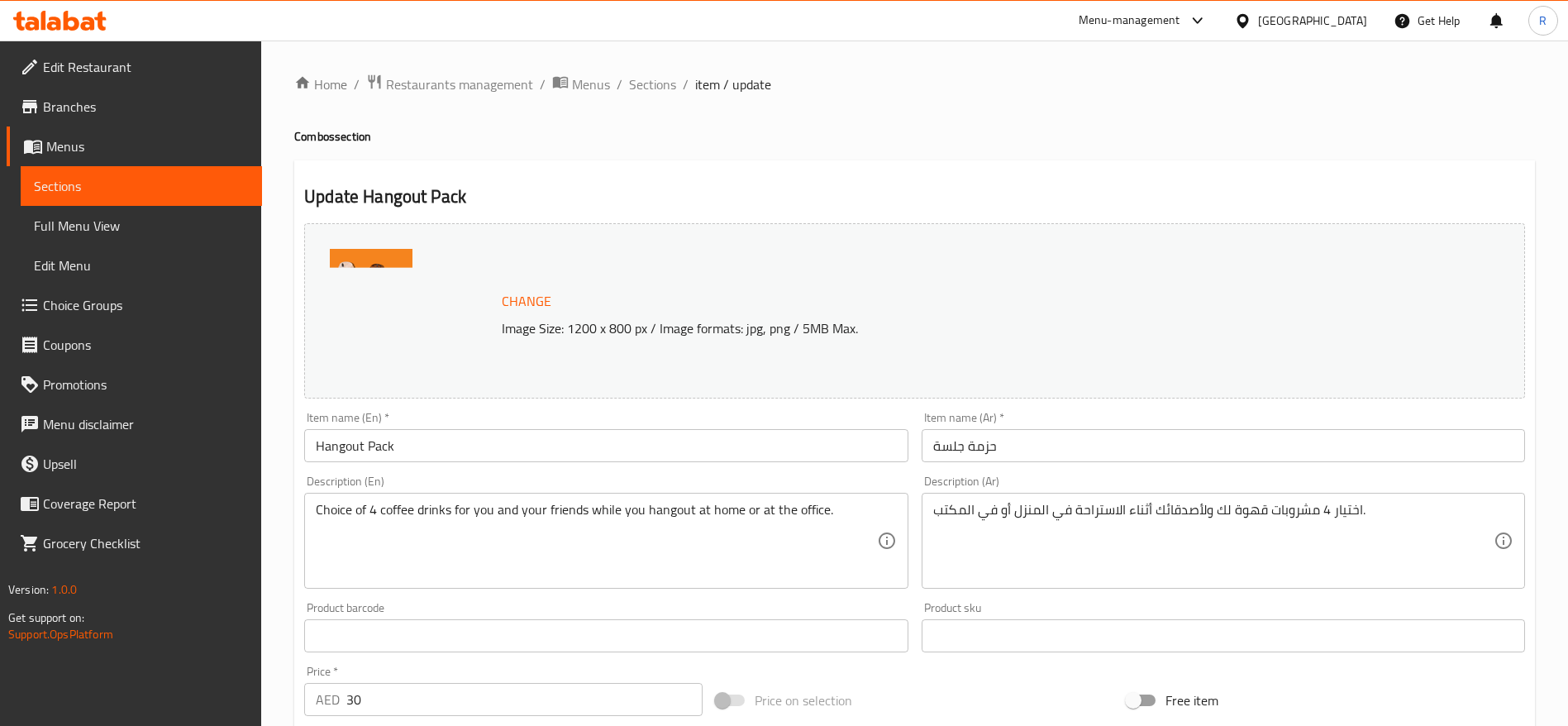
click at [150, 314] on span "Choice Groups" at bounding box center [146, 305] width 206 height 20
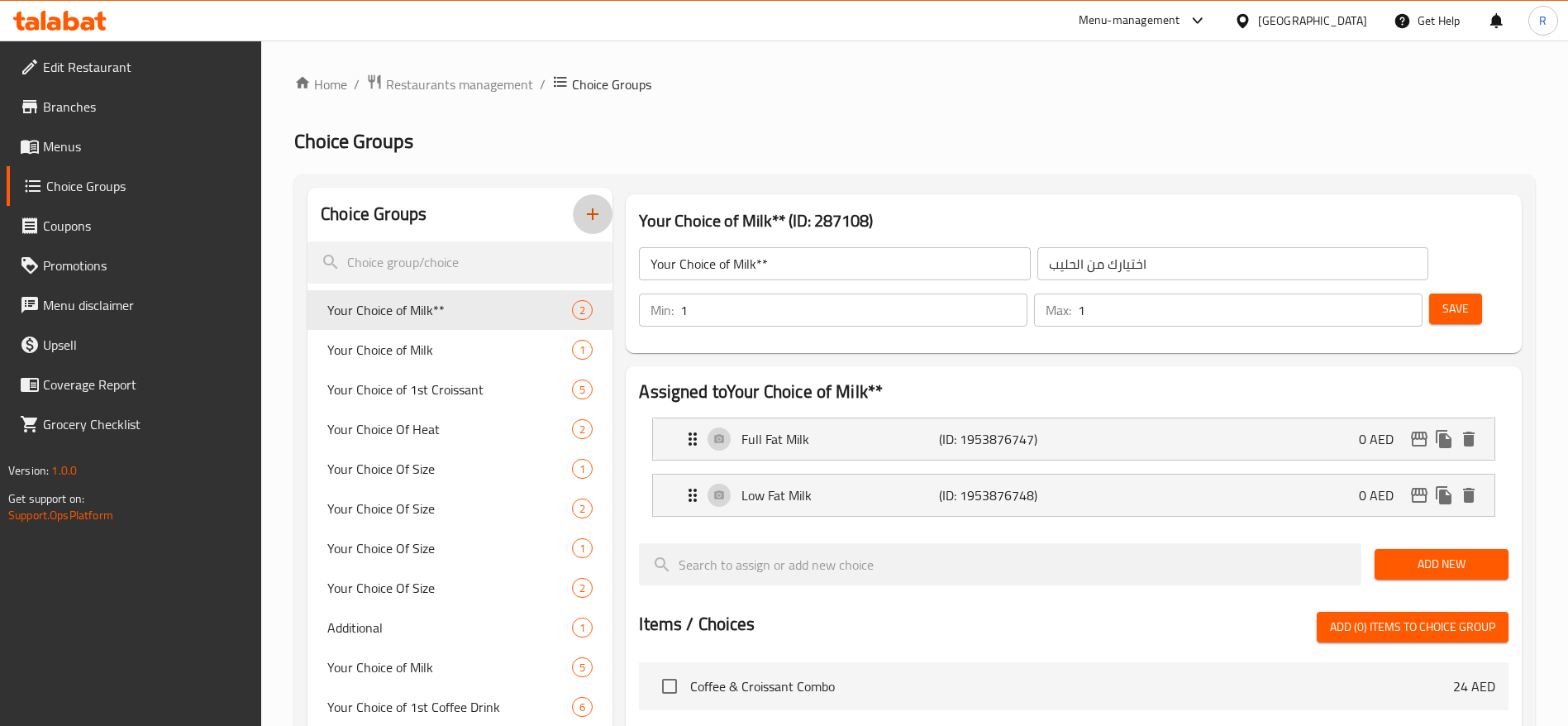
click at [591, 220] on icon "button" at bounding box center [593, 214] width 20 height 20
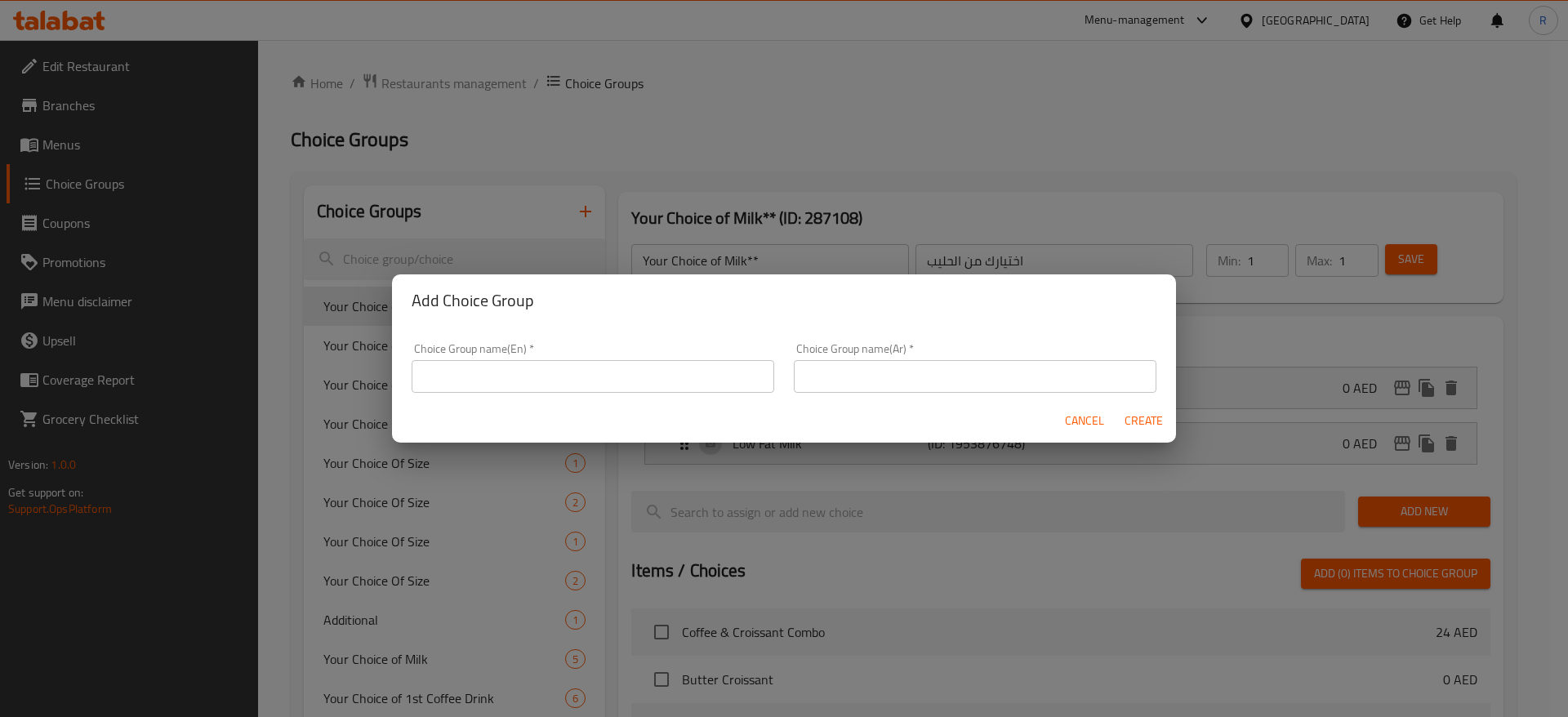
click at [553, 370] on input "text" at bounding box center [592, 377] width 362 height 33
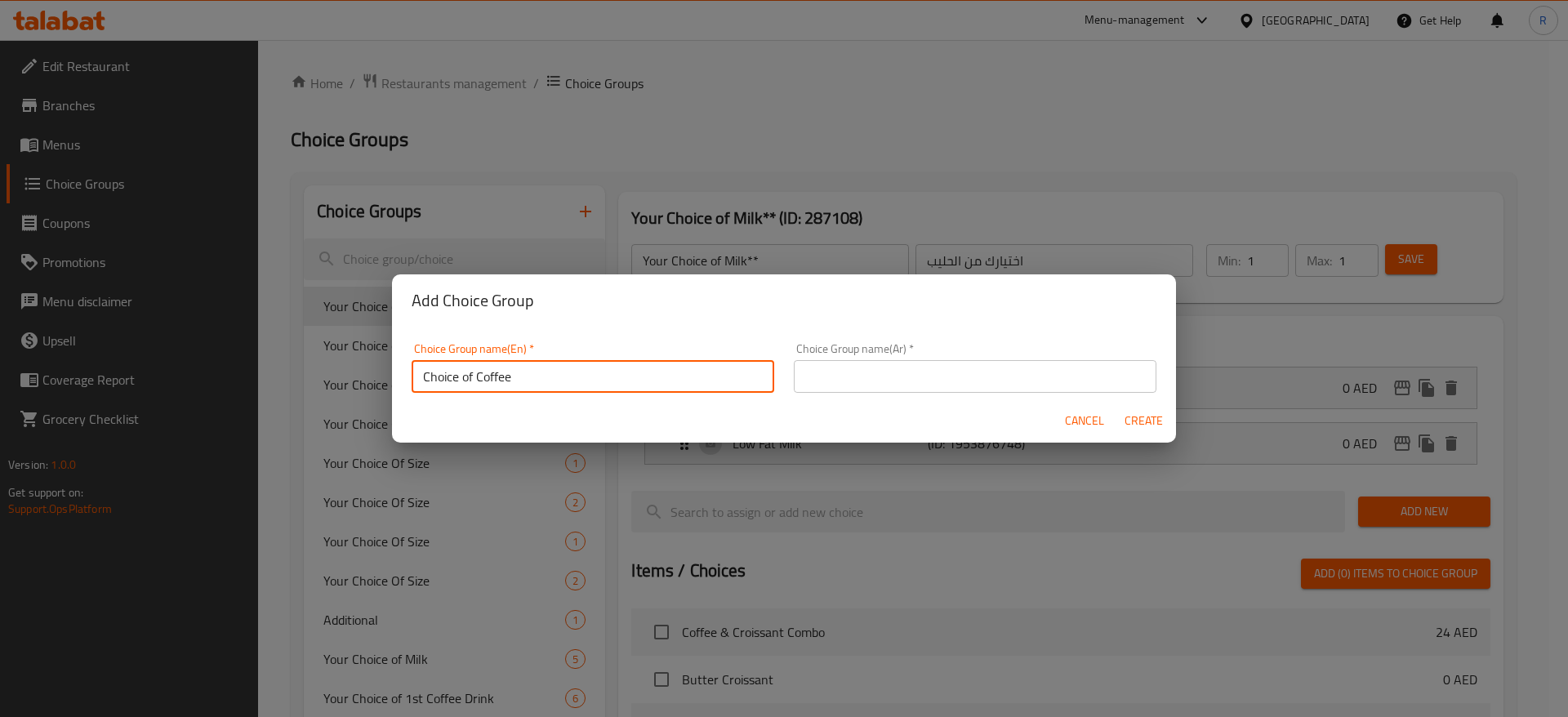
click at [553, 370] on input "Choice of Coffee" at bounding box center [592, 377] width 362 height 33
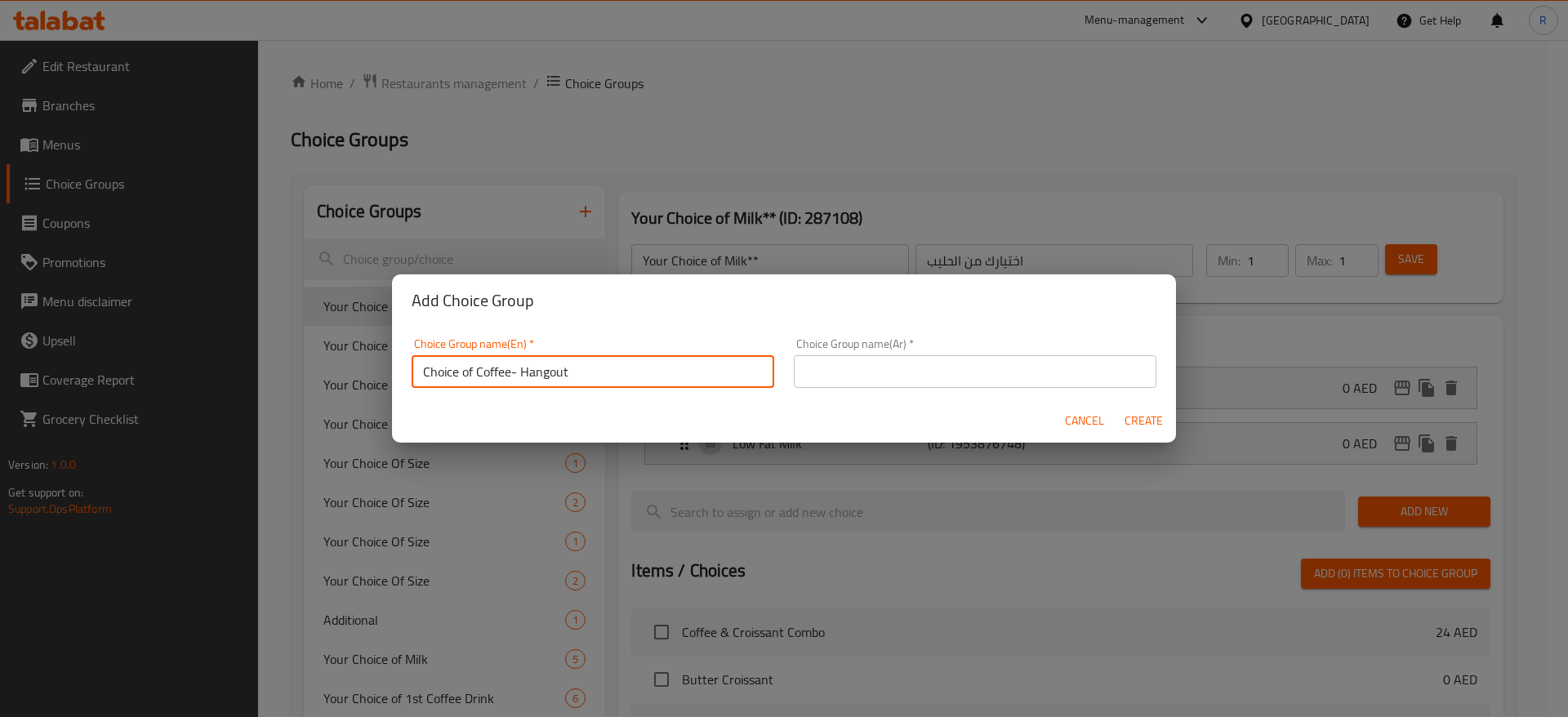
drag, startPoint x: 567, startPoint y: 382, endPoint x: 315, endPoint y: 336, distance: 256.2
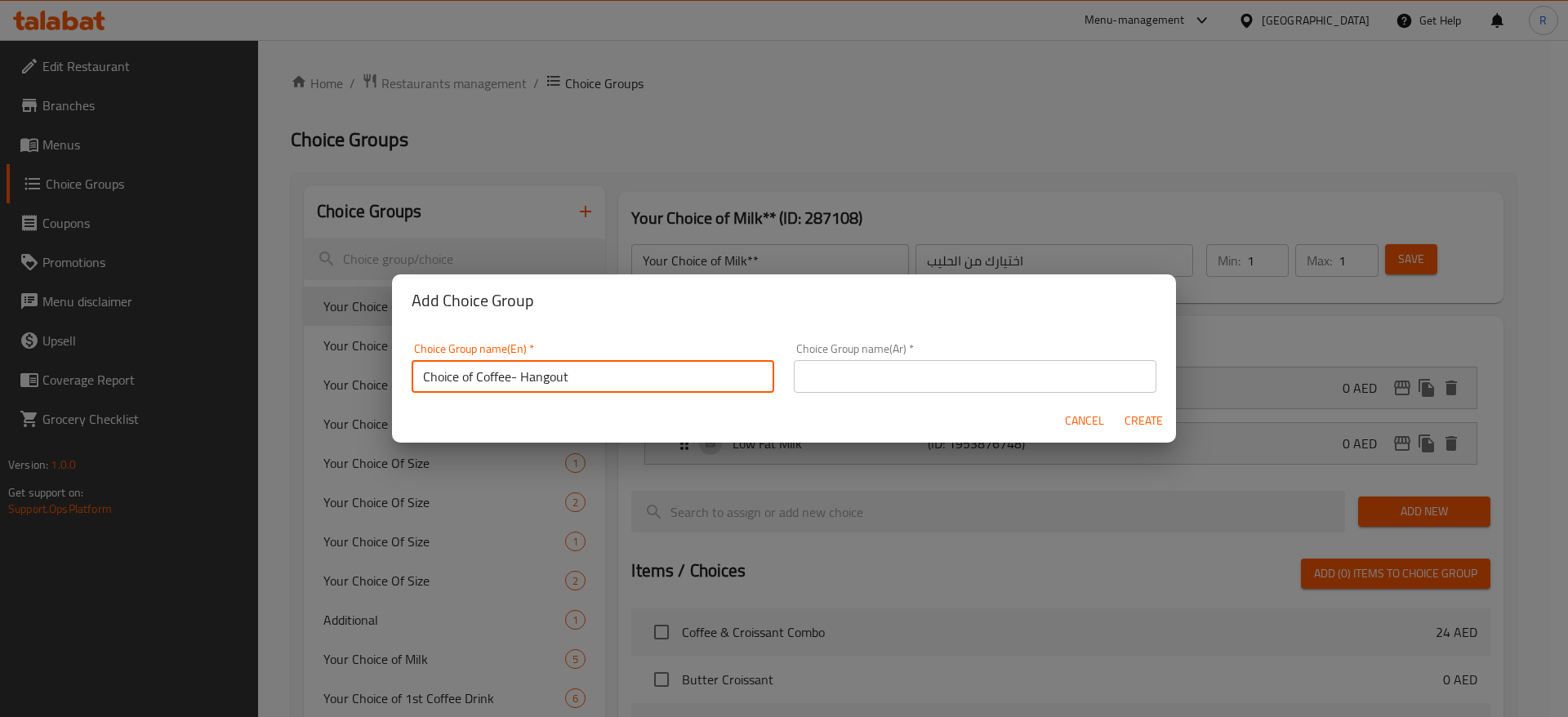
click at [315, 336] on div "Add Choice Group Choice Group name(En)   * Choice of Coffee- Hangout Choice Gro…" at bounding box center [784, 358] width 1568 height 717
type input "Choice of Coffee- Hangout"
click at [879, 371] on input "text" at bounding box center [975, 377] width 362 height 33
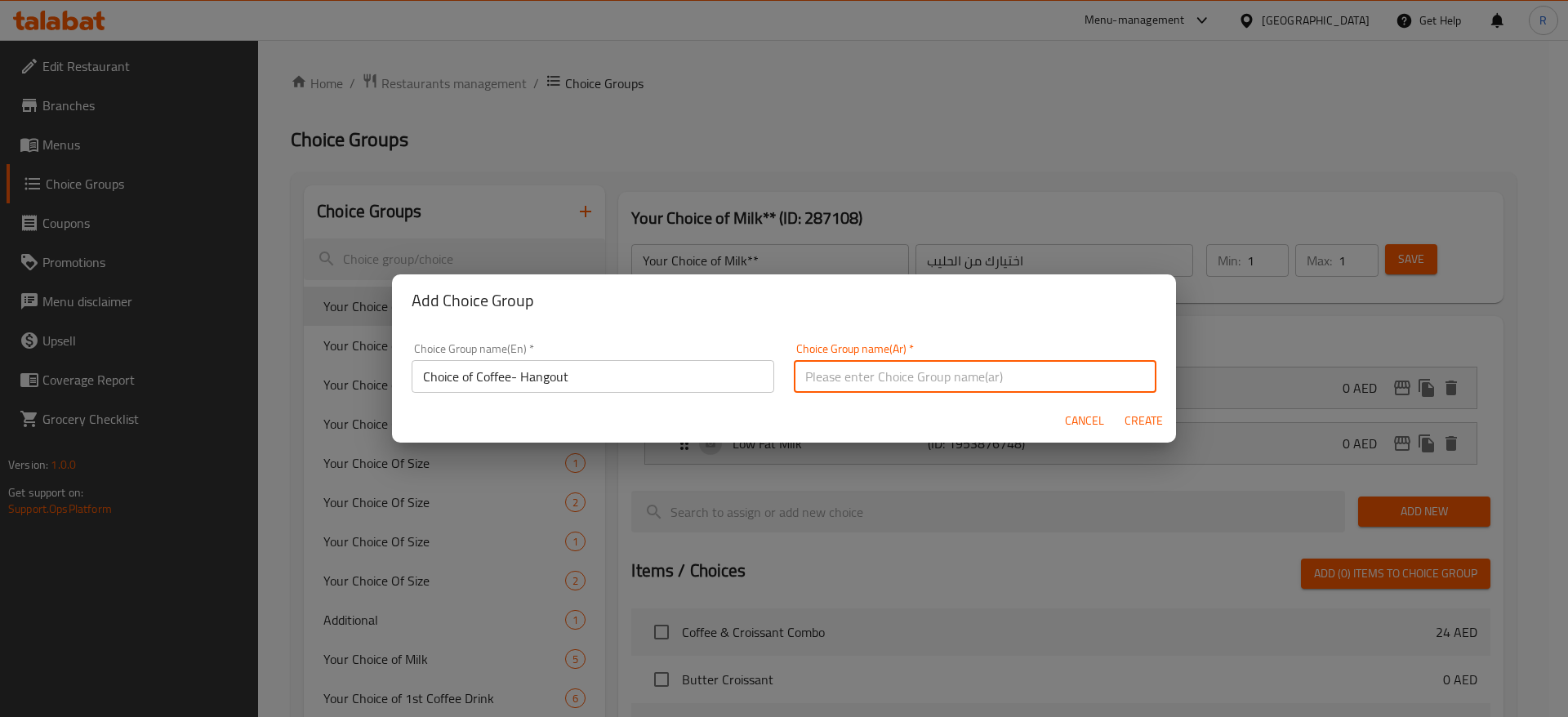
paste input "اختيار القهوة - Hangout"
type input "اختيار القهوة - Hangout"
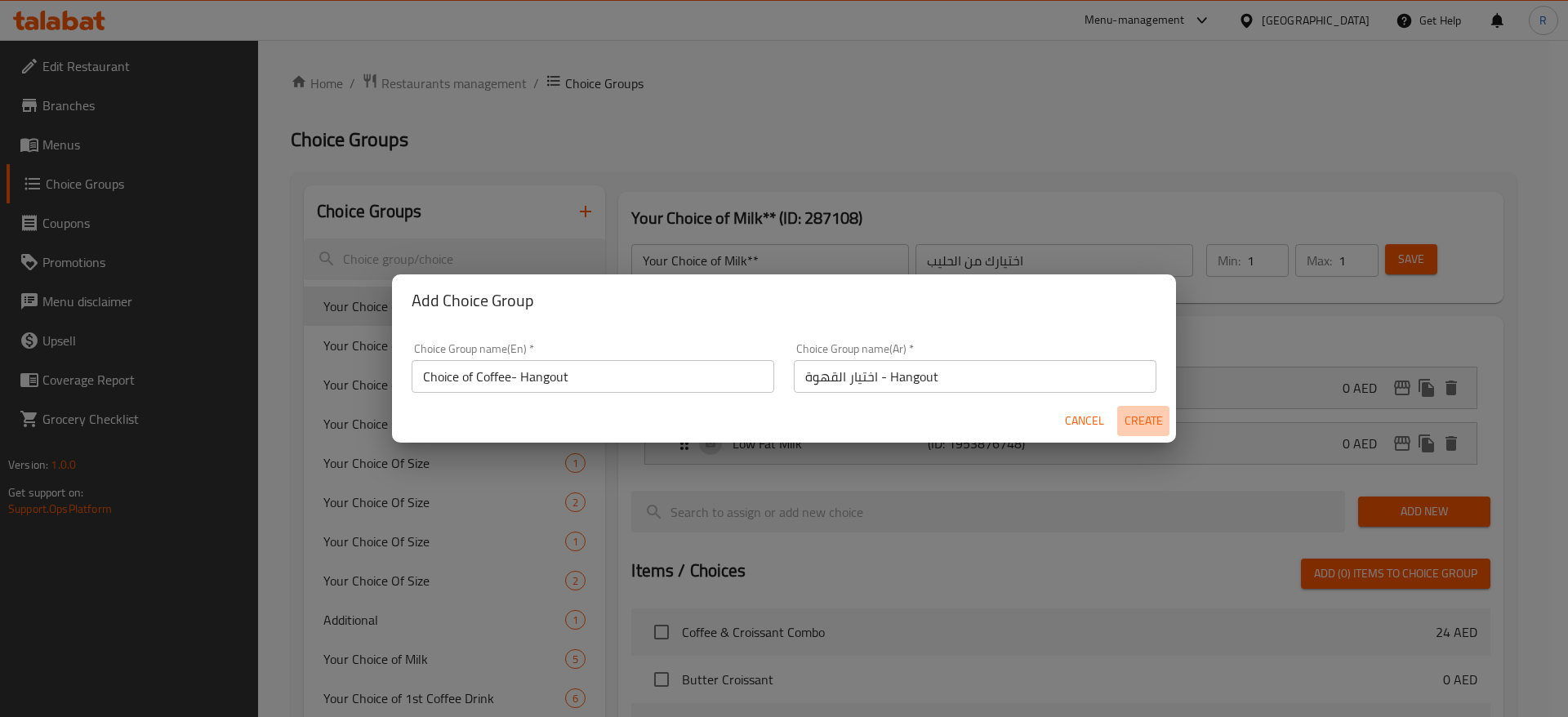
click at [1153, 419] on span "Create" at bounding box center [1143, 421] width 39 height 21
type input "Choice of Coffee- Hangout"
type input "اختيار القهوة - Hangout"
type input "0"
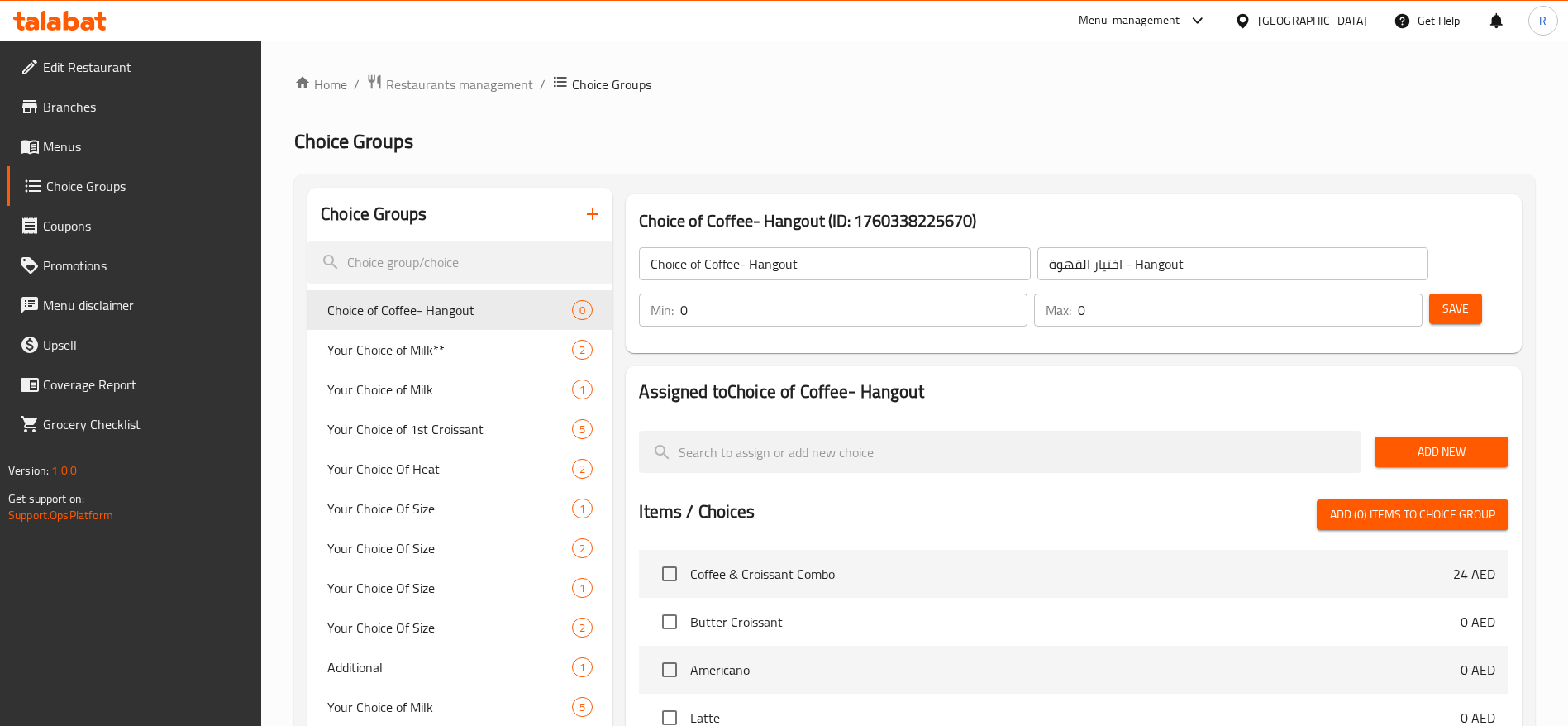
click at [1414, 436] on button "Add New" at bounding box center [1441, 451] width 134 height 30
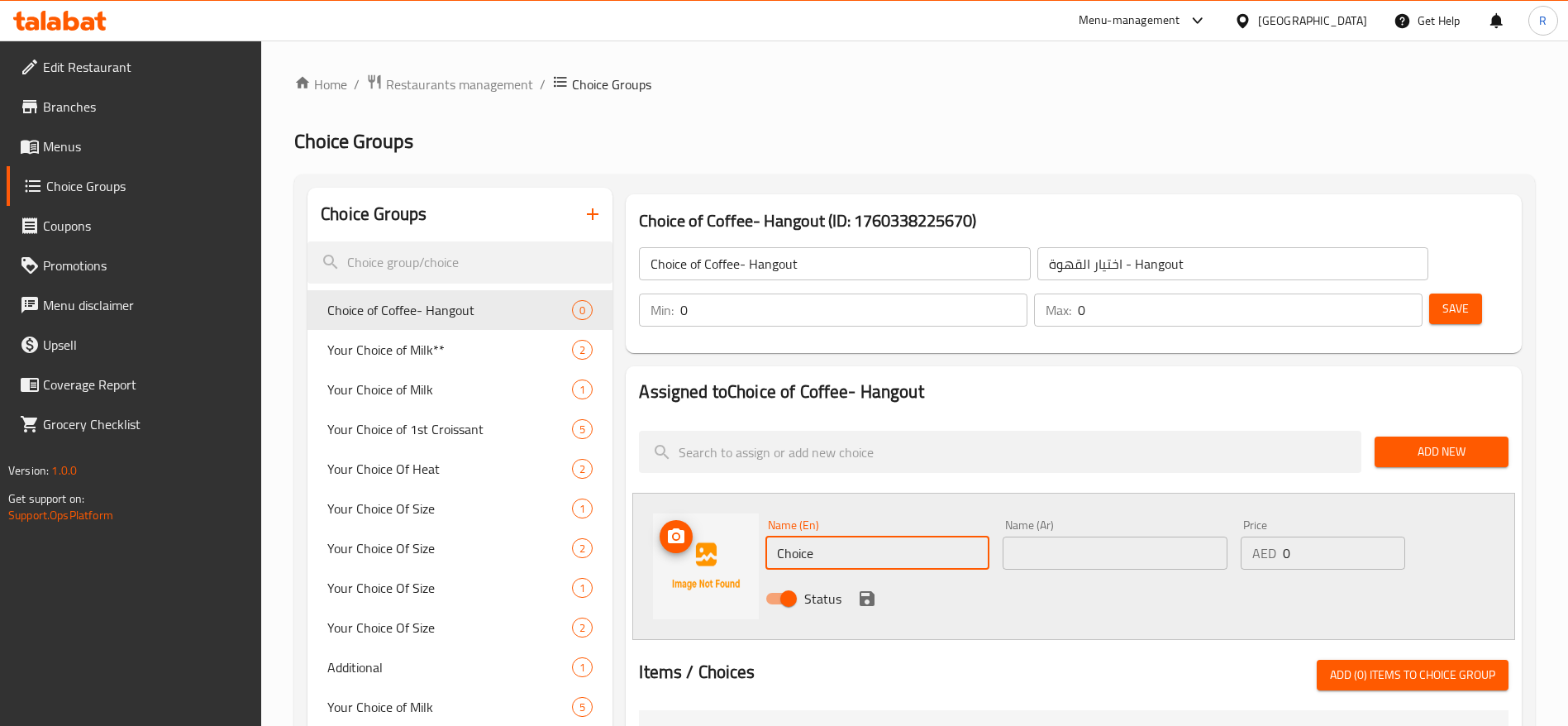
type input "R"
click at [494, 75] on span "Restaurants management" at bounding box center [459, 84] width 147 height 20
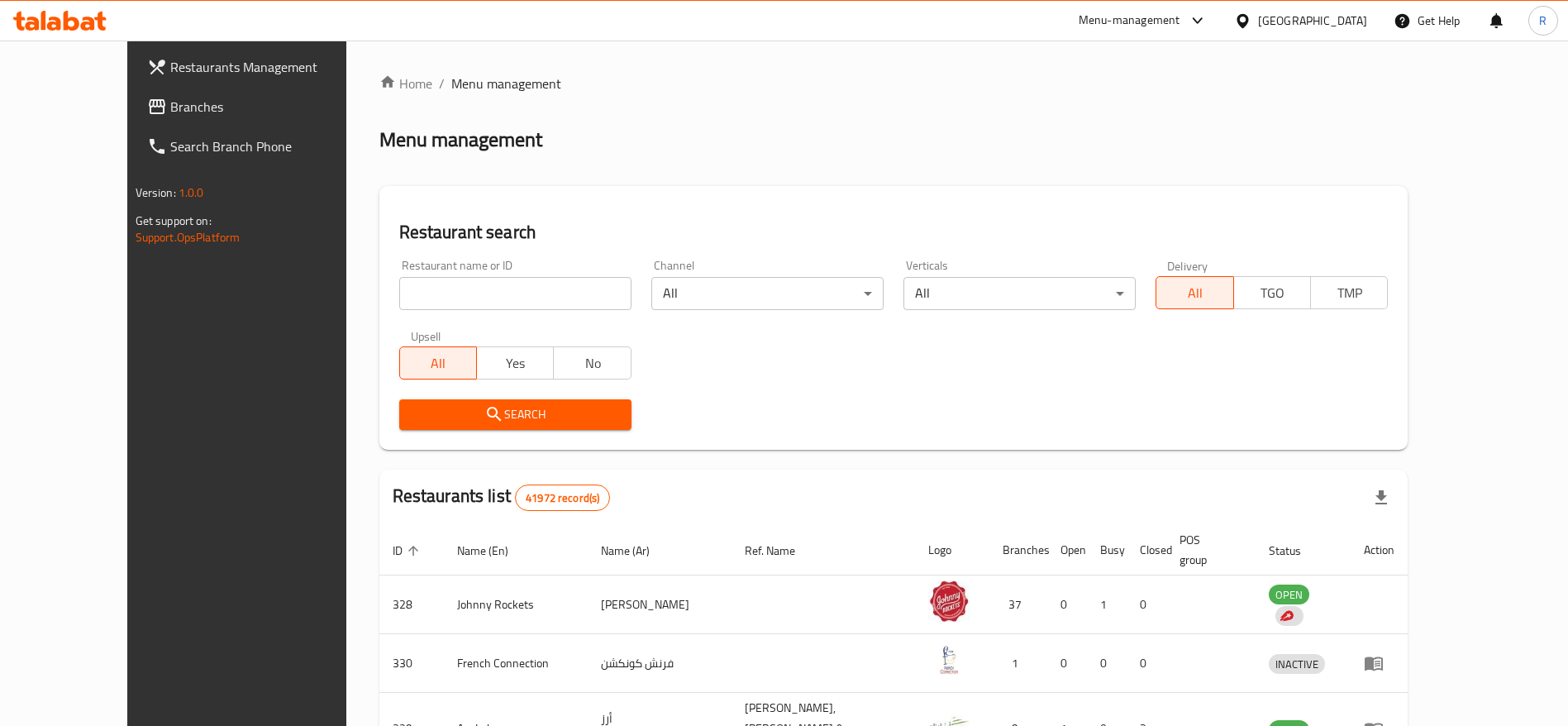
click at [478, 305] on input "search" at bounding box center [514, 293] width 232 height 33
type input "everyday roastery"
click button "Search" at bounding box center [514, 413] width 232 height 30
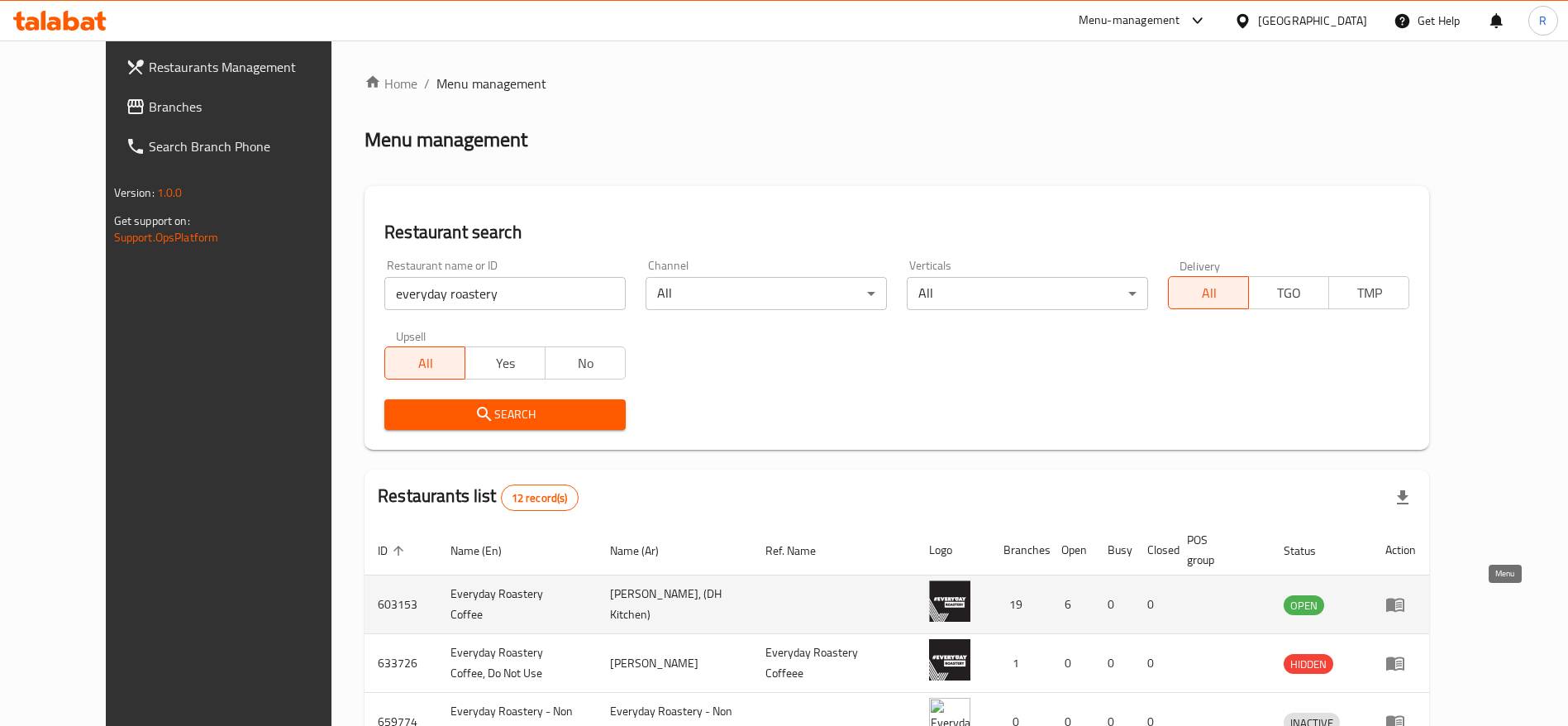
click at [1405, 608] on icon "enhanced table" at bounding box center [1396, 605] width 18 height 14
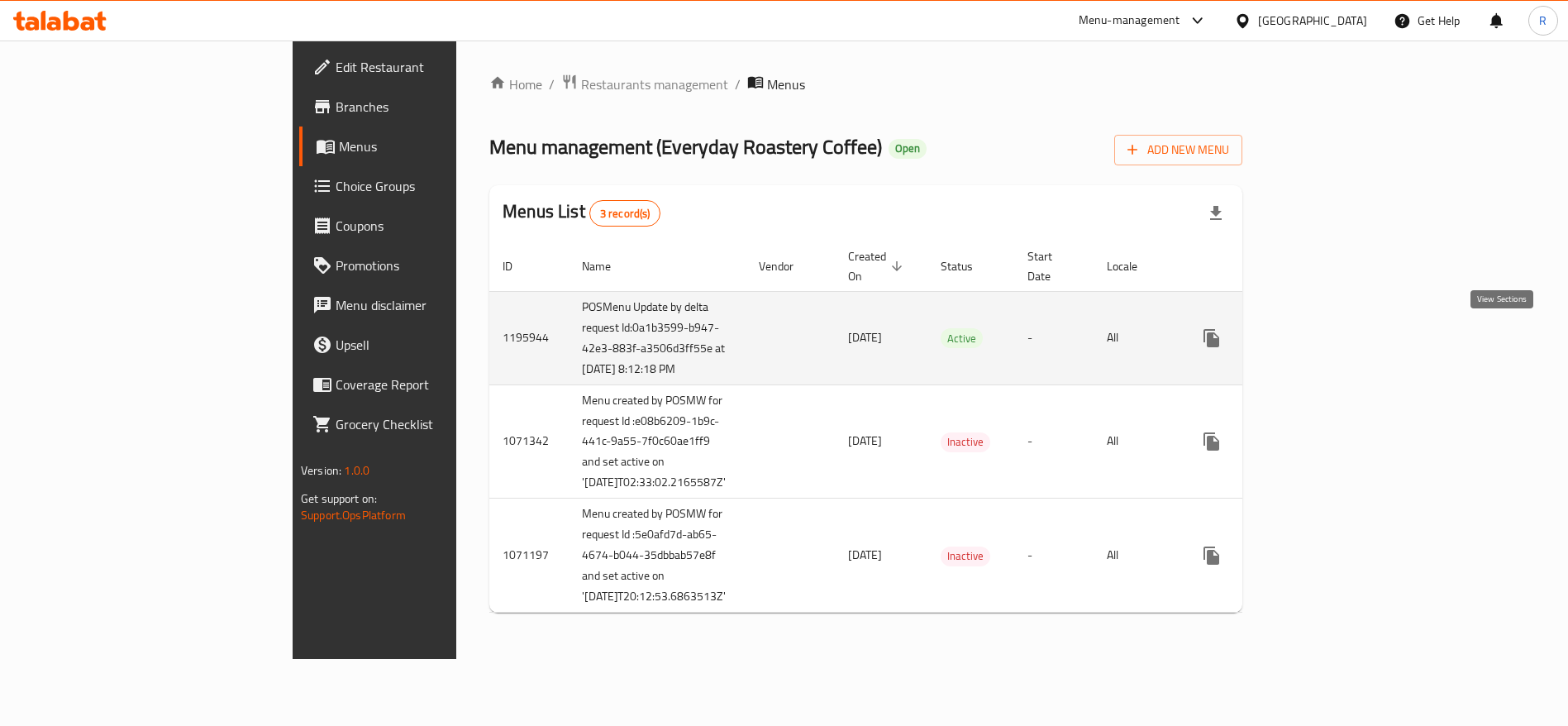
click at [1341, 336] on icon "enhanced table" at bounding box center [1331, 338] width 20 height 20
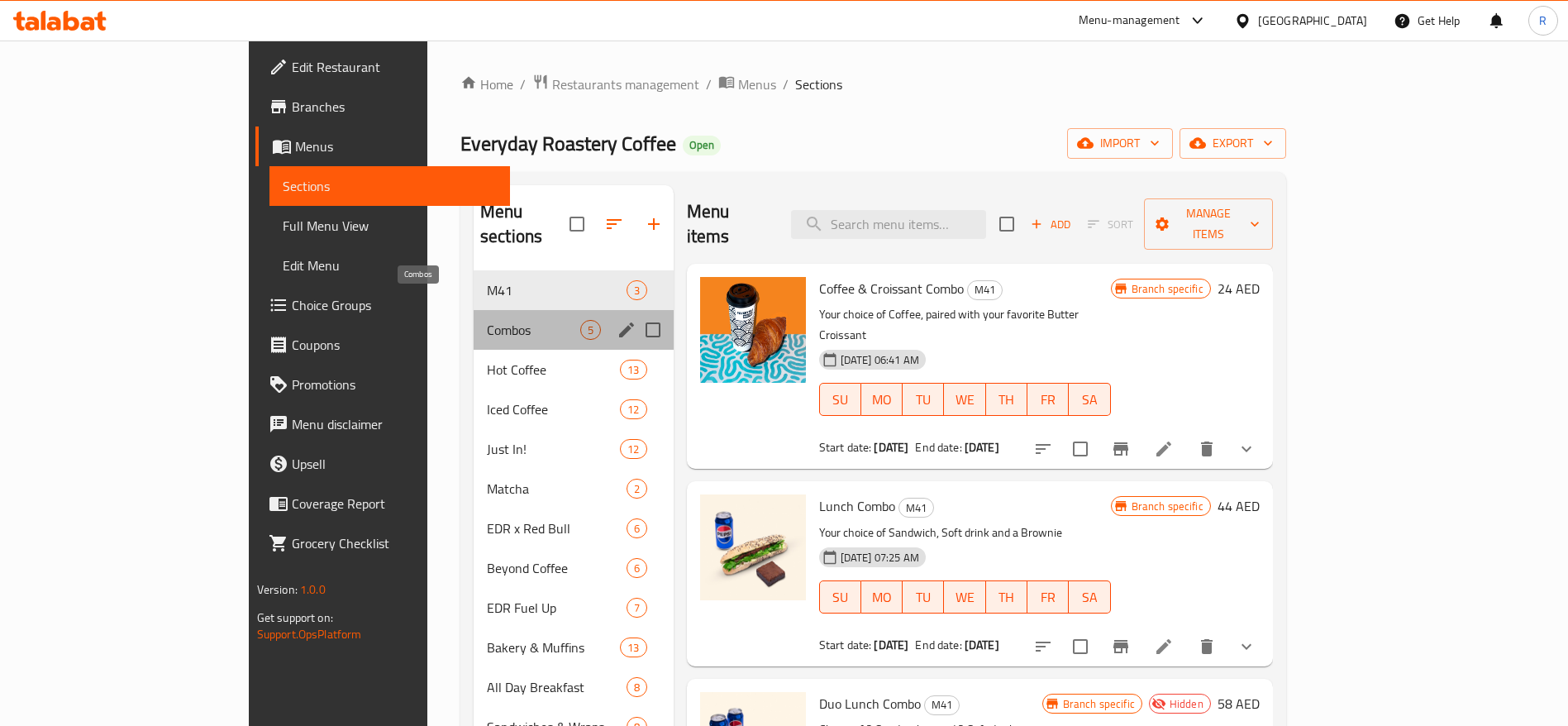
click at [487, 320] on span "Combos" at bounding box center [534, 330] width 94 height 20
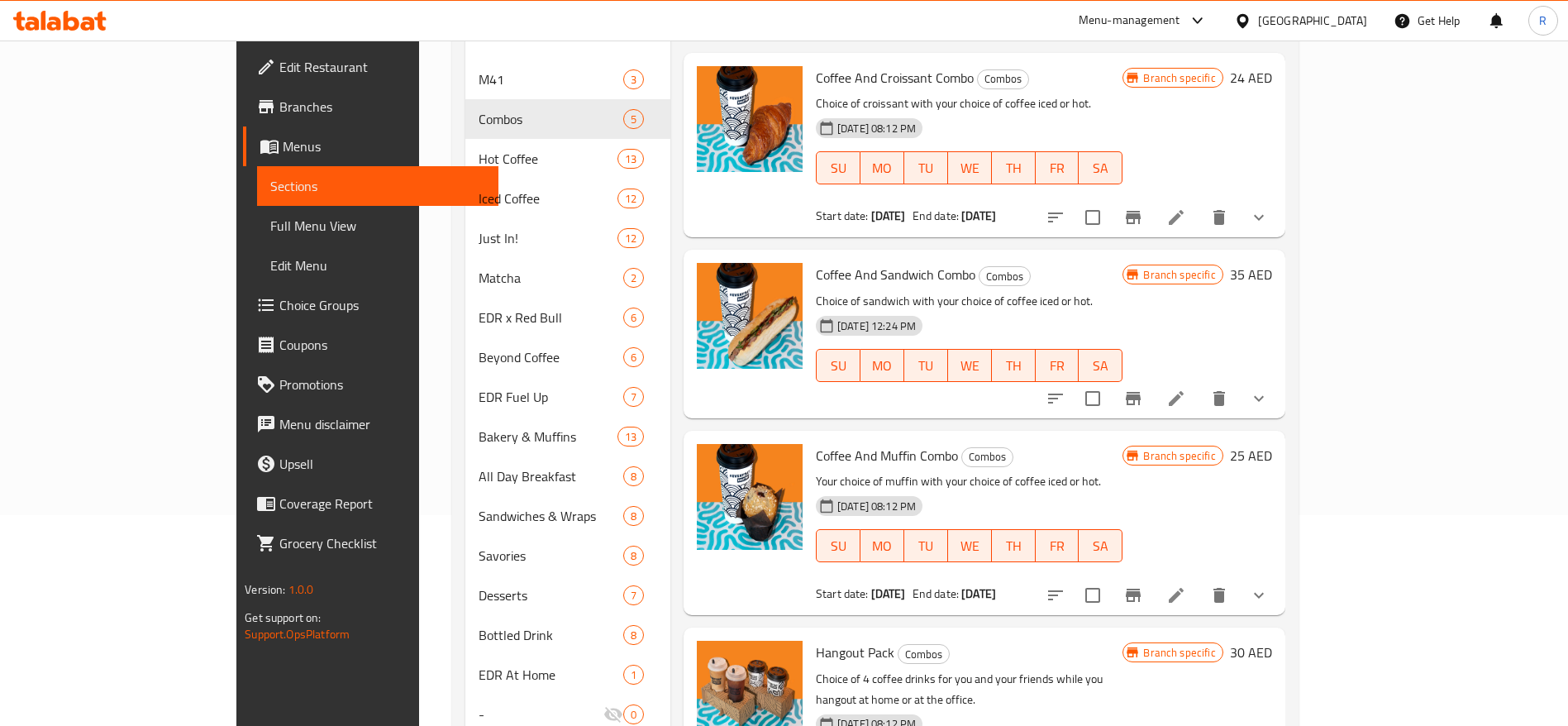
scroll to position [181, 0]
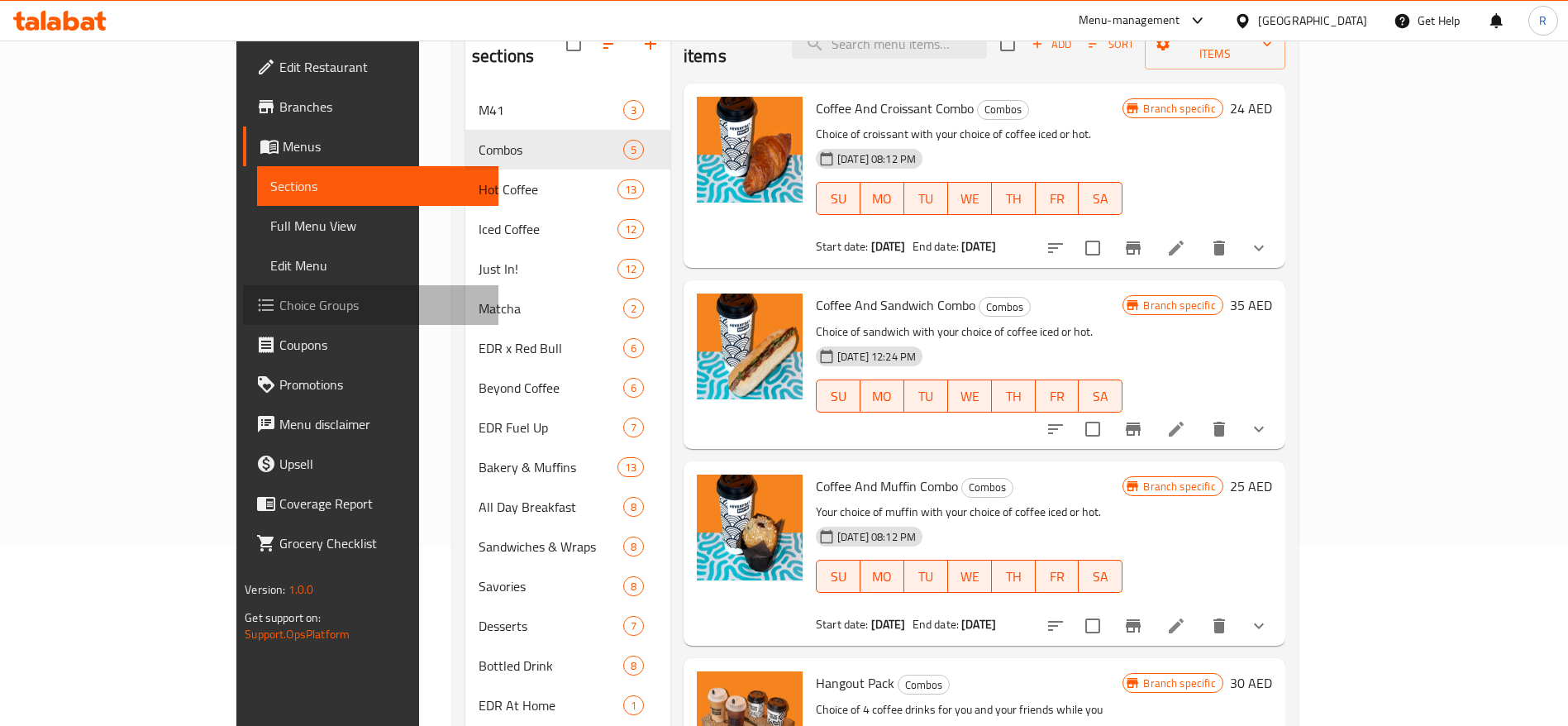
click at [280, 307] on span "Choice Groups" at bounding box center [382, 305] width 206 height 20
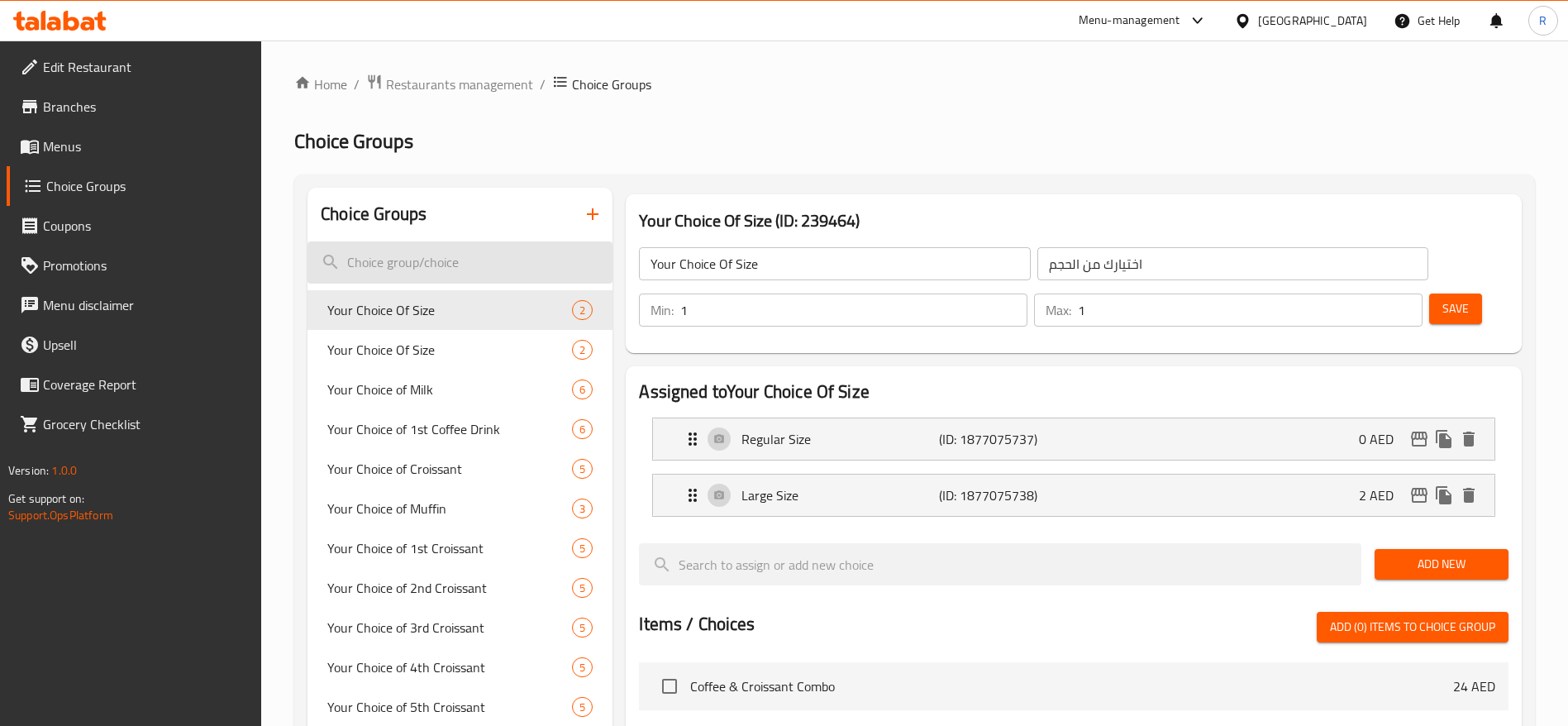
click at [468, 258] on input "search" at bounding box center [459, 262] width 305 height 42
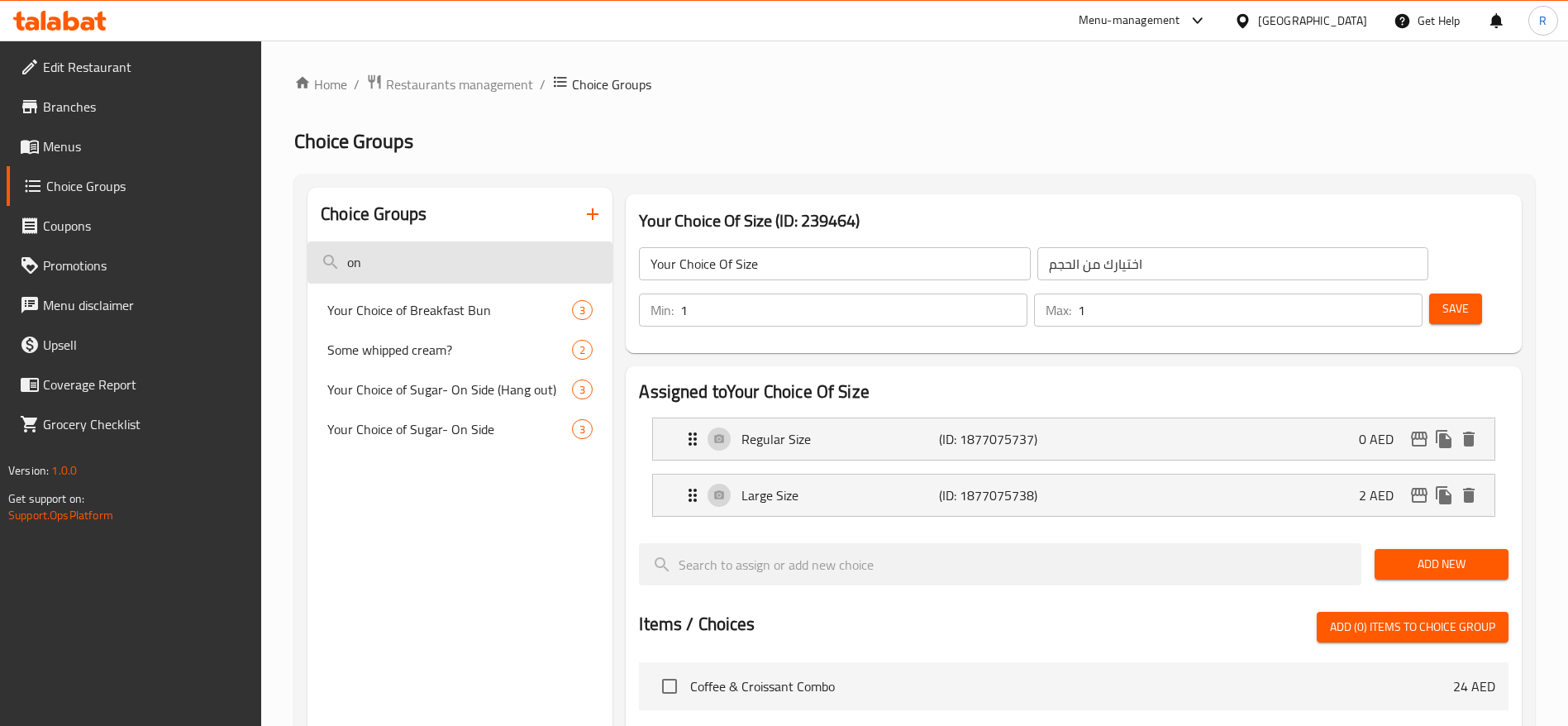
type input "o"
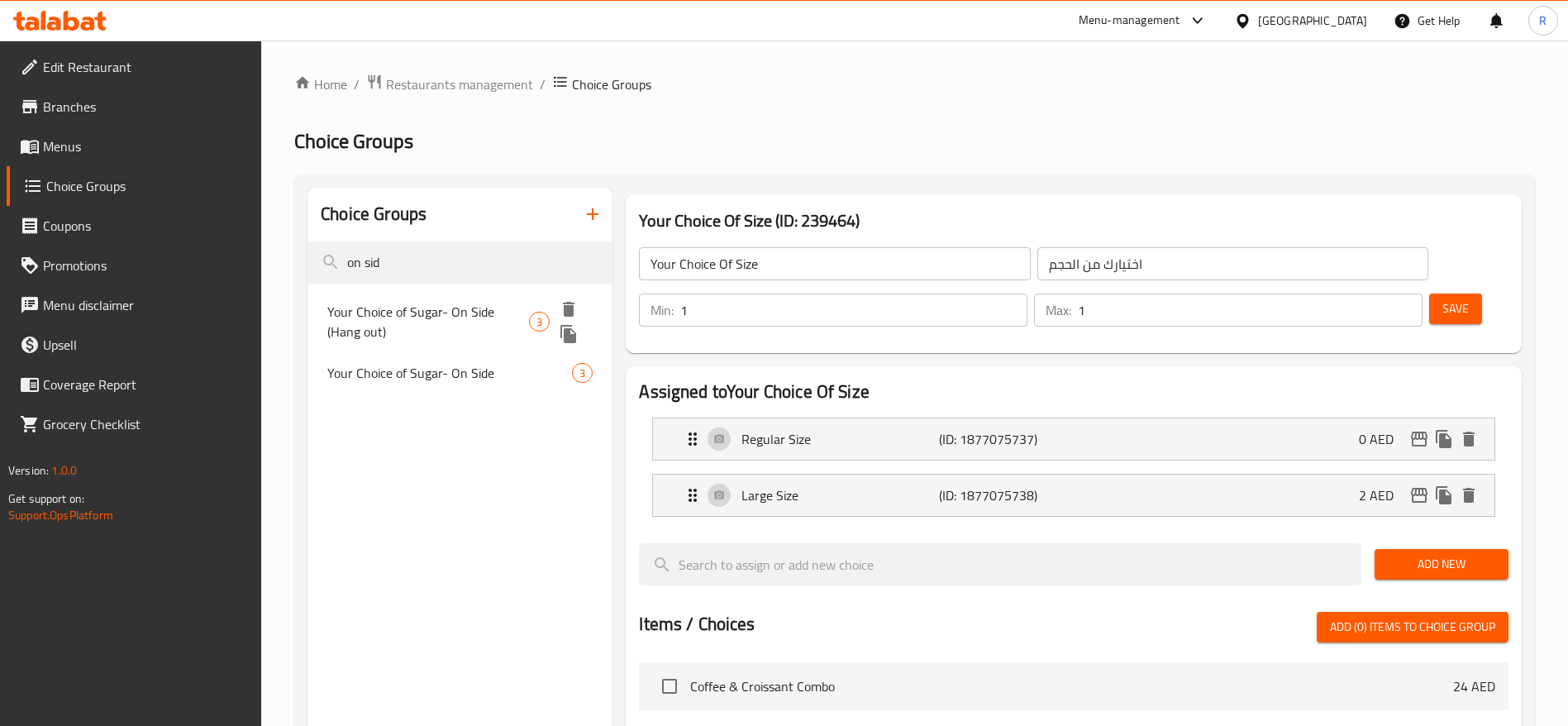
type input "on sid"
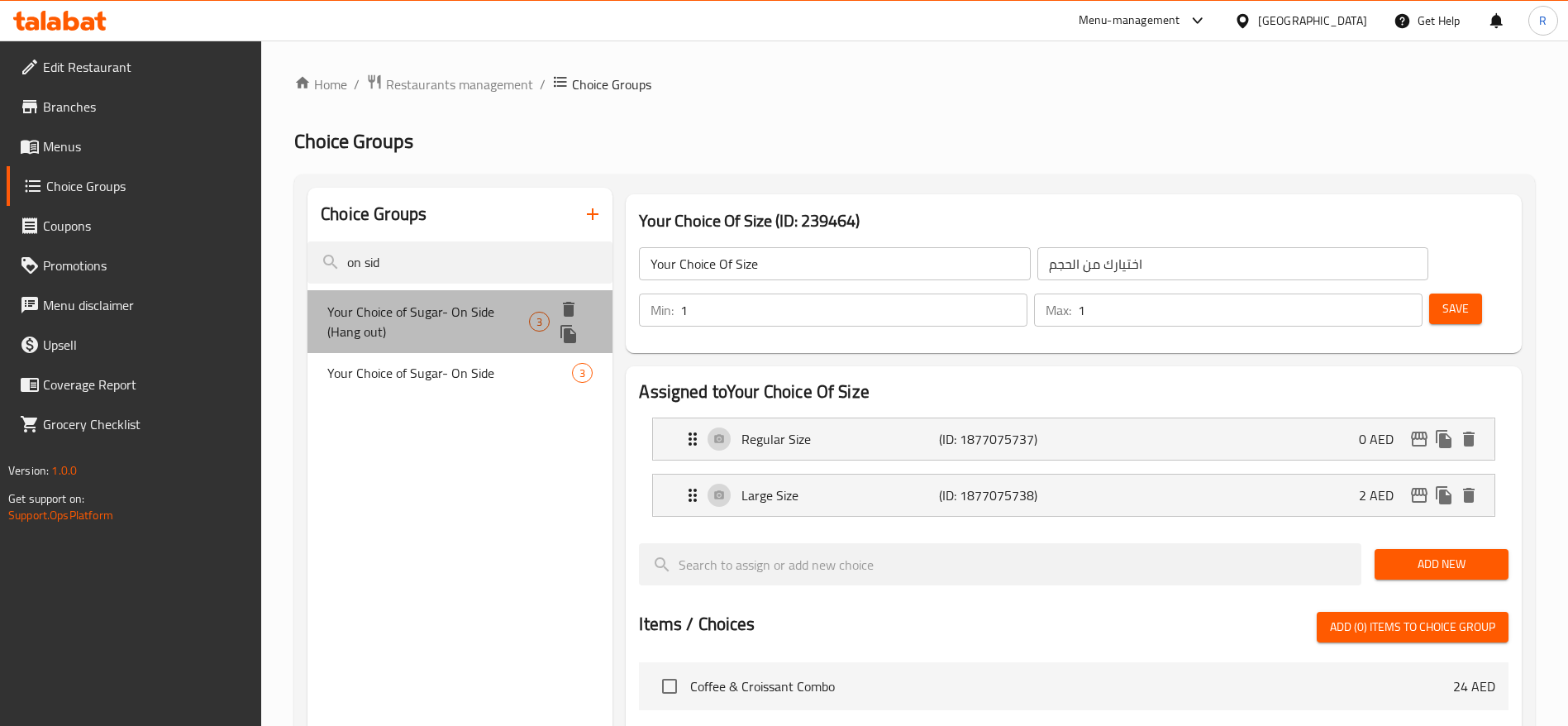
click at [425, 316] on span "Your Choice of Sugar- On Side (Hang out)" at bounding box center [427, 321] width 201 height 39
type input "Your Choice of Sugar- On Side (Hang out)"
type input "اختيارك من السكر على الجانب (التسكع)"
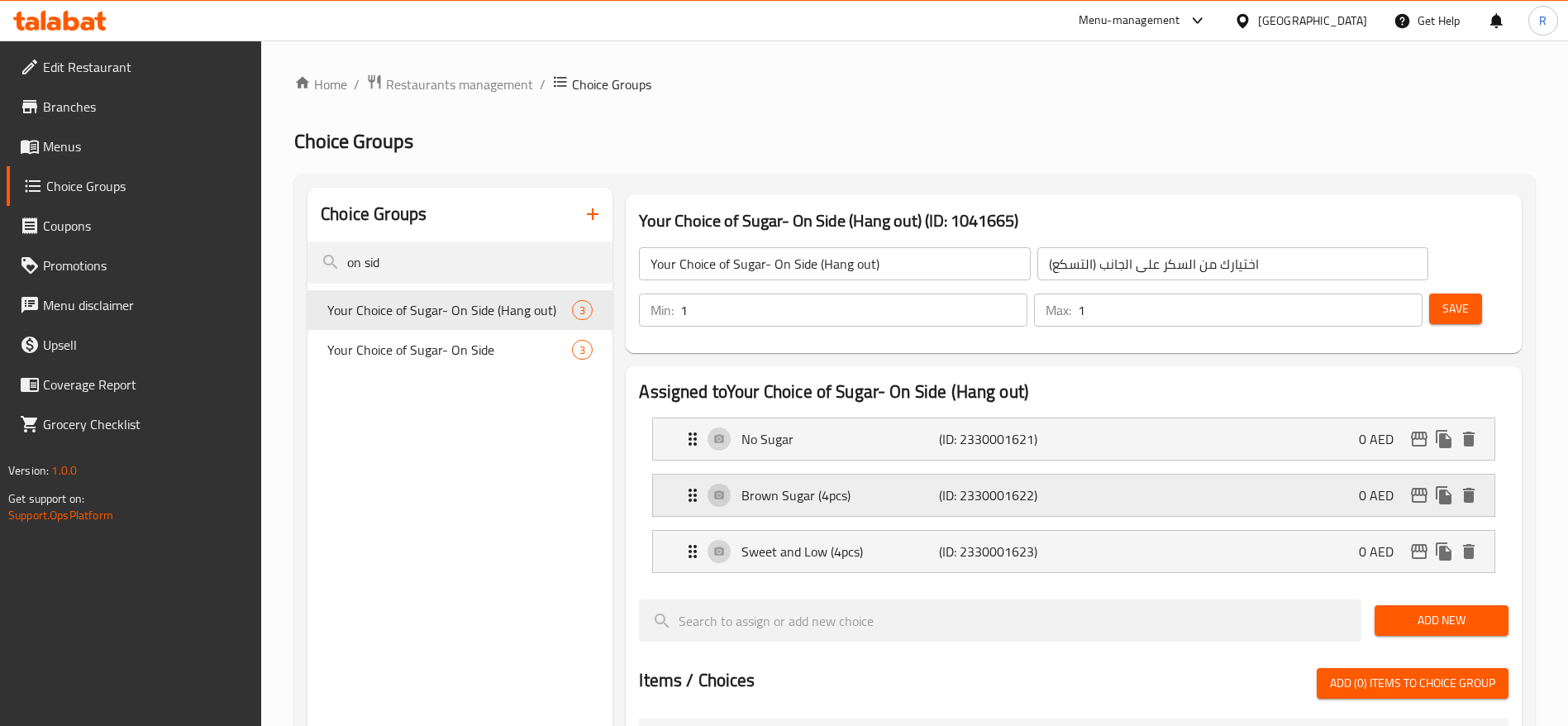
click at [849, 485] on p "Brown Sugar (4pcs)" at bounding box center [840, 495] width 197 height 20
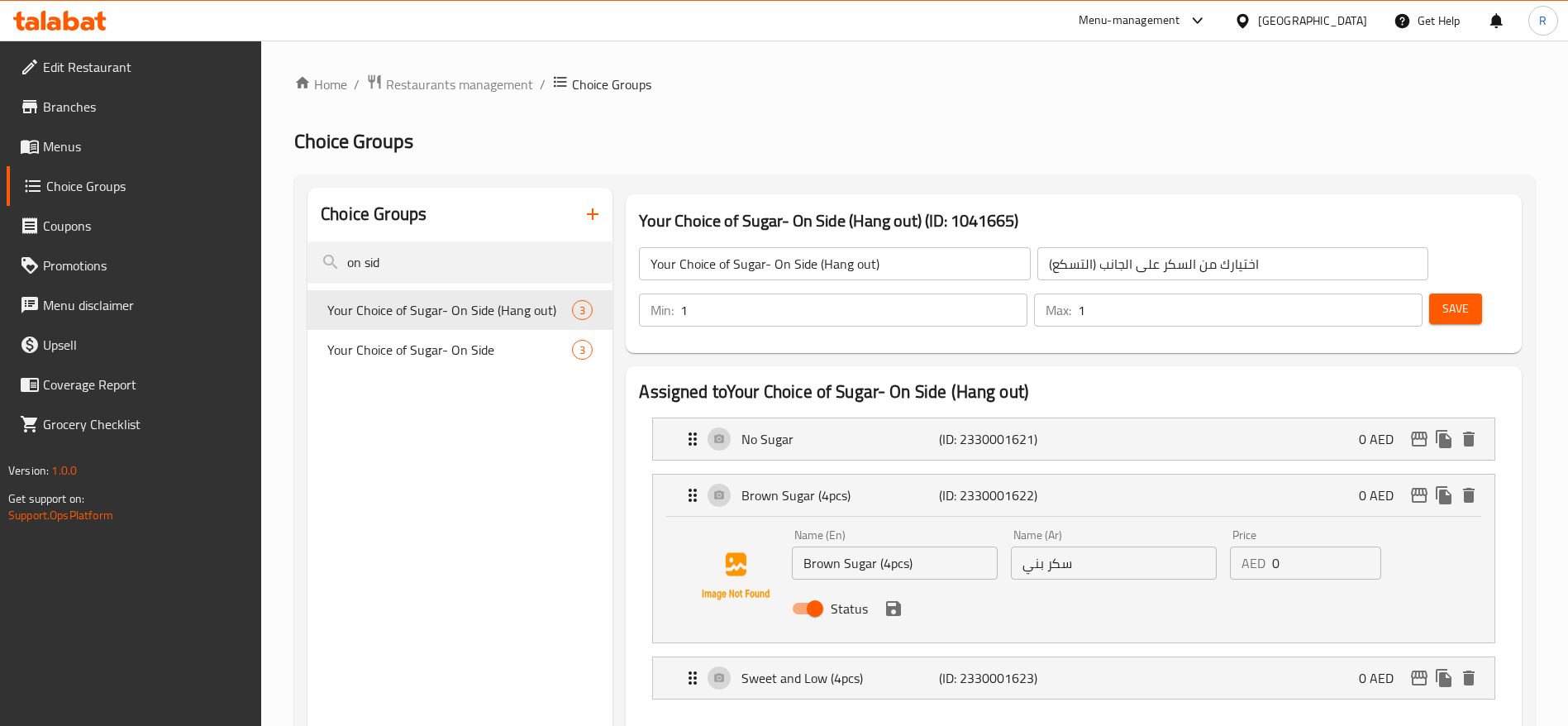
click at [927, 546] on input "Brown Sugar (4pcs)" at bounding box center [895, 563] width 206 height 33
click at [897, 600] on icon "save" at bounding box center [894, 608] width 15 height 15
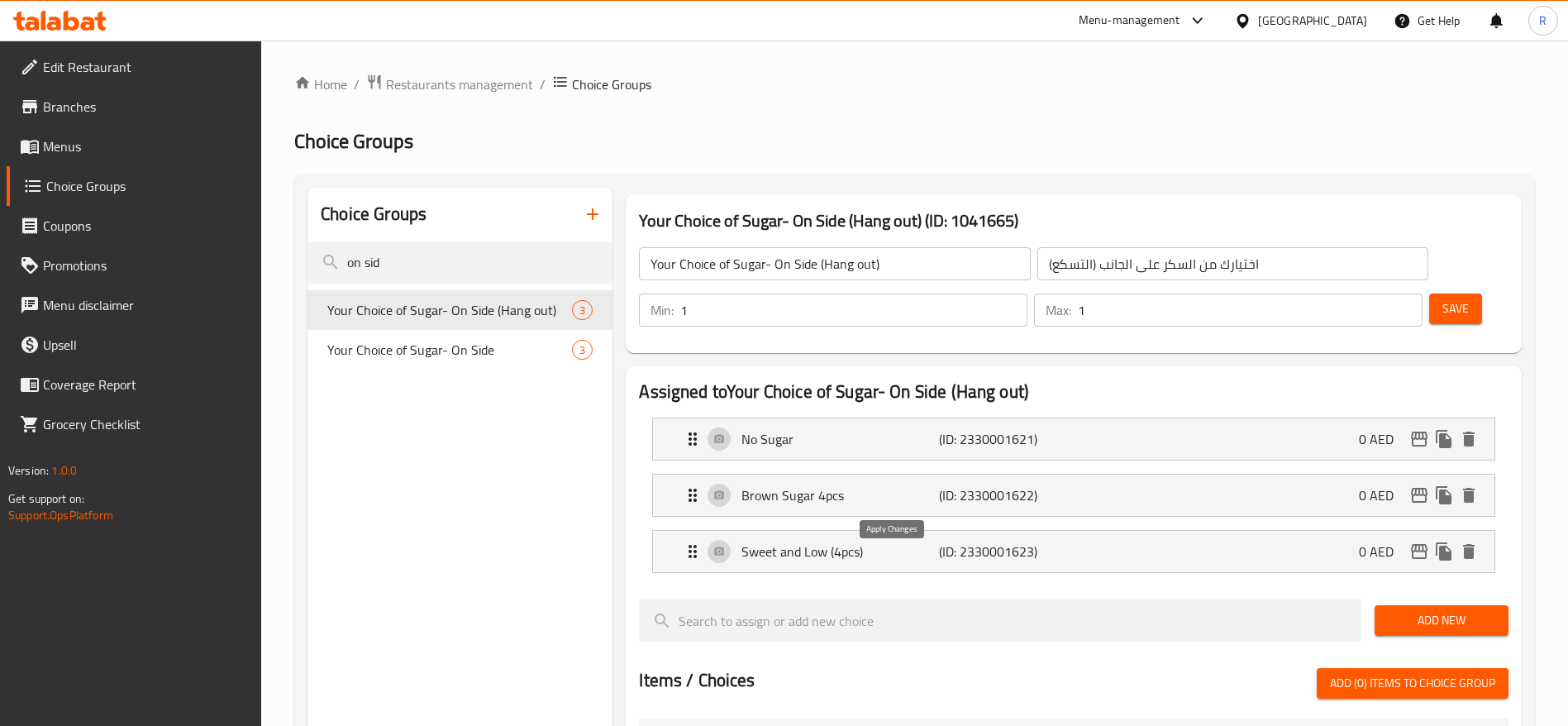
type input "Brown Sugar 4pcs"
click at [866, 542] on p "Sweet and Low (4pcs)" at bounding box center [840, 552] width 197 height 20
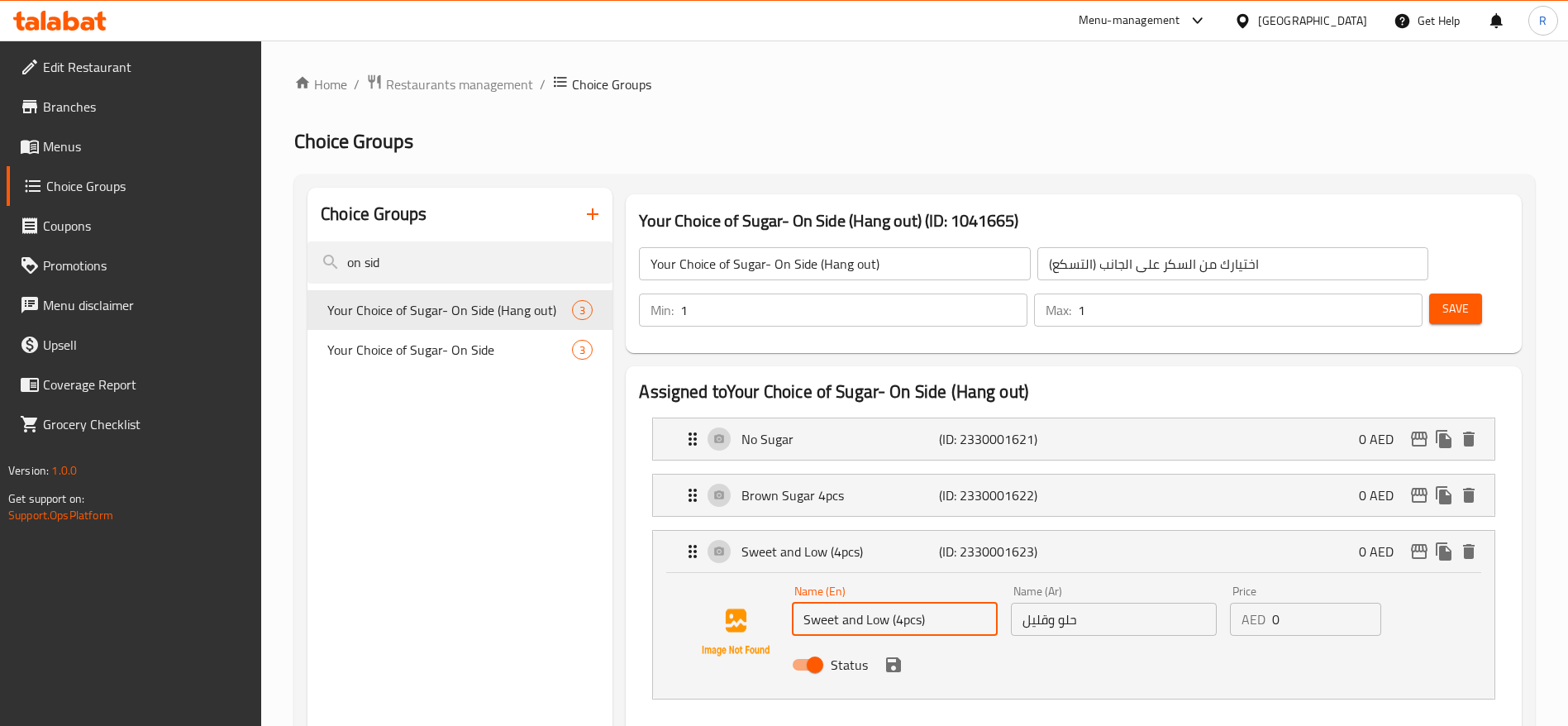
click at [936, 602] on input "Sweet and Low (4pcs)" at bounding box center [895, 619] width 206 height 33
click at [896, 602] on input "Sweet and Low (4pcs" at bounding box center [895, 619] width 206 height 33
click at [889, 643] on div "Status" at bounding box center [1114, 665] width 657 height 45
click at [898, 657] on icon "save" at bounding box center [894, 665] width 15 height 15
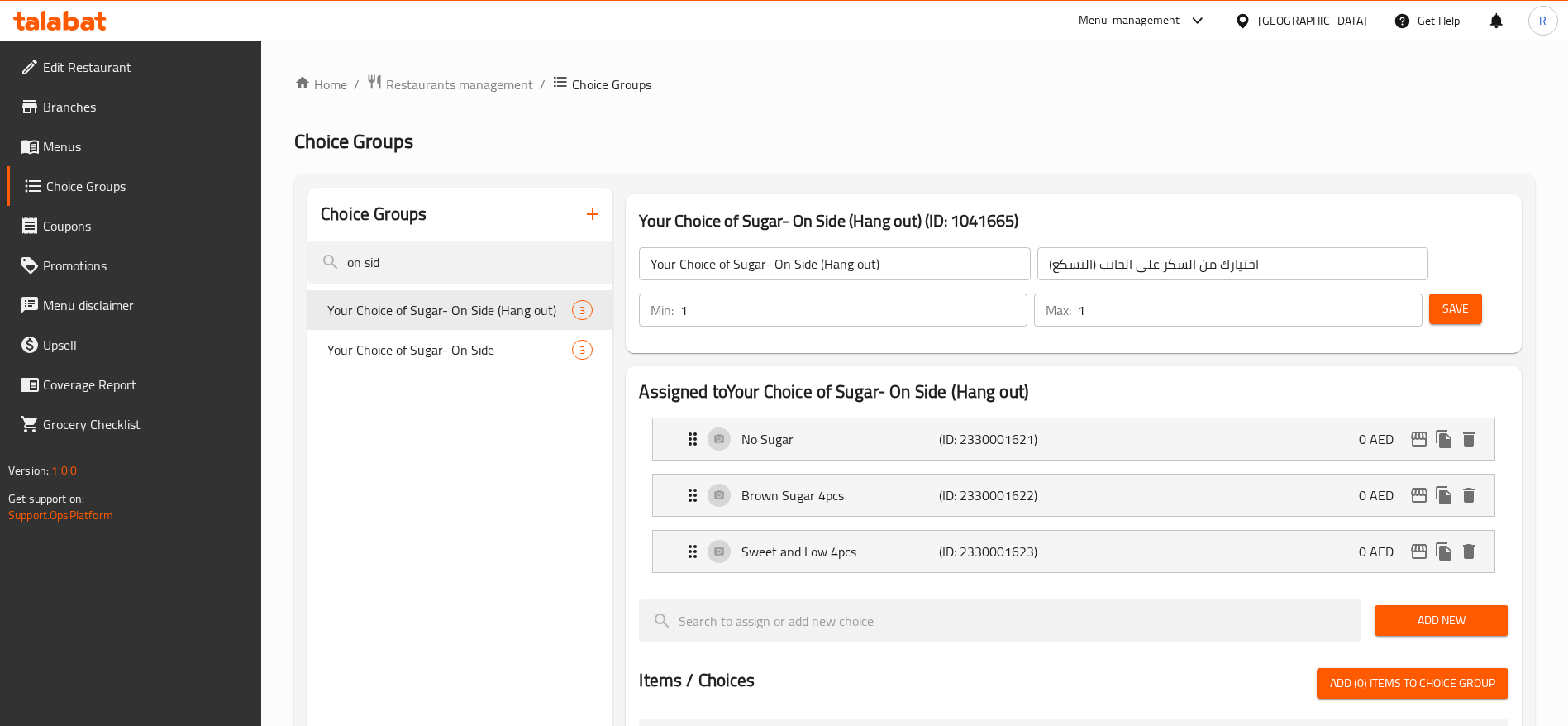
type input "Sweet and Low 4pcs"
click at [1442, 298] on span "Save" at bounding box center [1455, 308] width 27 height 21
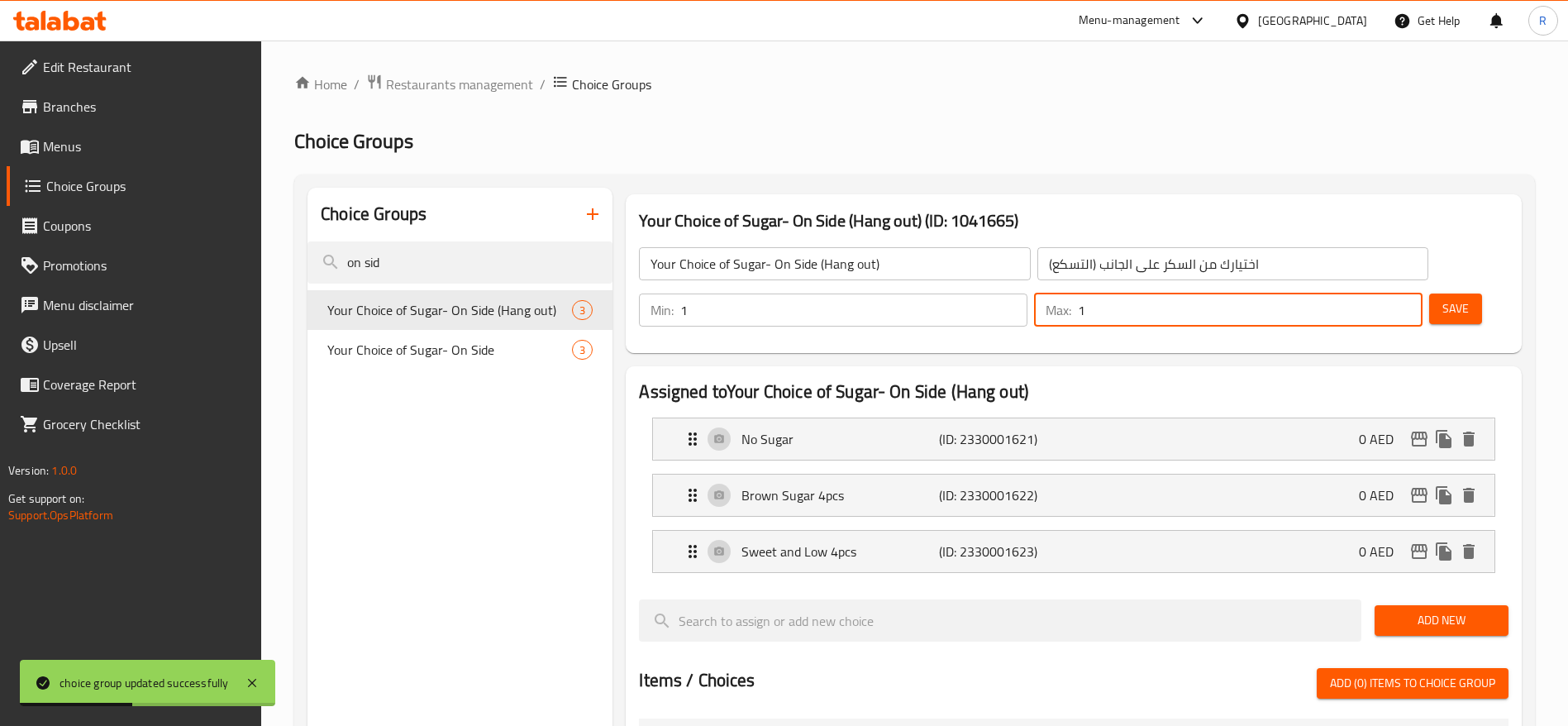
click at [1362, 293] on input "1" at bounding box center [1251, 310] width 345 height 33
click at [820, 485] on p "Brown Sugar 4pcs" at bounding box center [840, 495] width 197 height 20
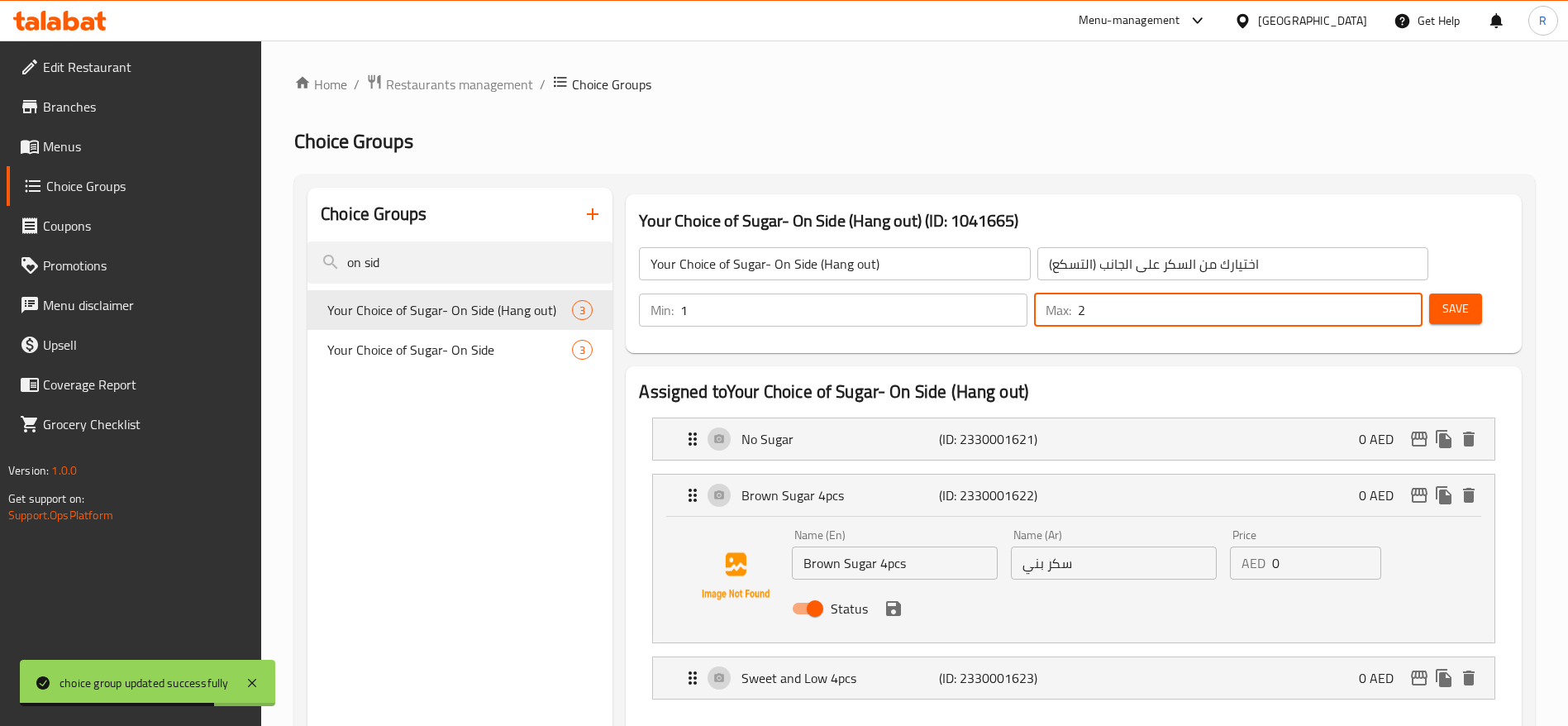
type input "2"
click at [911, 546] on input "Brown Sugar 4pcs" at bounding box center [895, 563] width 206 height 33
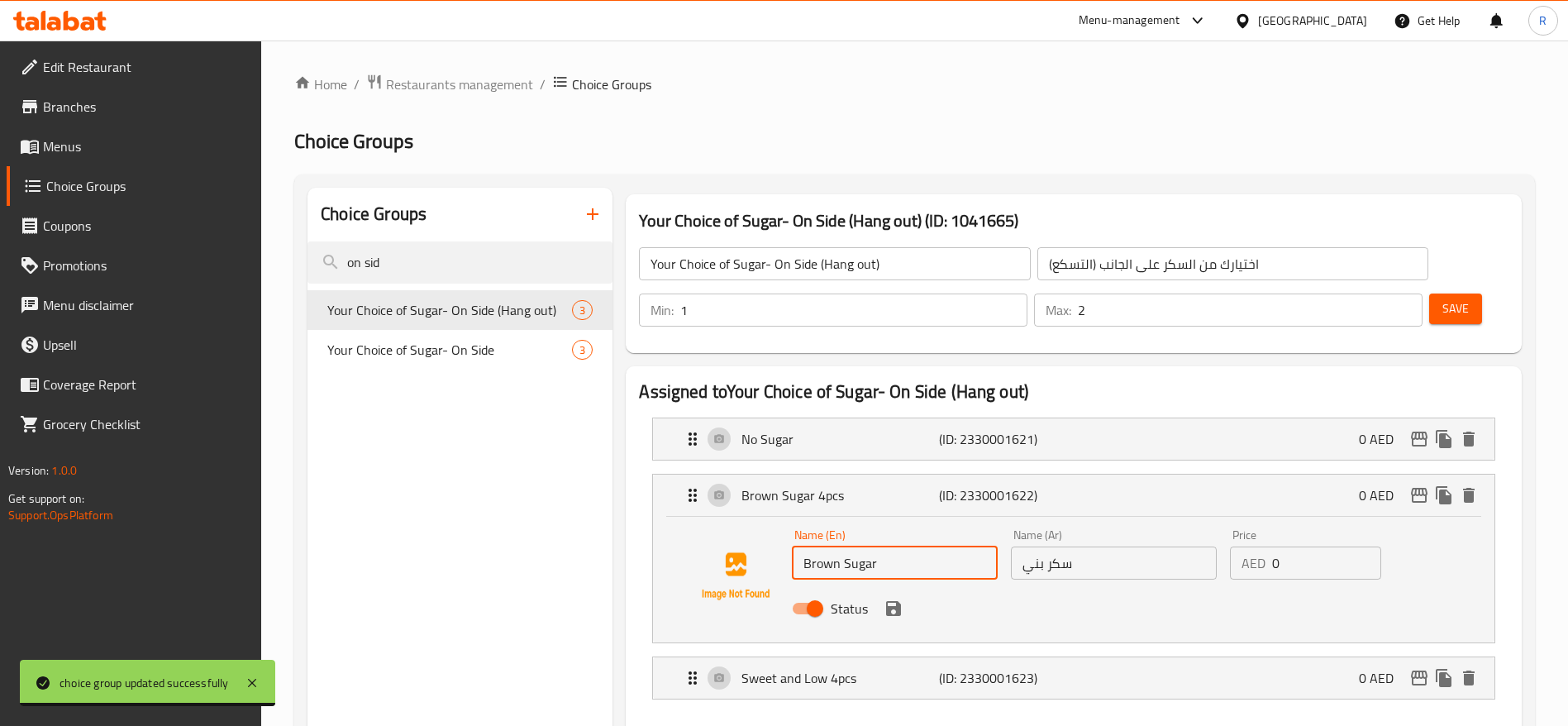
click at [899, 600] on icon "save" at bounding box center [894, 608] width 15 height 15
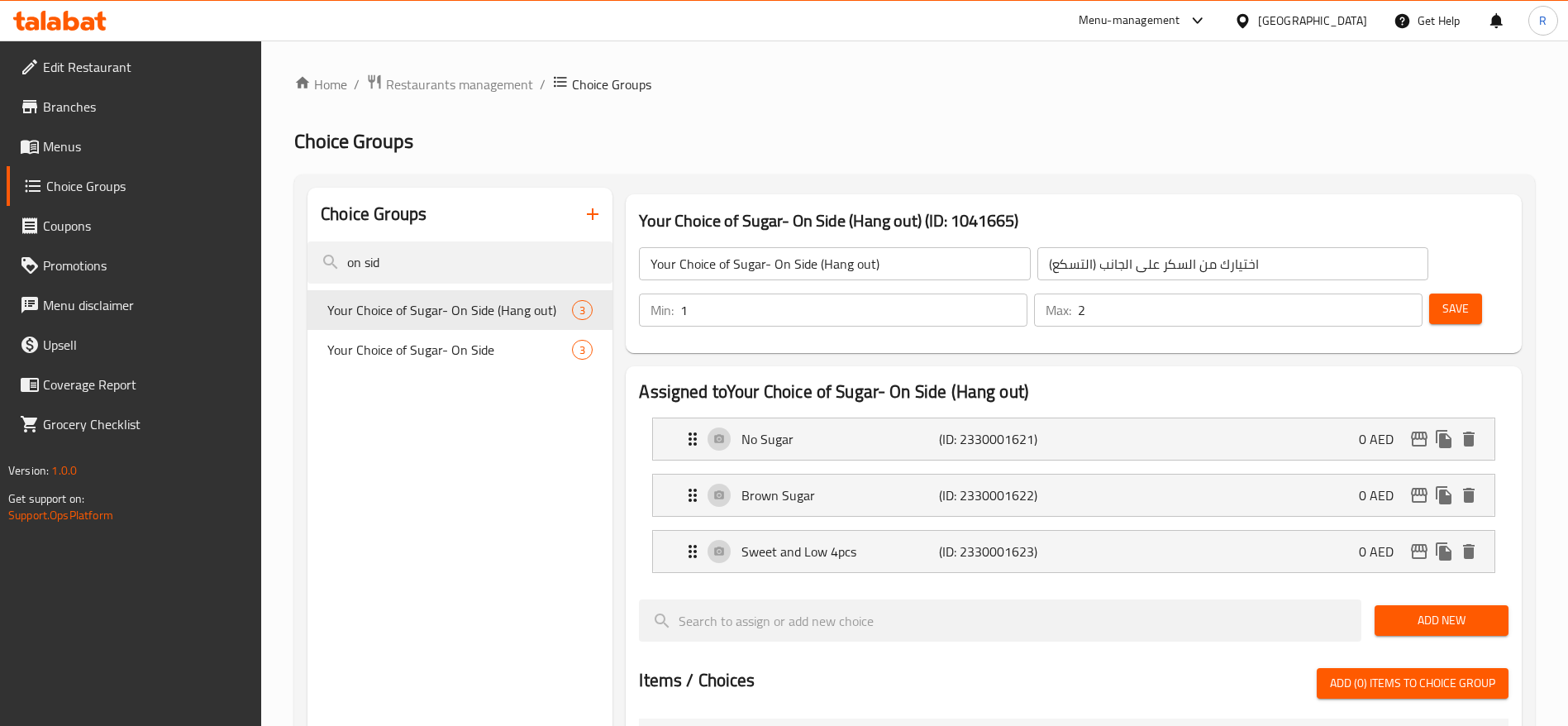
type input "Brown Sugar"
click at [878, 542] on p "Sweet and Low 4pcs" at bounding box center [840, 552] width 197 height 20
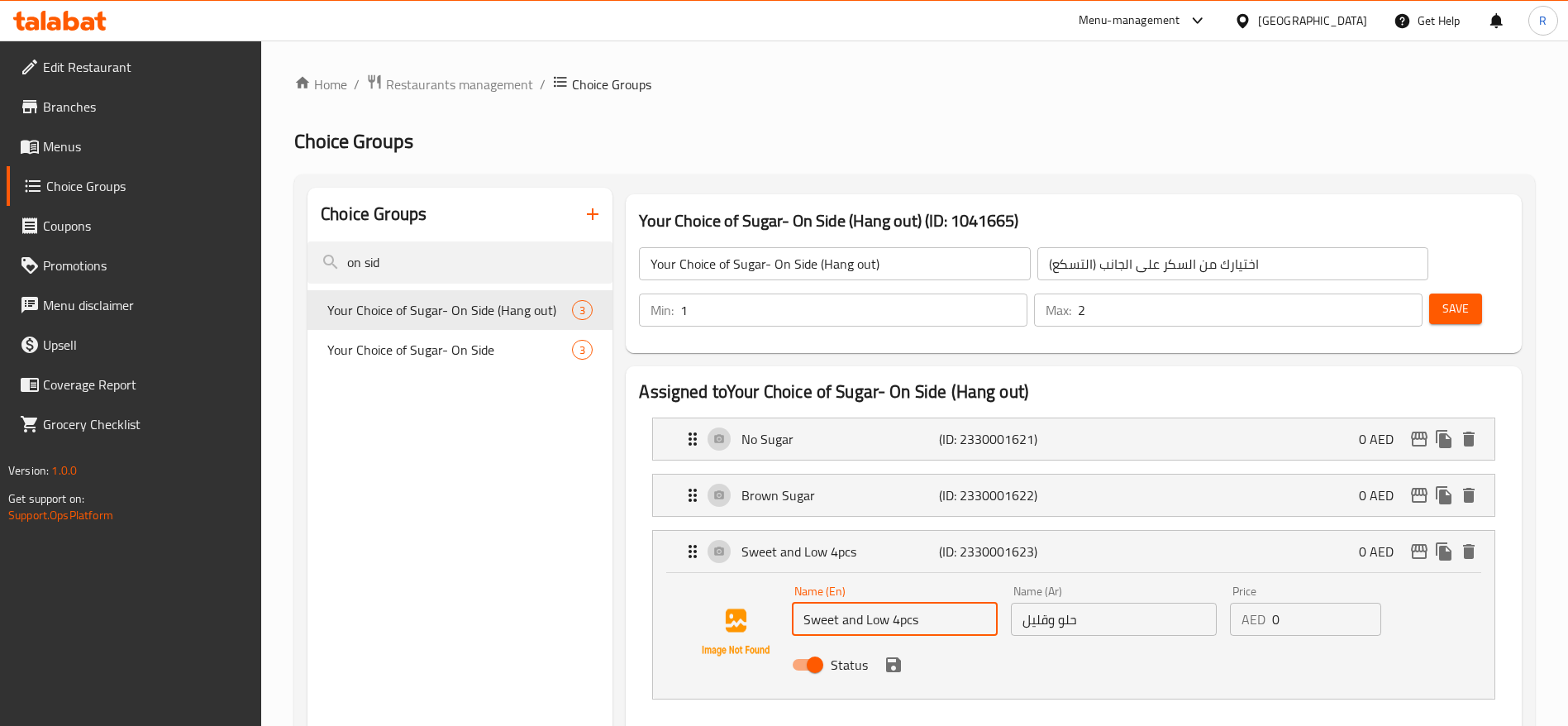
click at [921, 602] on input "Sweet and Low 4pcs" at bounding box center [895, 619] width 206 height 33
click at [897, 657] on icon "save" at bounding box center [894, 665] width 15 height 15
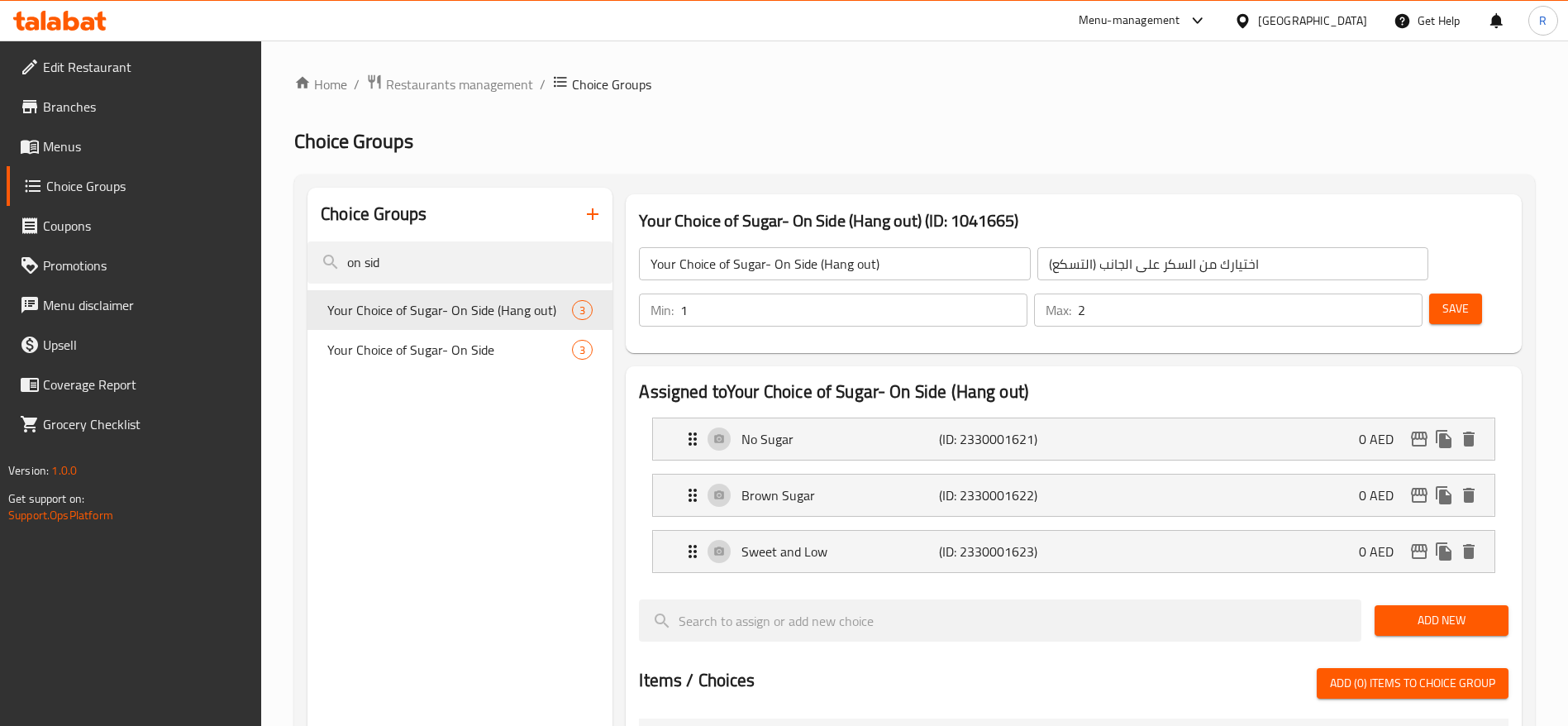
type input "Sweet and Low"
click at [1442, 298] on span "Save" at bounding box center [1455, 308] width 27 height 21
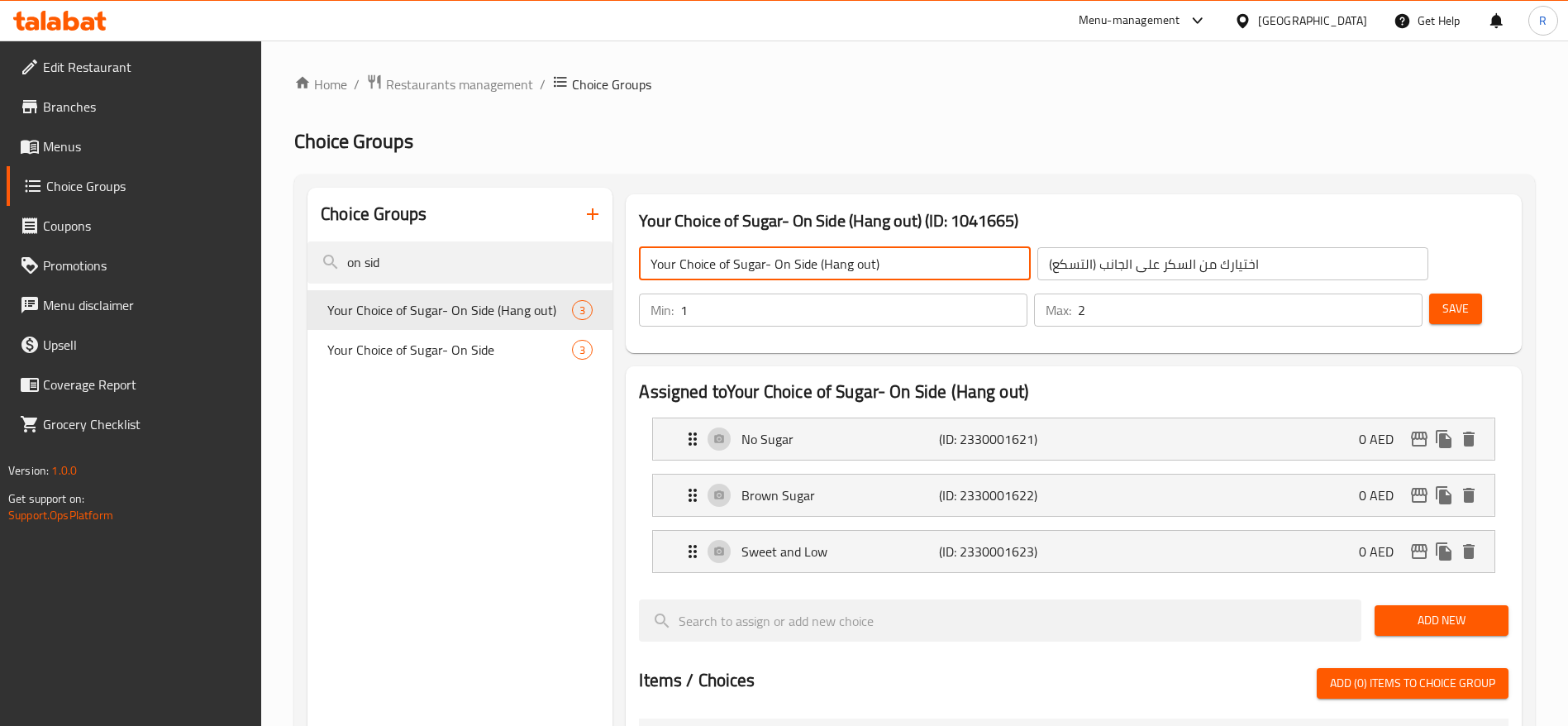
click at [892, 263] on input "Your Choice of Sugar- On Side (Hang out)" at bounding box center [834, 264] width 391 height 33
drag, startPoint x: 824, startPoint y: 257, endPoint x: 514, endPoint y: 216, distance: 312.7
click at [514, 216] on div "Choice Groups on sid Your Choice of Sugar- On Side (Hang out) 3 Your Choice of …" at bounding box center [918, 735] width 1221 height 1095
type input "Your Choice of Sugar- On Side"
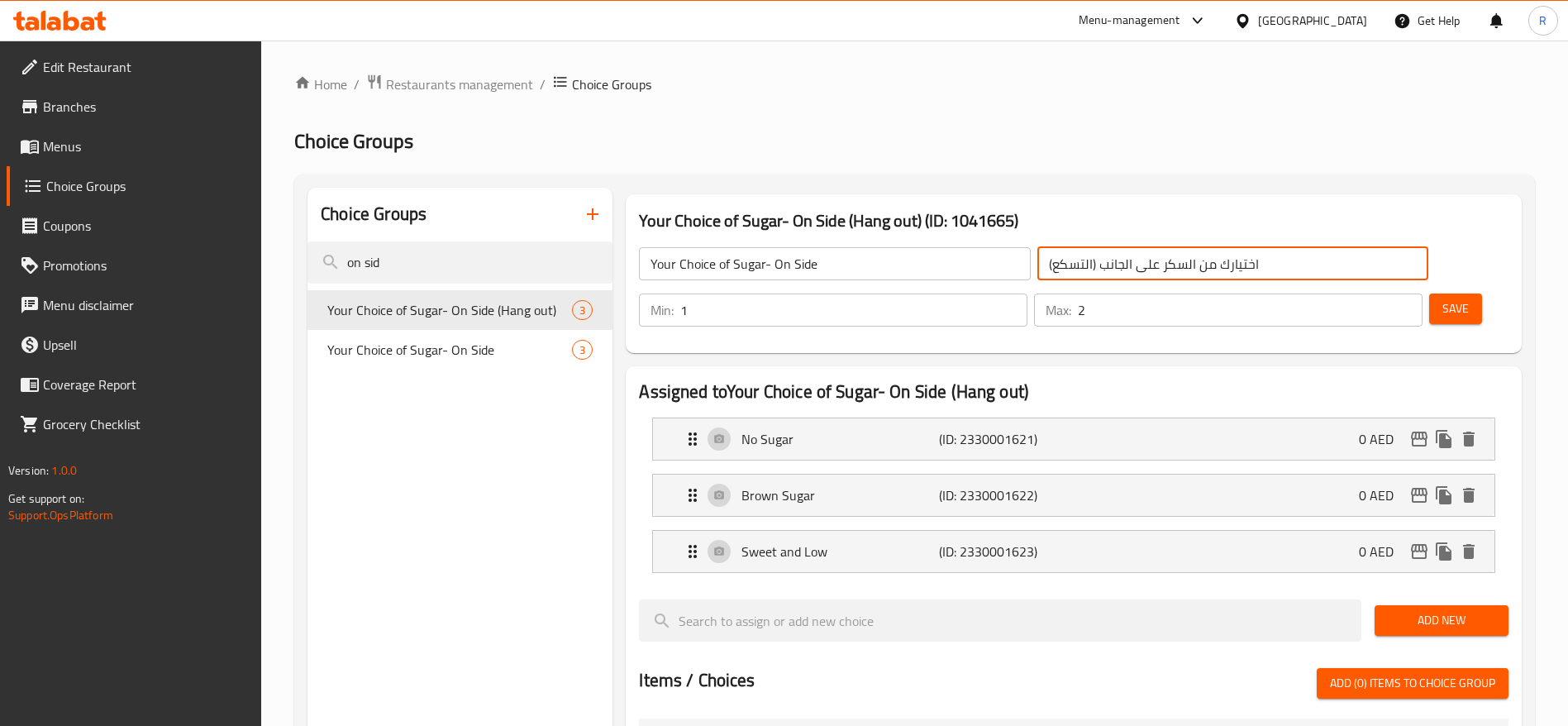
drag, startPoint x: 1165, startPoint y: 255, endPoint x: 887, endPoint y: 222, distance: 280.0
click at [887, 222] on div "Your Choice of Sugar- On Side (Hang out) (ID: 1041665) Your Choice of Sugar- On…" at bounding box center [1074, 273] width 896 height 159
paste input "text"
type input "اختيارك من السكر على الجانب"
click at [1442, 298] on span "Save" at bounding box center [1455, 308] width 27 height 21
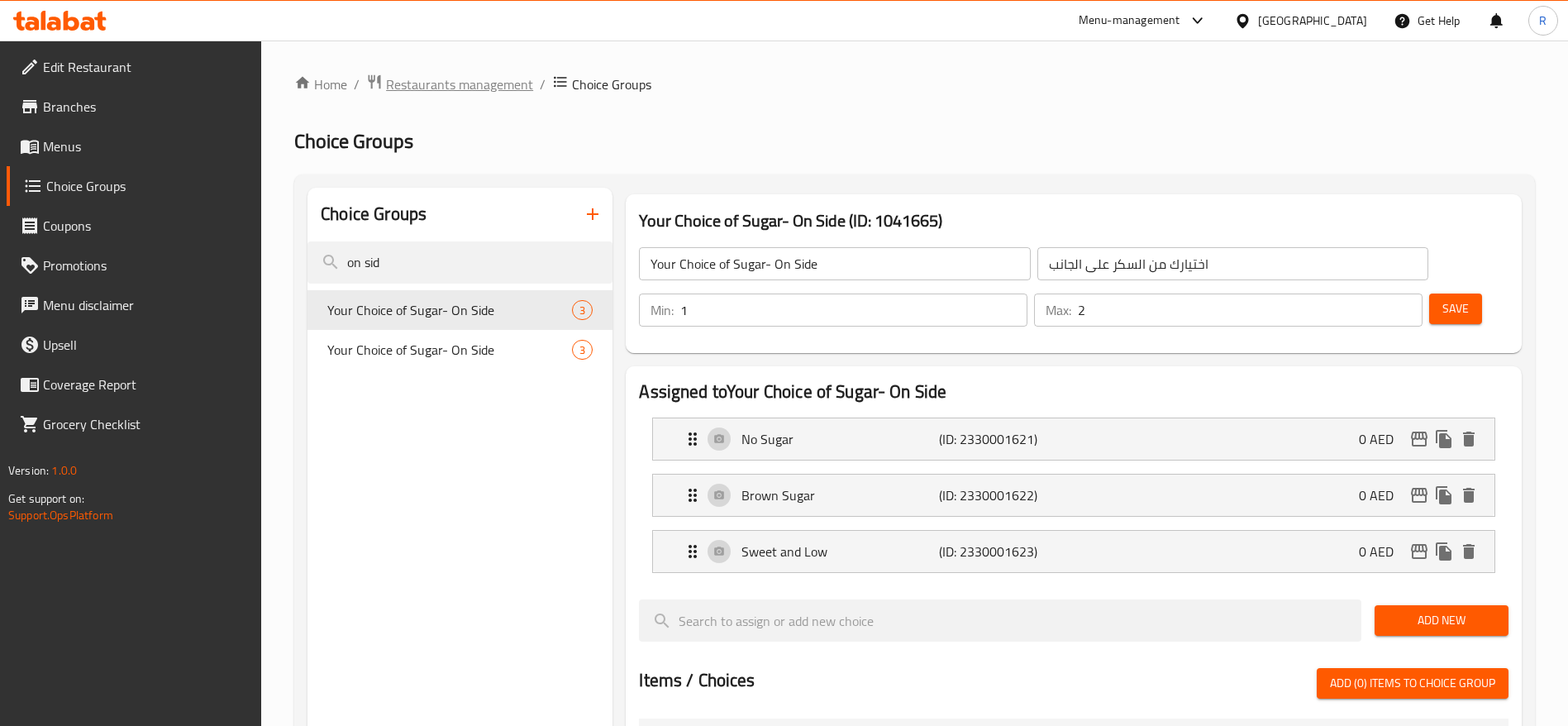
click at [453, 89] on span "Restaurants management" at bounding box center [459, 84] width 147 height 20
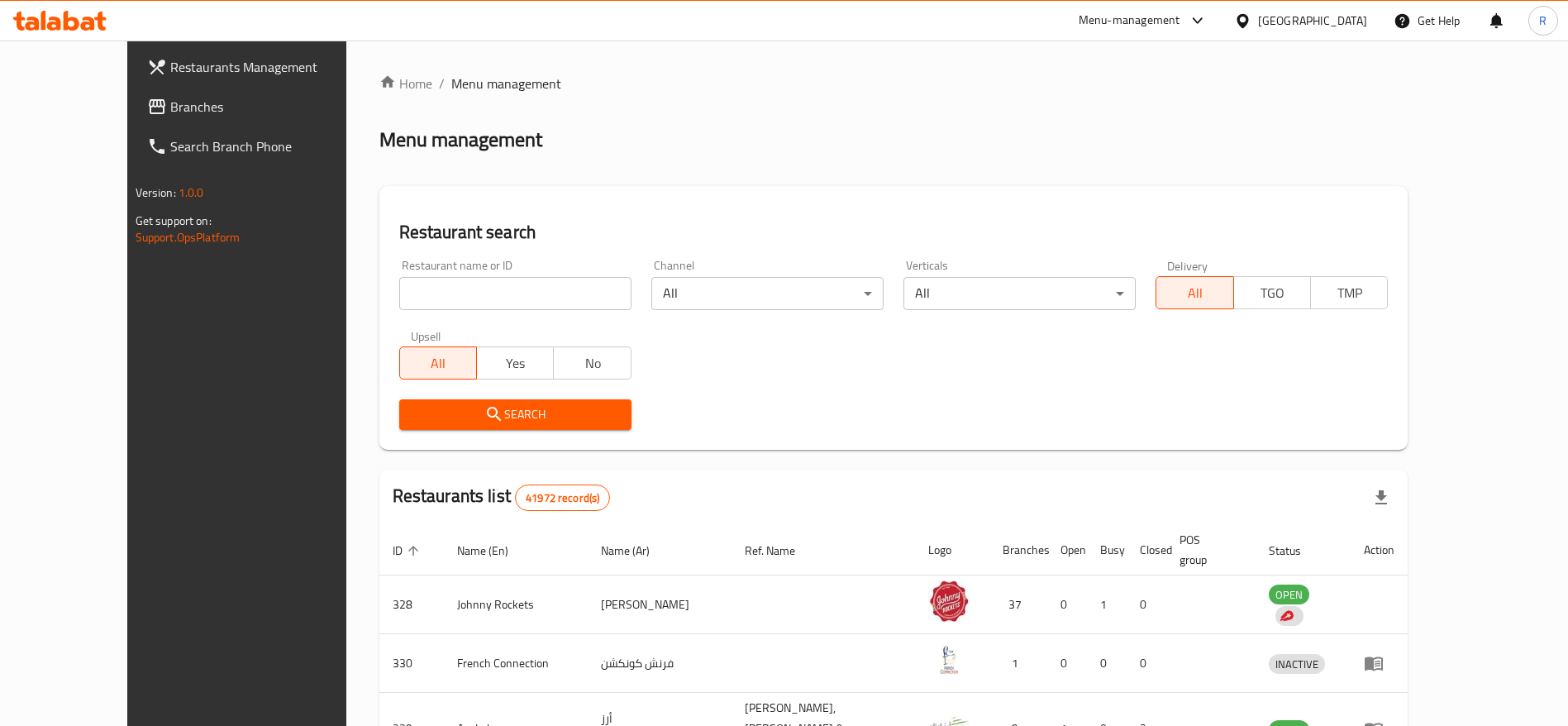
click at [451, 282] on input "search" at bounding box center [514, 293] width 232 height 33
type input "everyday roastery"
click button "Search" at bounding box center [514, 413] width 232 height 30
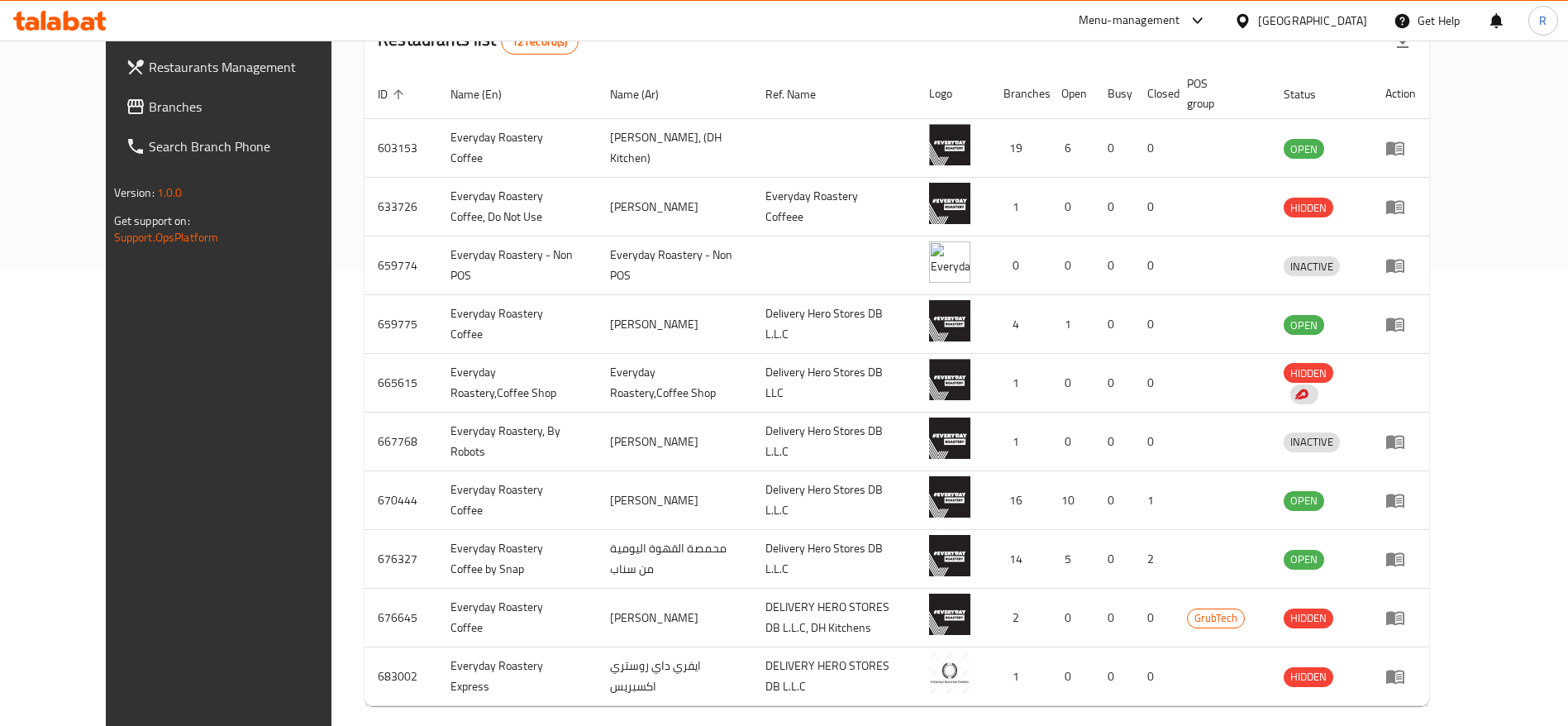
scroll to position [479, 0]
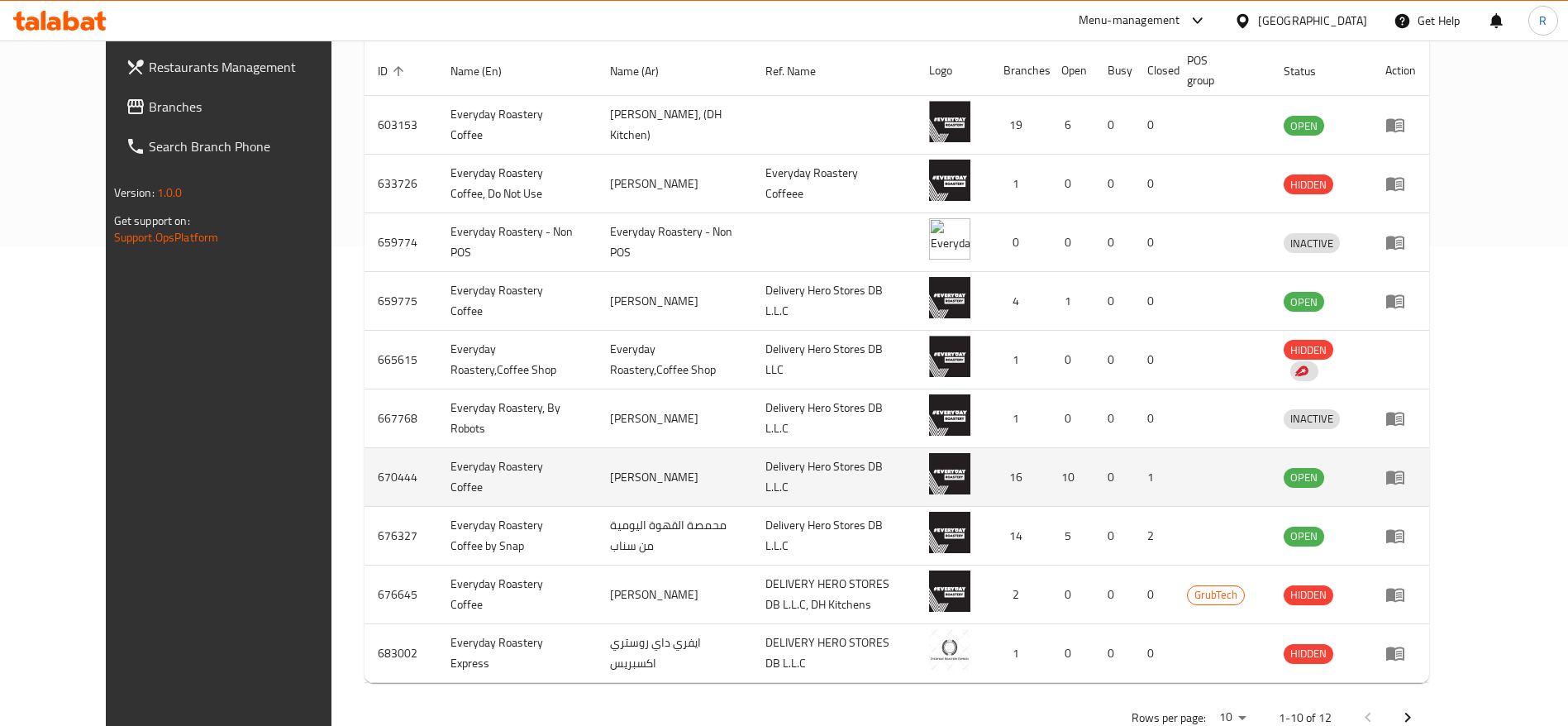
click at [1405, 479] on icon "enhanced table" at bounding box center [1396, 478] width 18 height 14
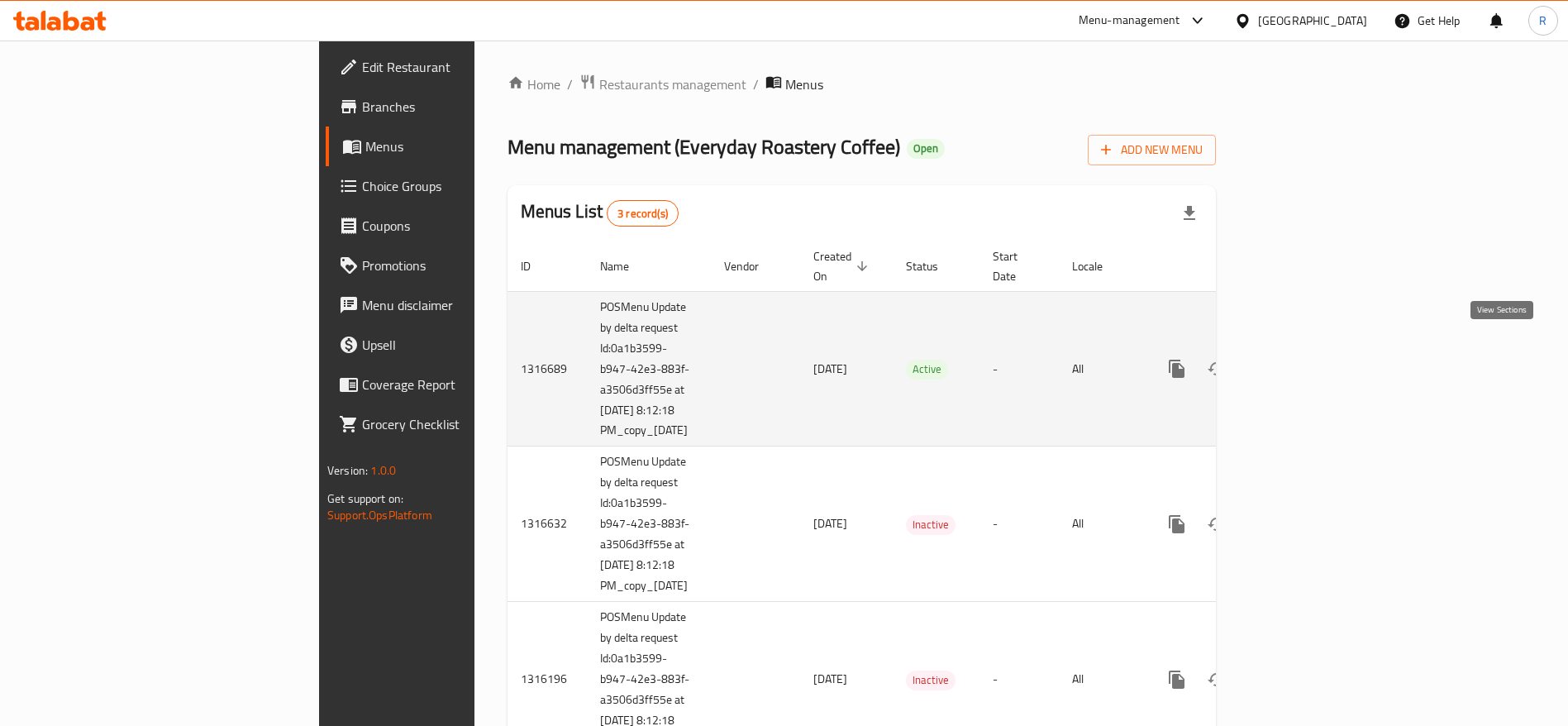
click at [1307, 358] on icon "enhanced table" at bounding box center [1297, 368] width 20 height 20
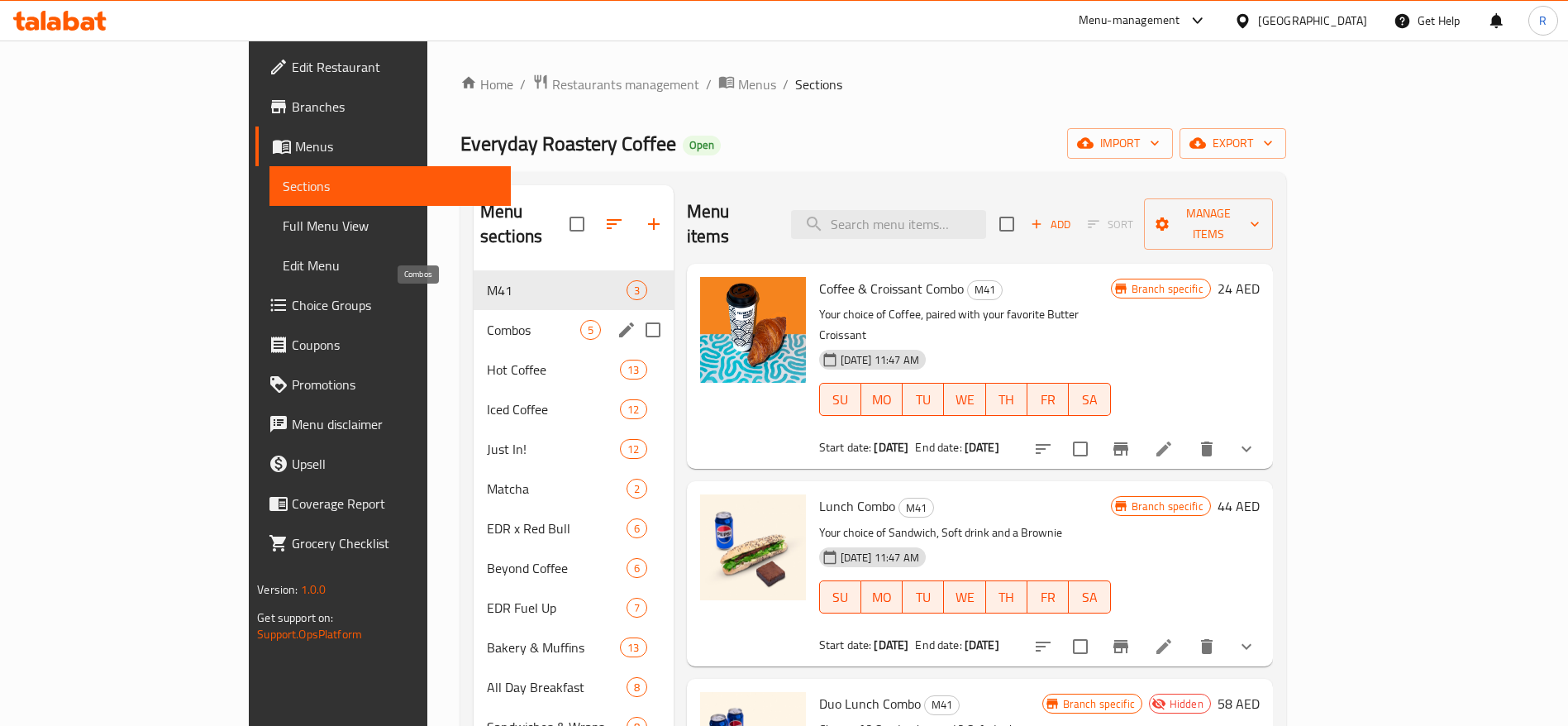
click at [487, 320] on span "Combos" at bounding box center [534, 330] width 94 height 20
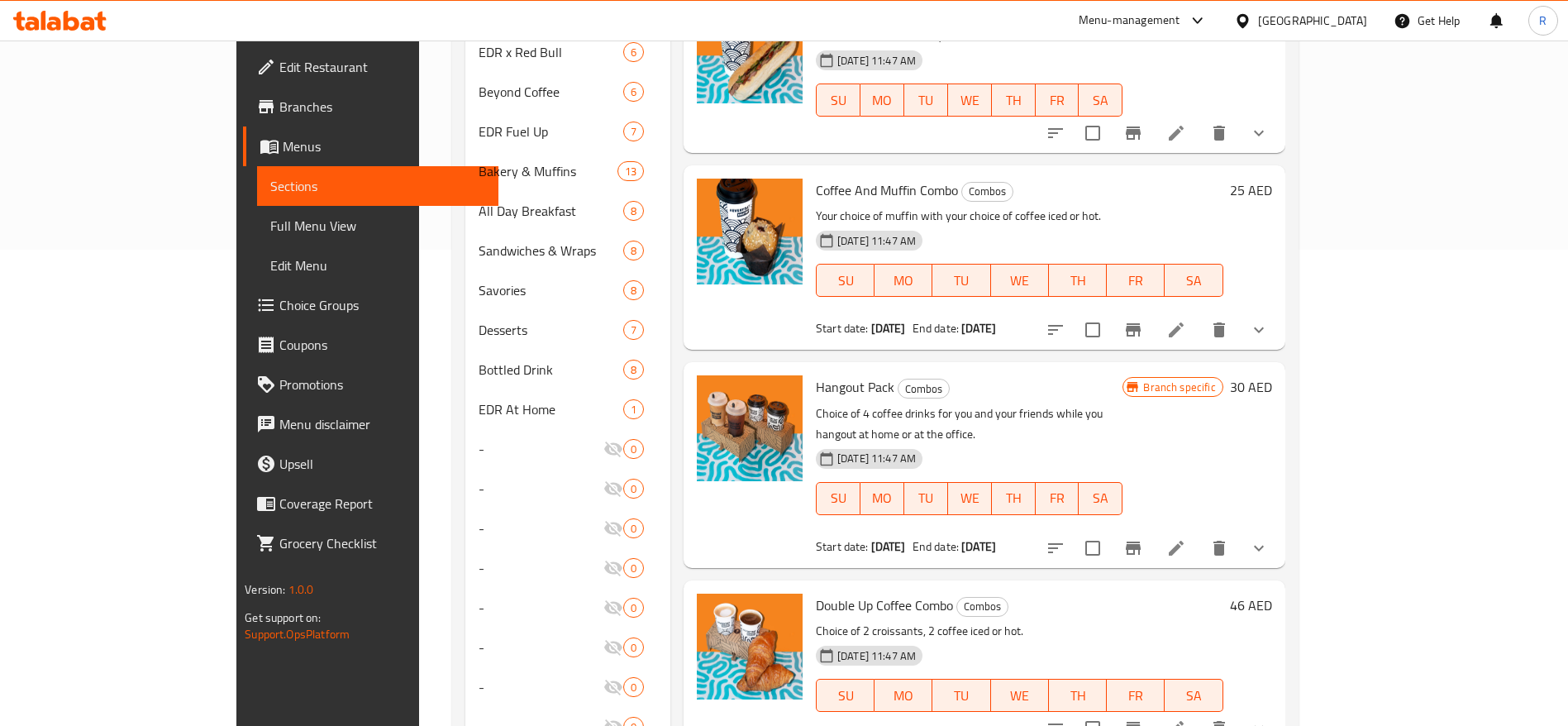
scroll to position [467, 0]
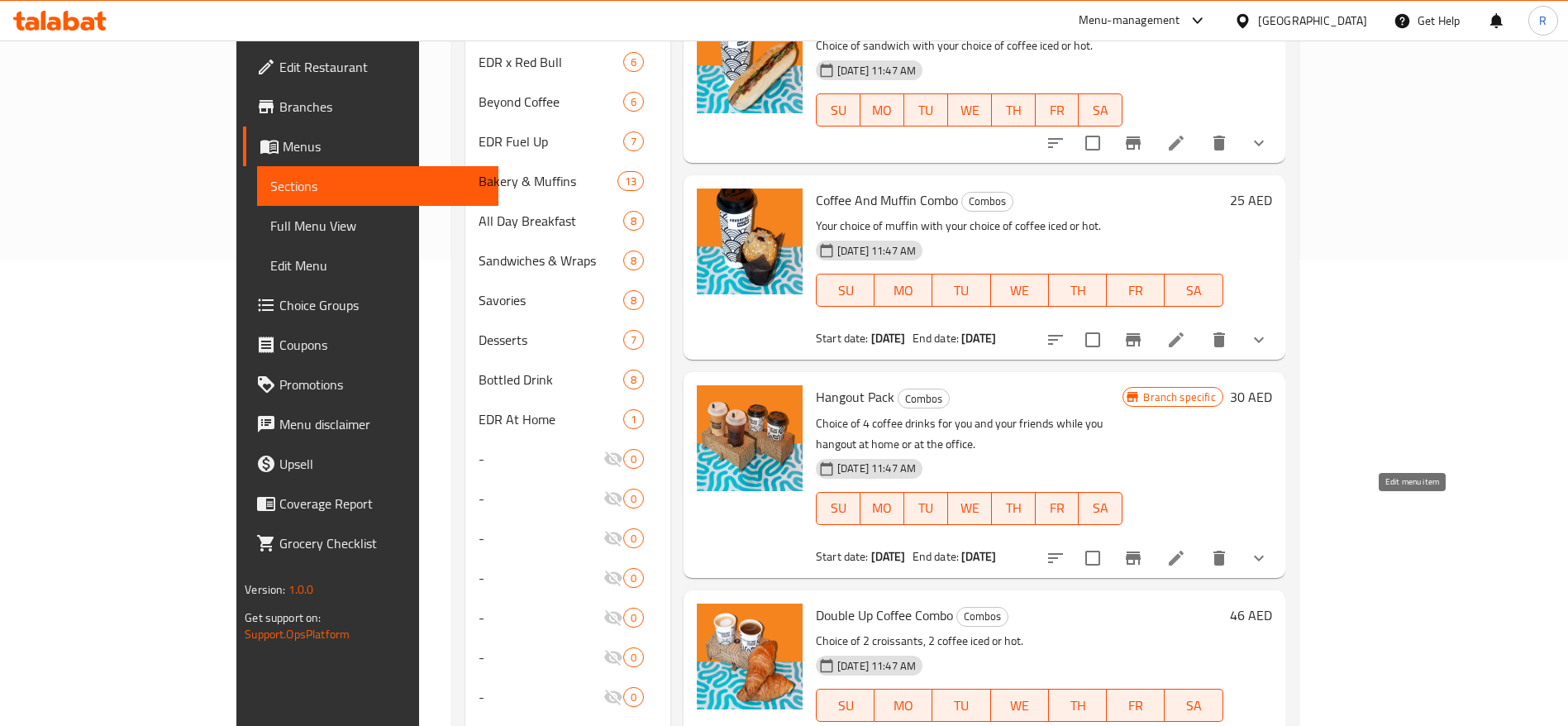
click at [1184, 550] on icon at bounding box center [1176, 557] width 15 height 15
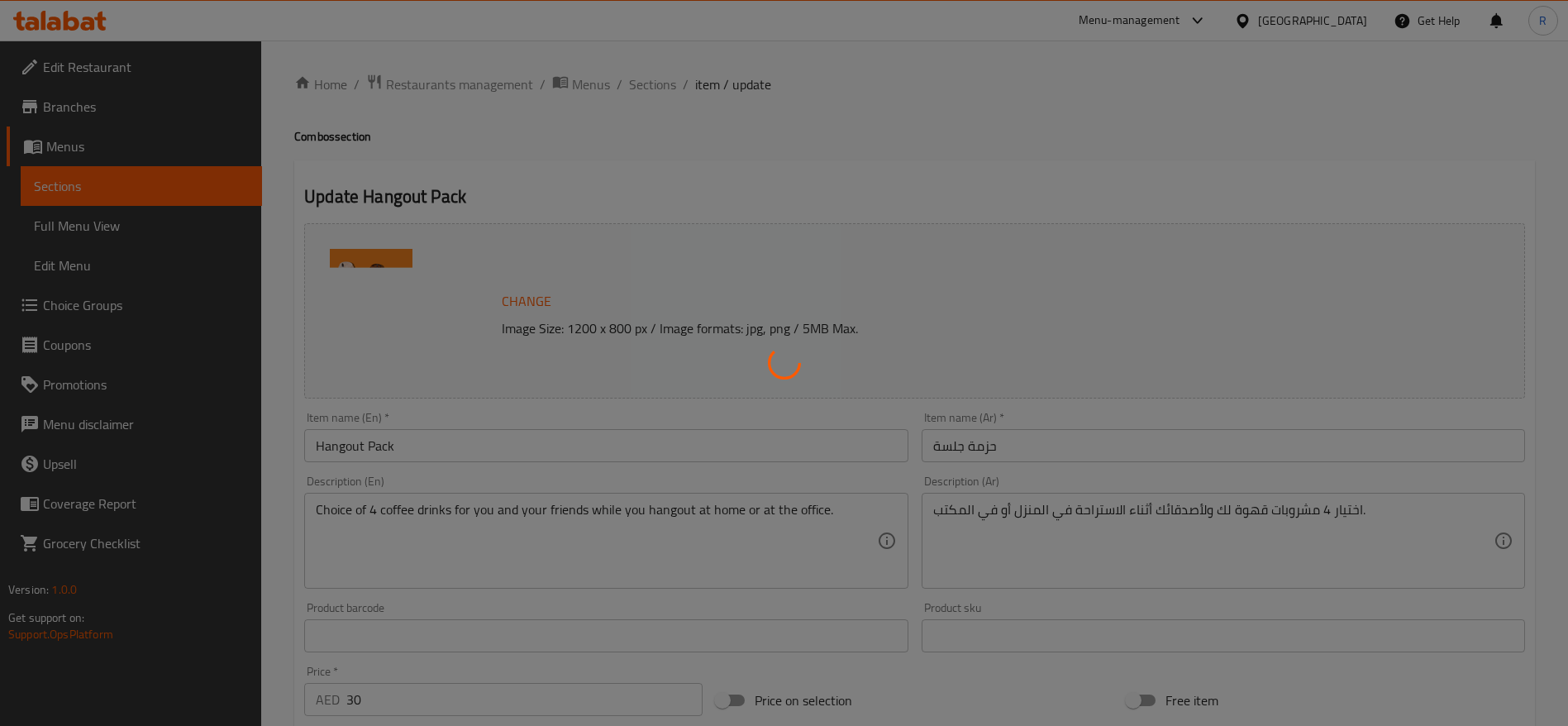
type input "اختيارك لنوع القهوة الأول"
type input "1"
type input "اختيارك من القهوة الأولى"
type input "1"
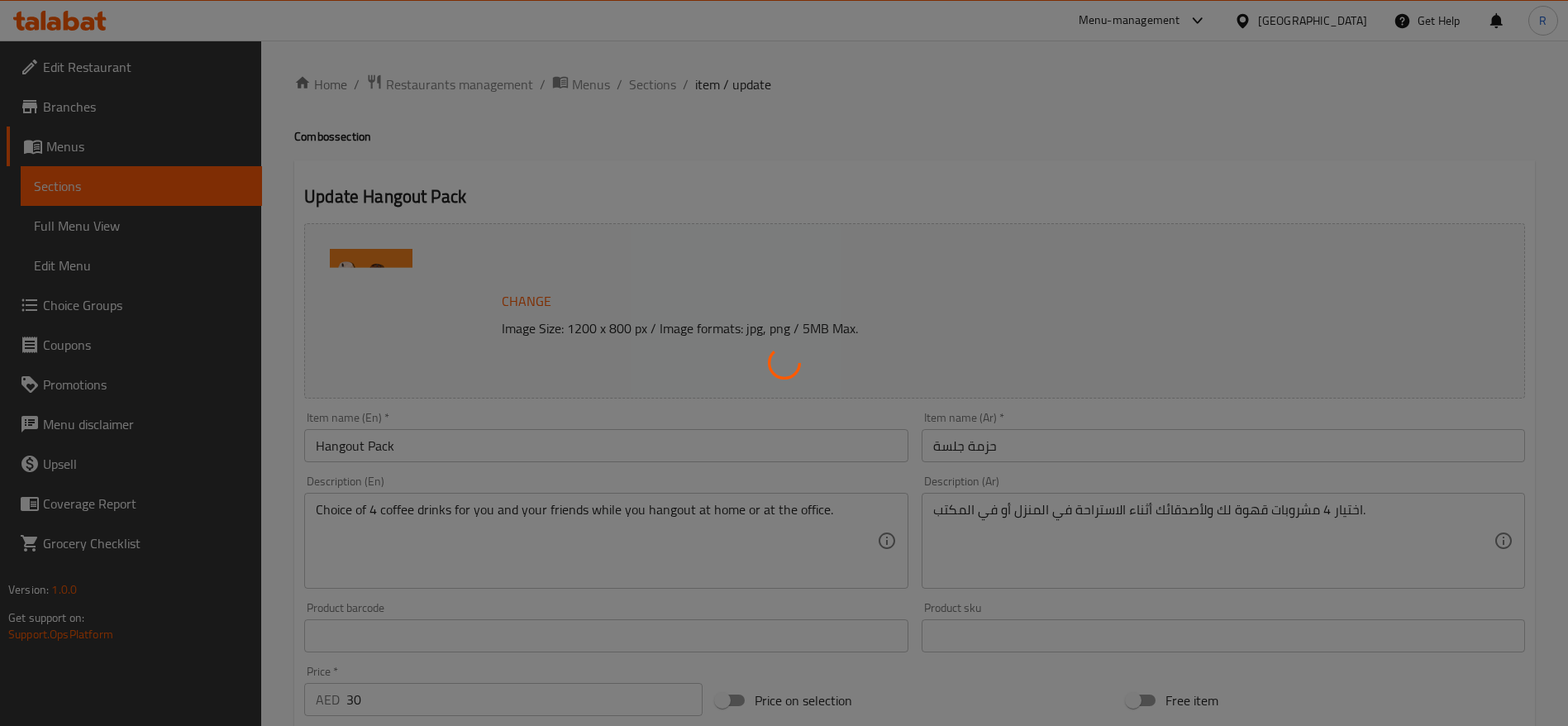
type input "1"
type input "اختيارك للمزيج الأول"
type input "0"
type input "2"
type input "اختيارك من الحليب الأول"
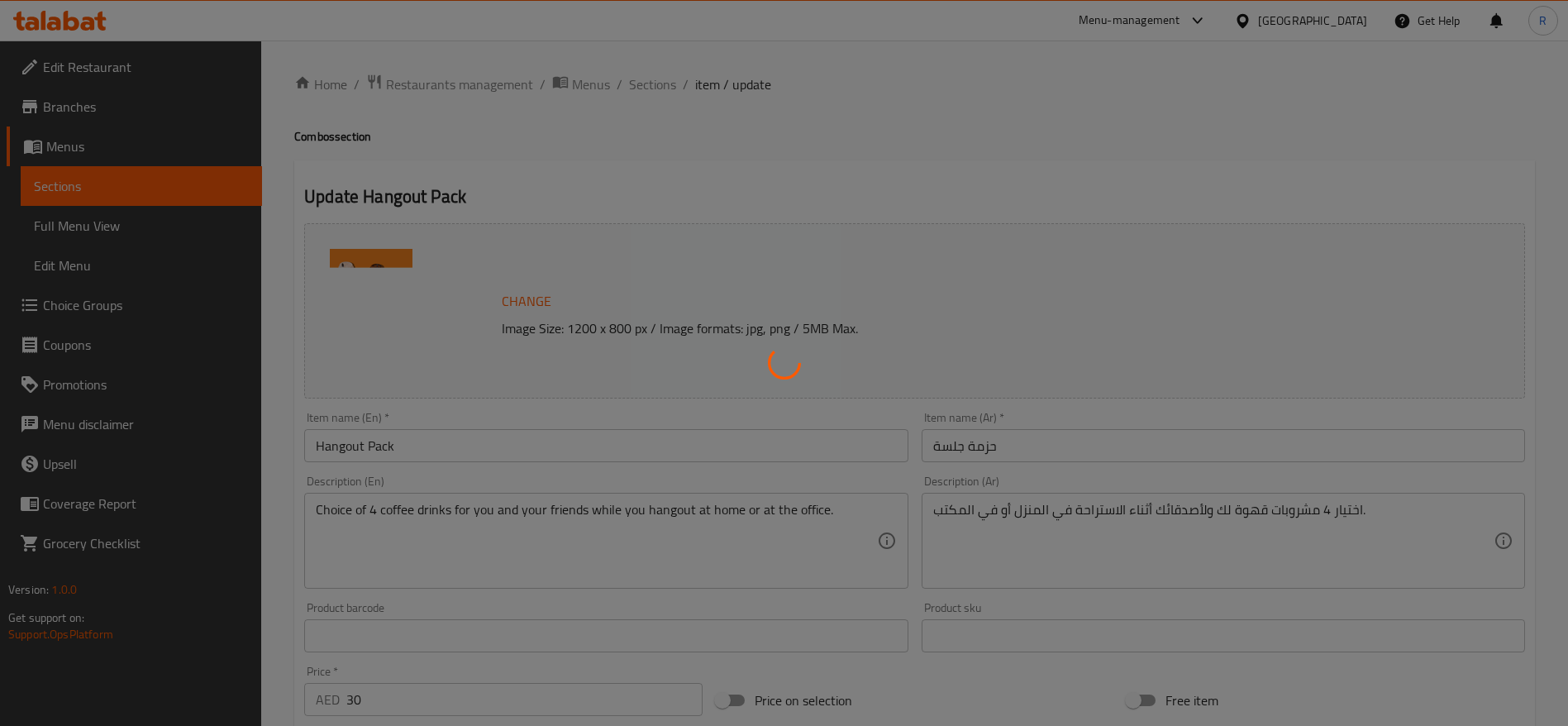
type input "0"
type input "الإضافات للأول"
type input "0"
type input "5"
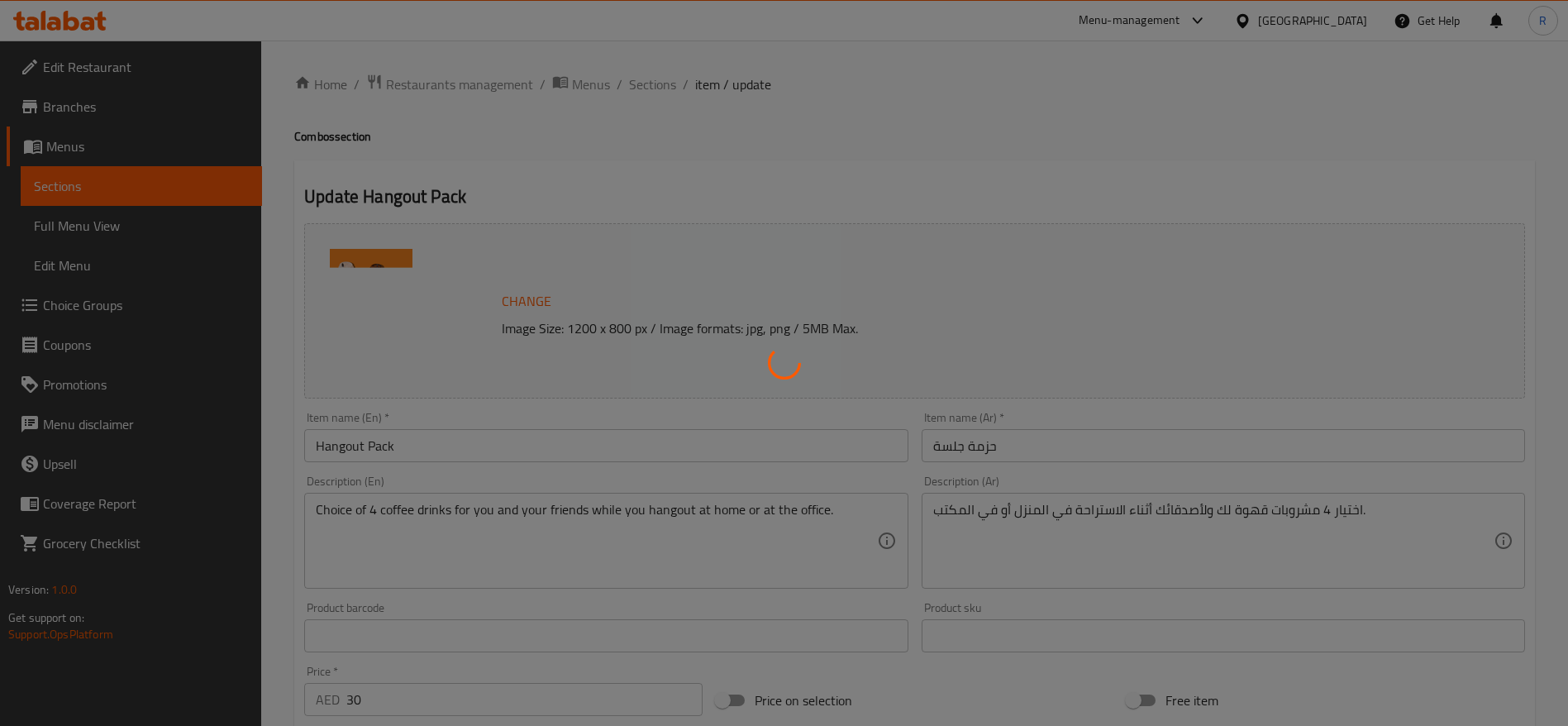
type input "اختيارك لنوع القهوة الثاني"
type input "1"
type input "اختيارك من القهوة الثانية"
type input "1"
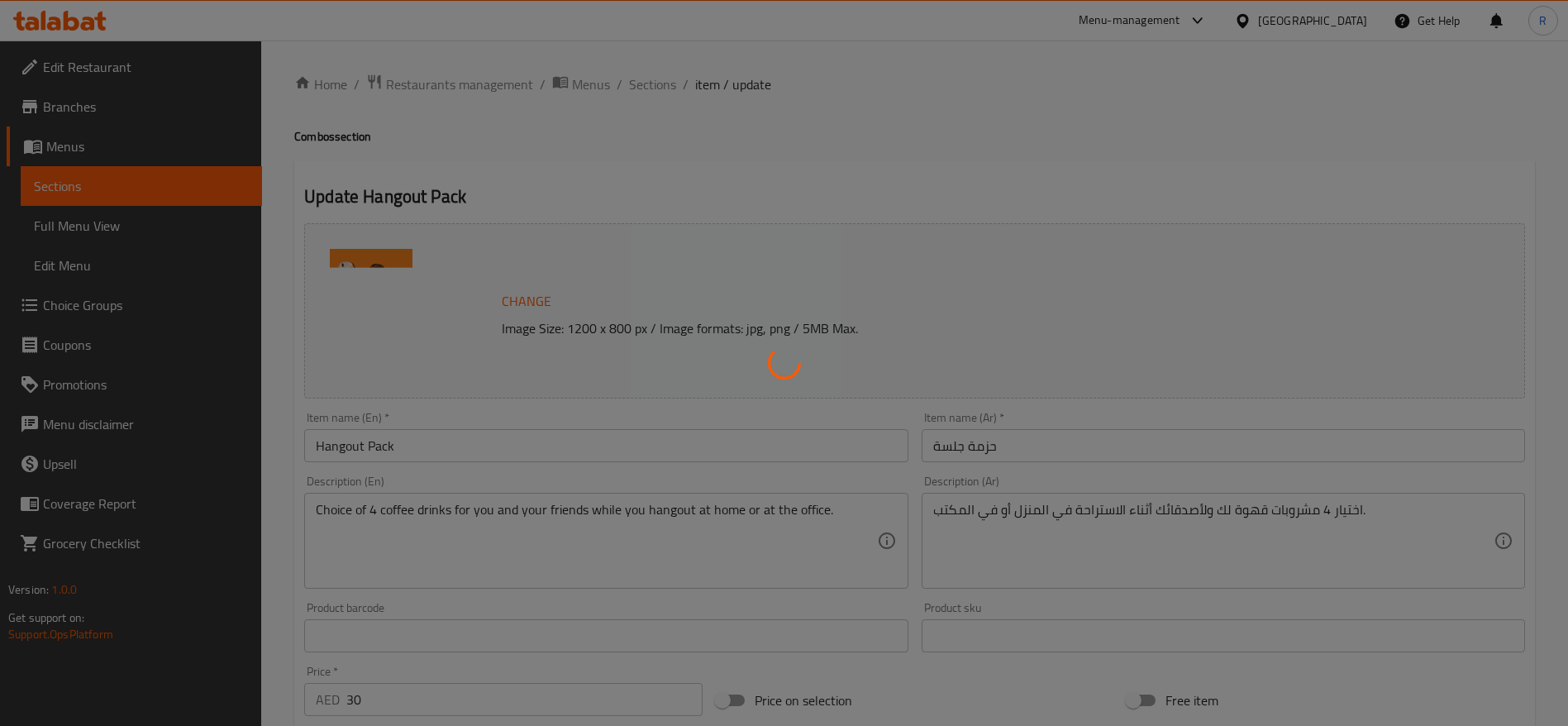
type input "1"
type input "اختيارك للمزيج الثاني"
type input "0"
type input "2"
type input "اختيارك من الحليب الثاني"
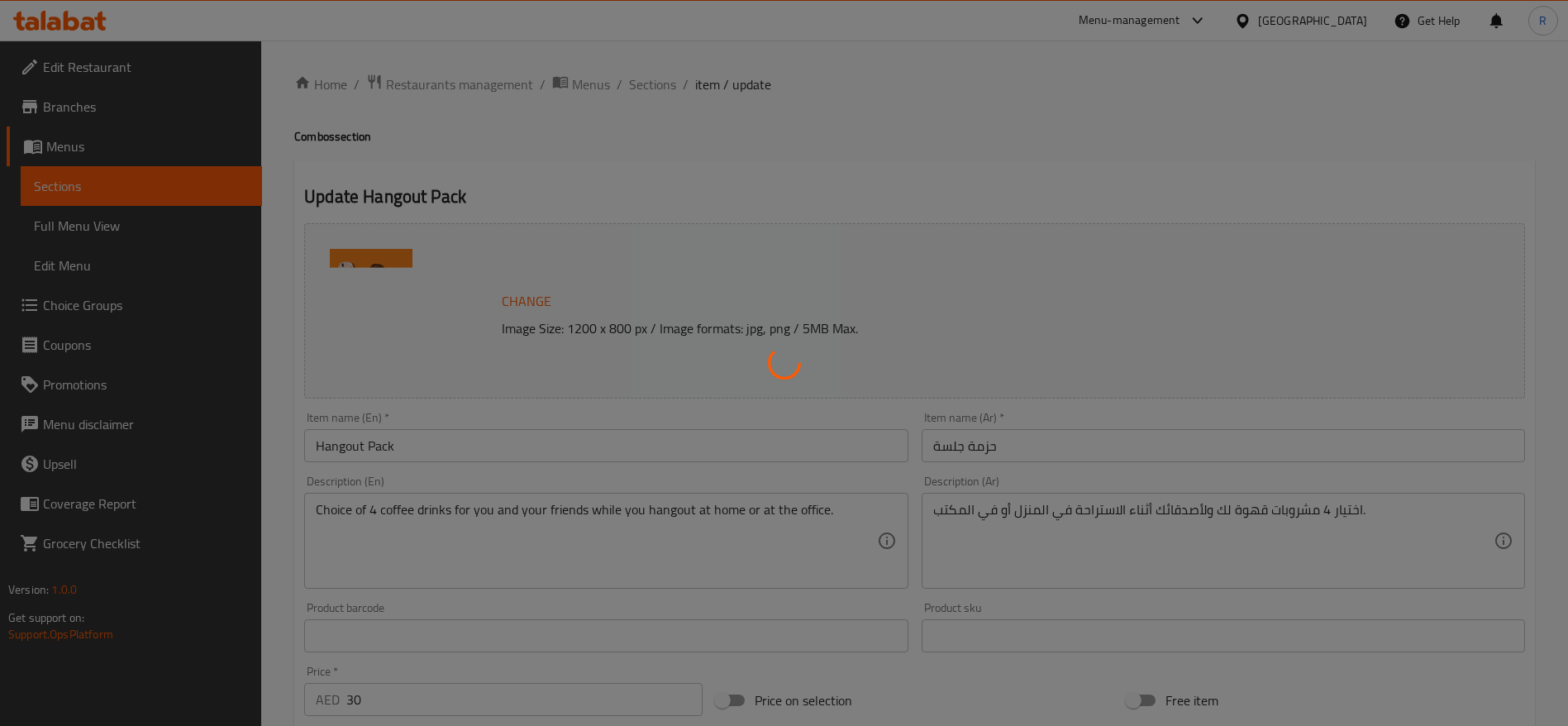
type input "0"
type input "لإضافات للثاني"
type input "0"
type input "5"
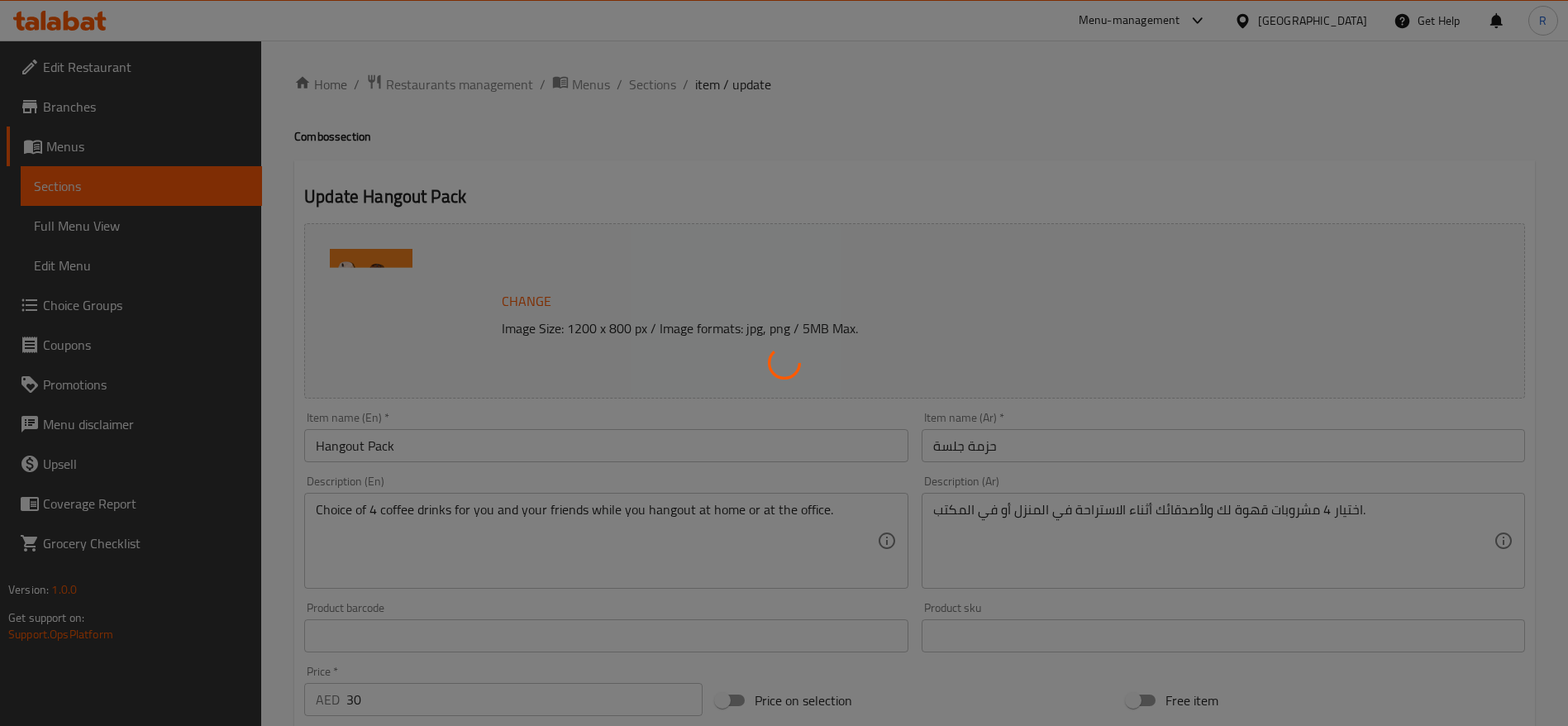
type input "اختيارك من نوع القهوة الثالث"
type input "1"
type input "ختيارك من القهوة الثالثة"
type input "1"
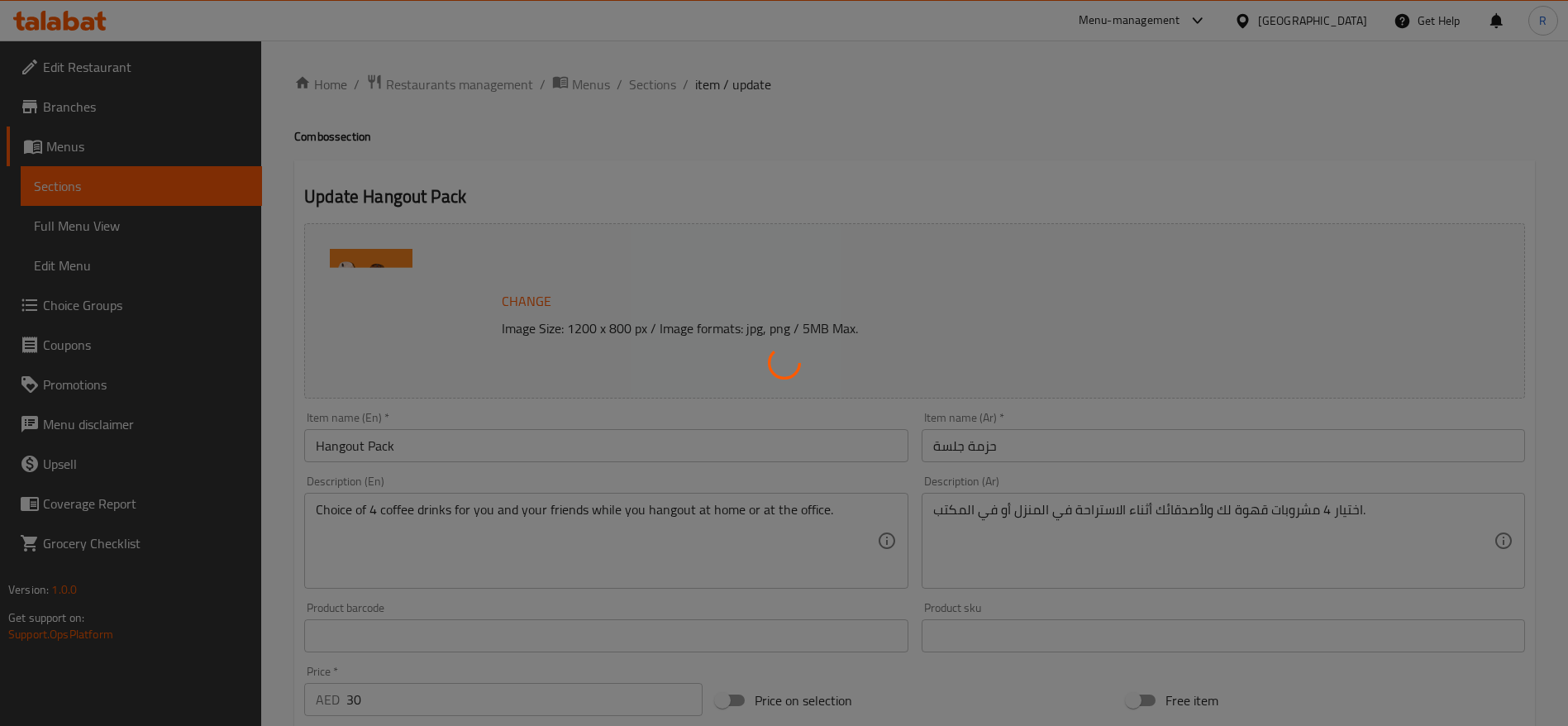
type input "1"
type input "اختيارك للمزيج الثالث:"
type input "0"
type input "2"
type input "اختيارك من الحليب الثالث"
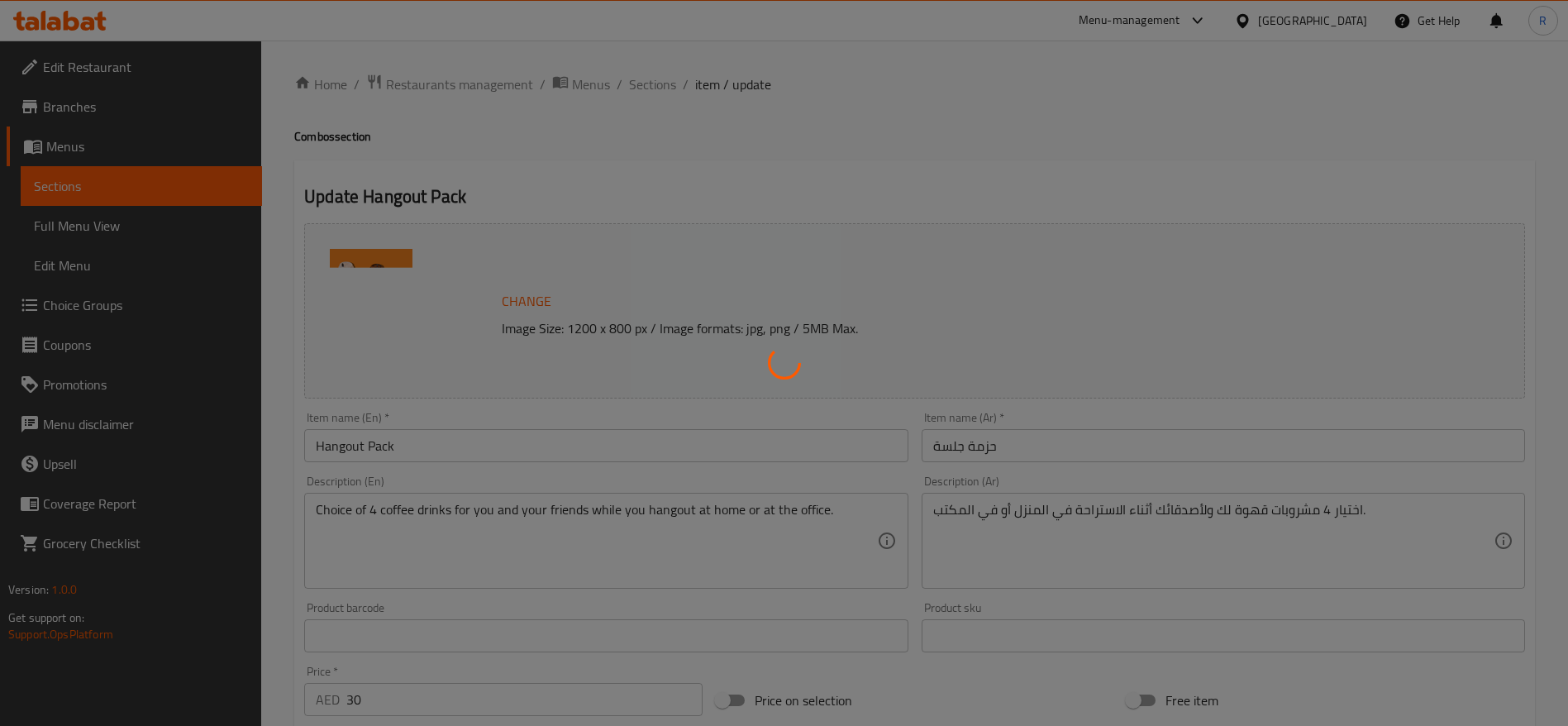
type input "0"
type input "اضافات للثالث"
type input "0"
type input "5"
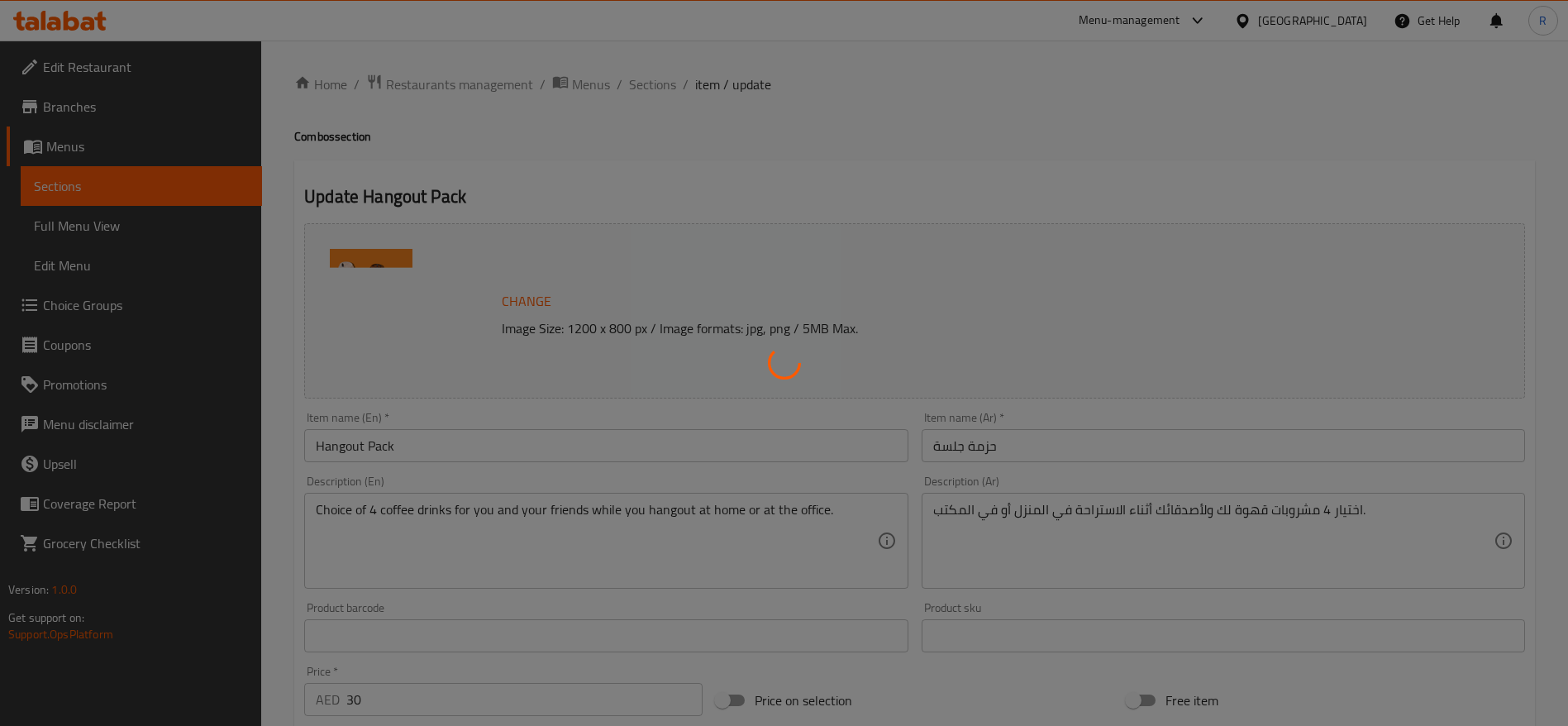
type input "اختيارك من نوع القهوة الرابع"
type input "1"
type input "ختيارك من القهوة الرابعة"
type input "1"
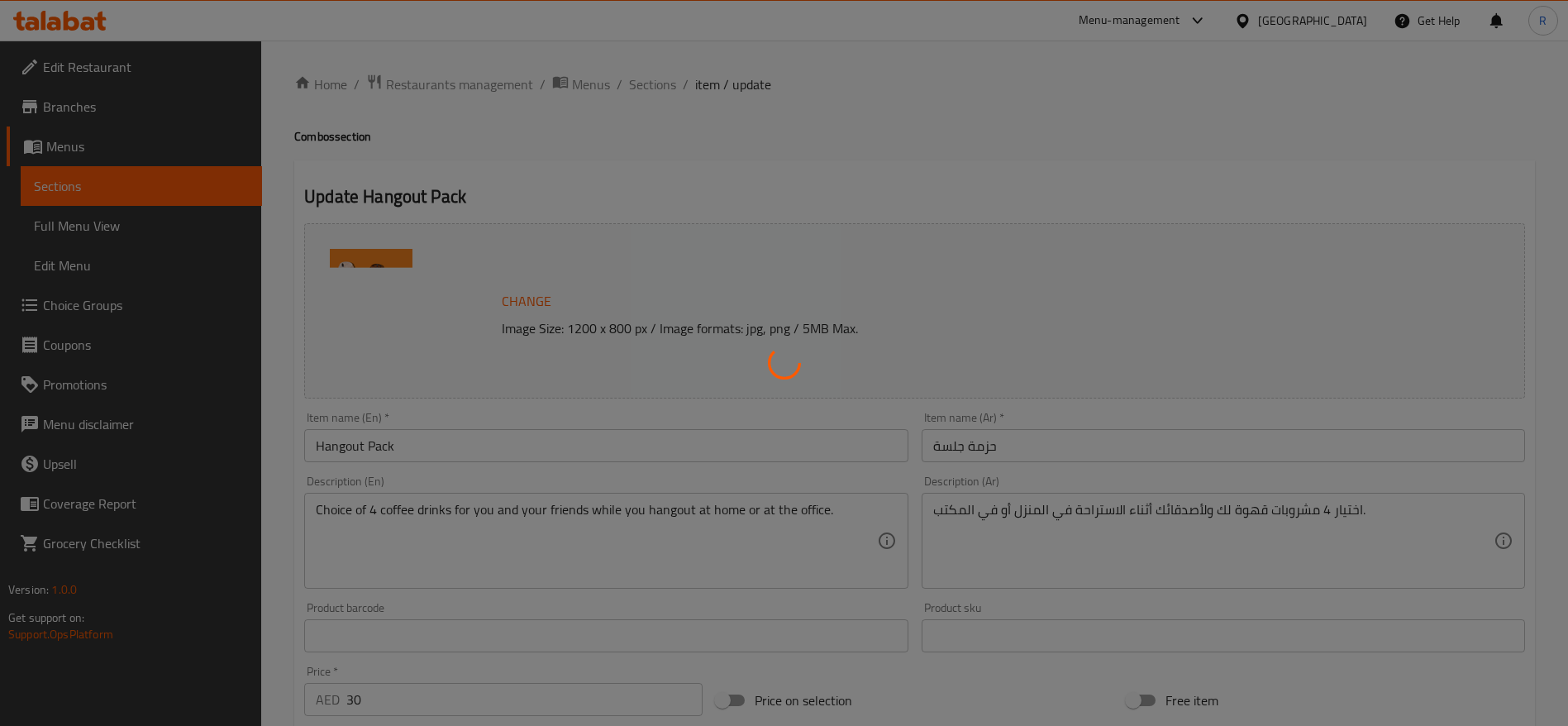
type input "1"
type input "اختيارك للمزيج الرابع"
type input "0"
type input "2"
type input "اختيارك للحليب الرابع"
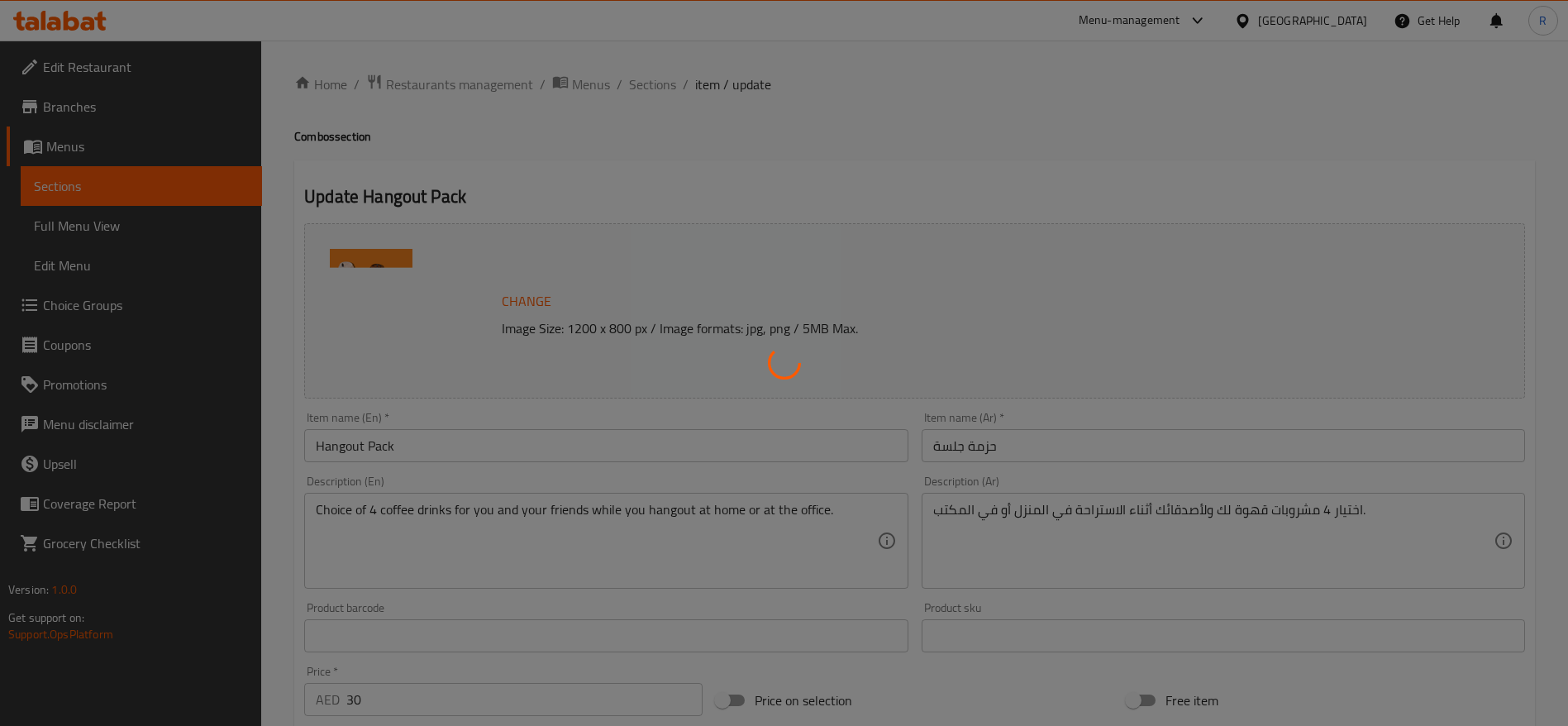
type input "0"
type input "إضافات للرابع"
type input "0"
type input "5"
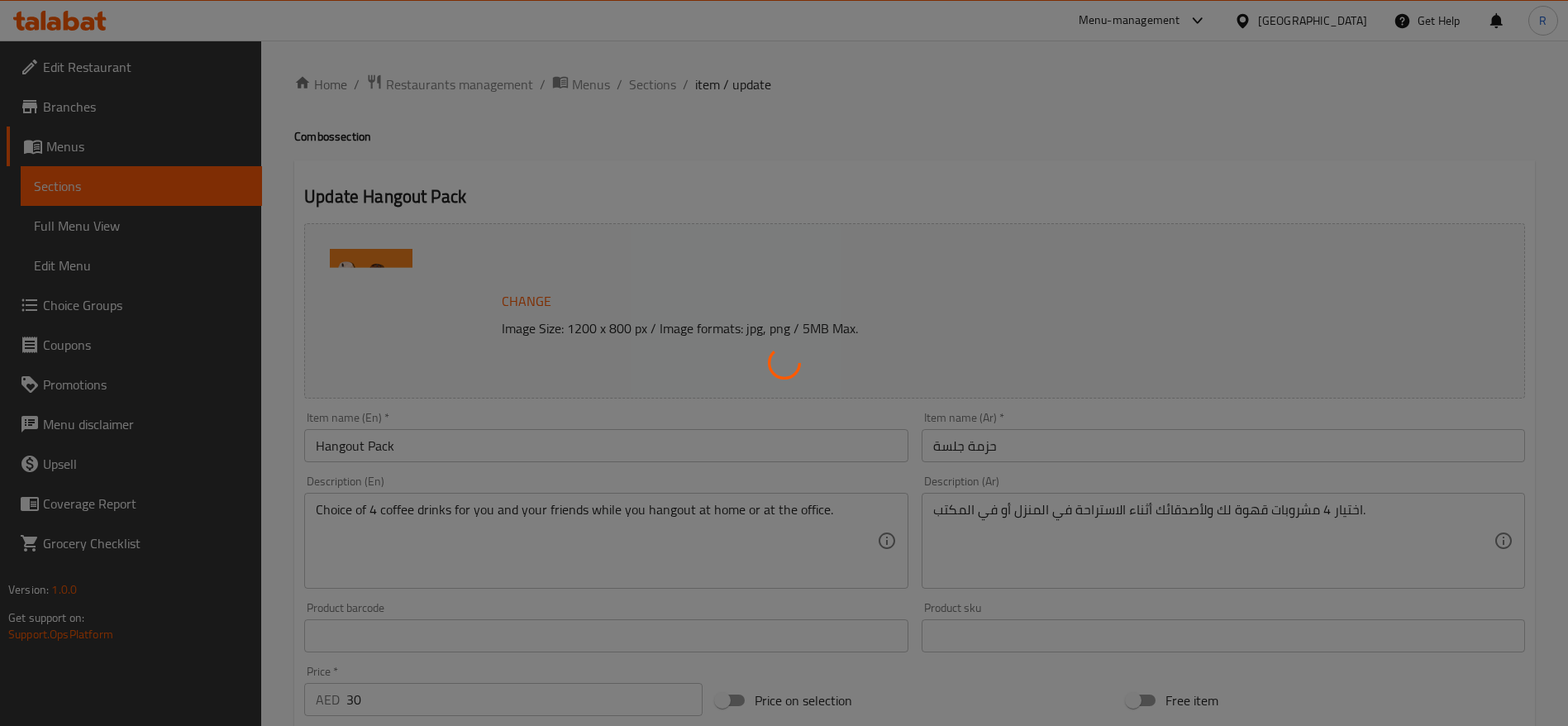
type input "اختيارك من السكر على الجانب"
type input "1"
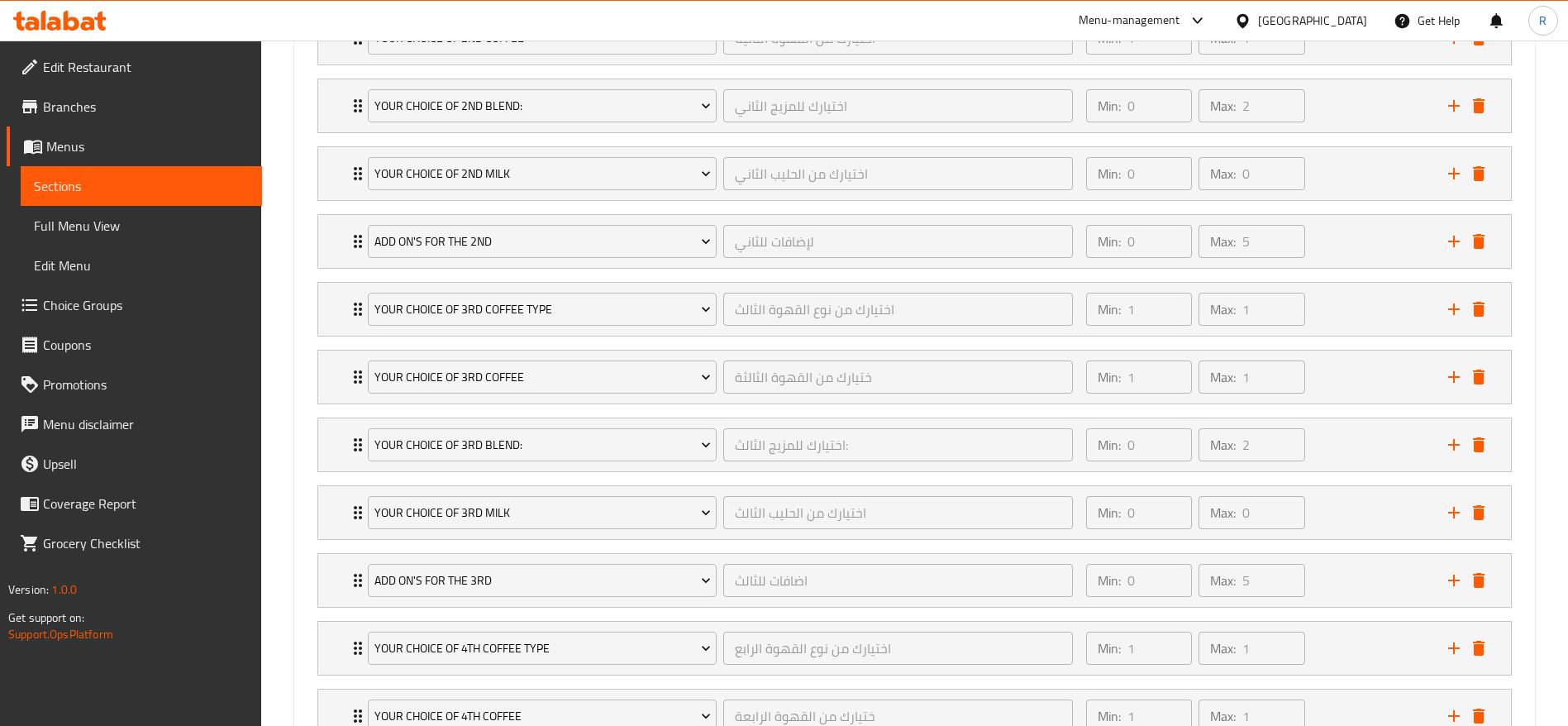
scroll to position [1867, 0]
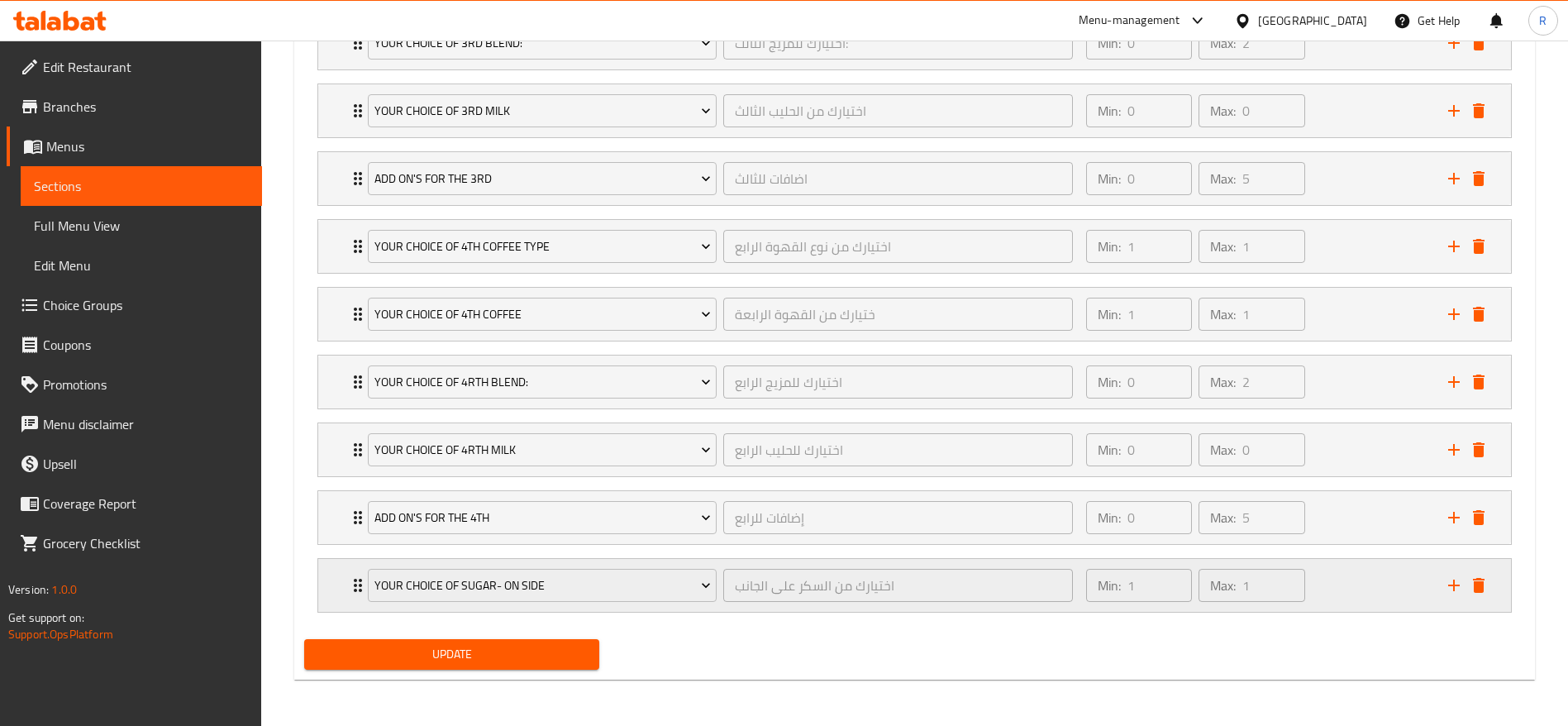
click at [348, 592] on icon "Expand" at bounding box center [359, 586] width 20 height 20
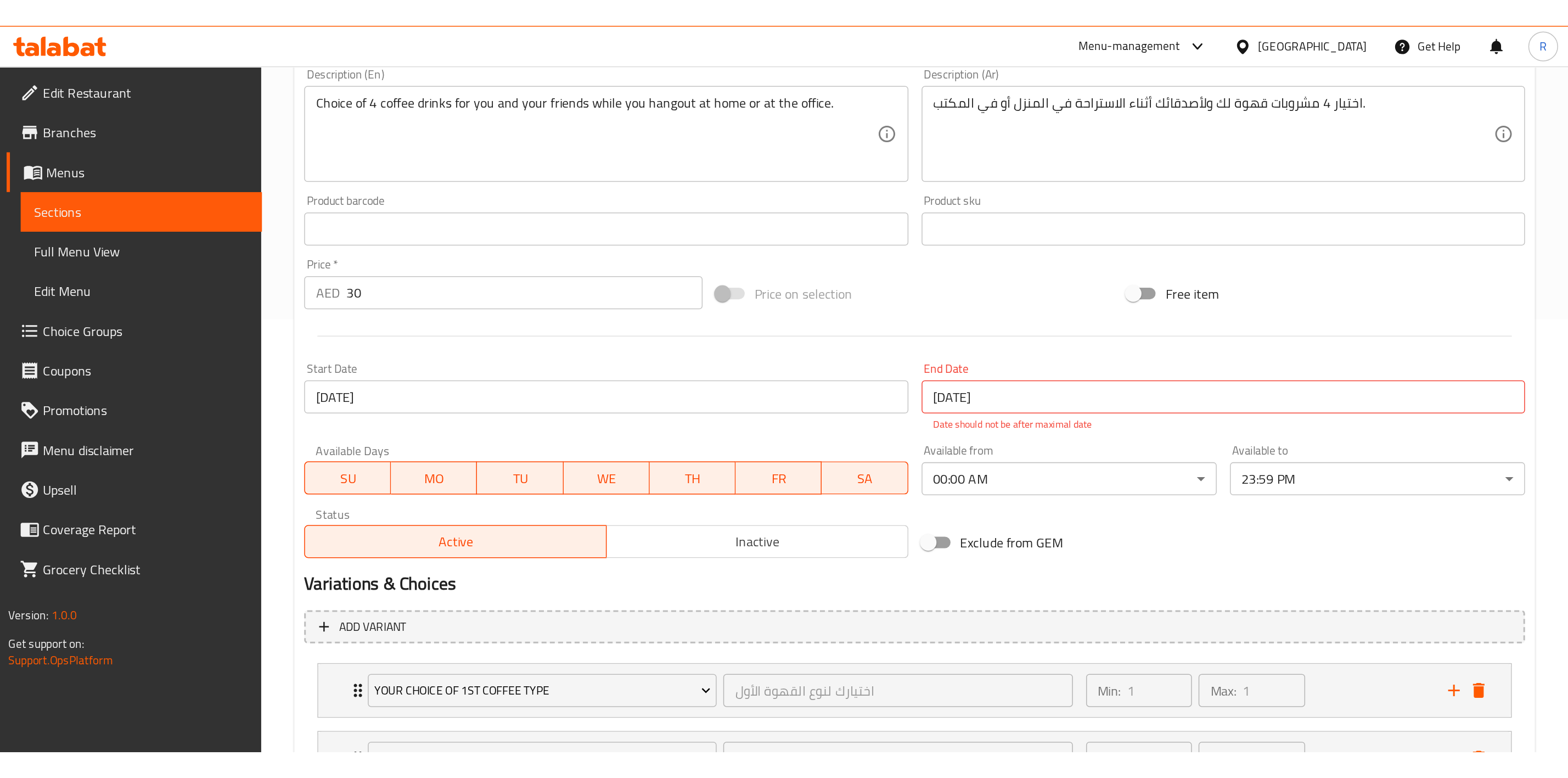
scroll to position [0, 0]
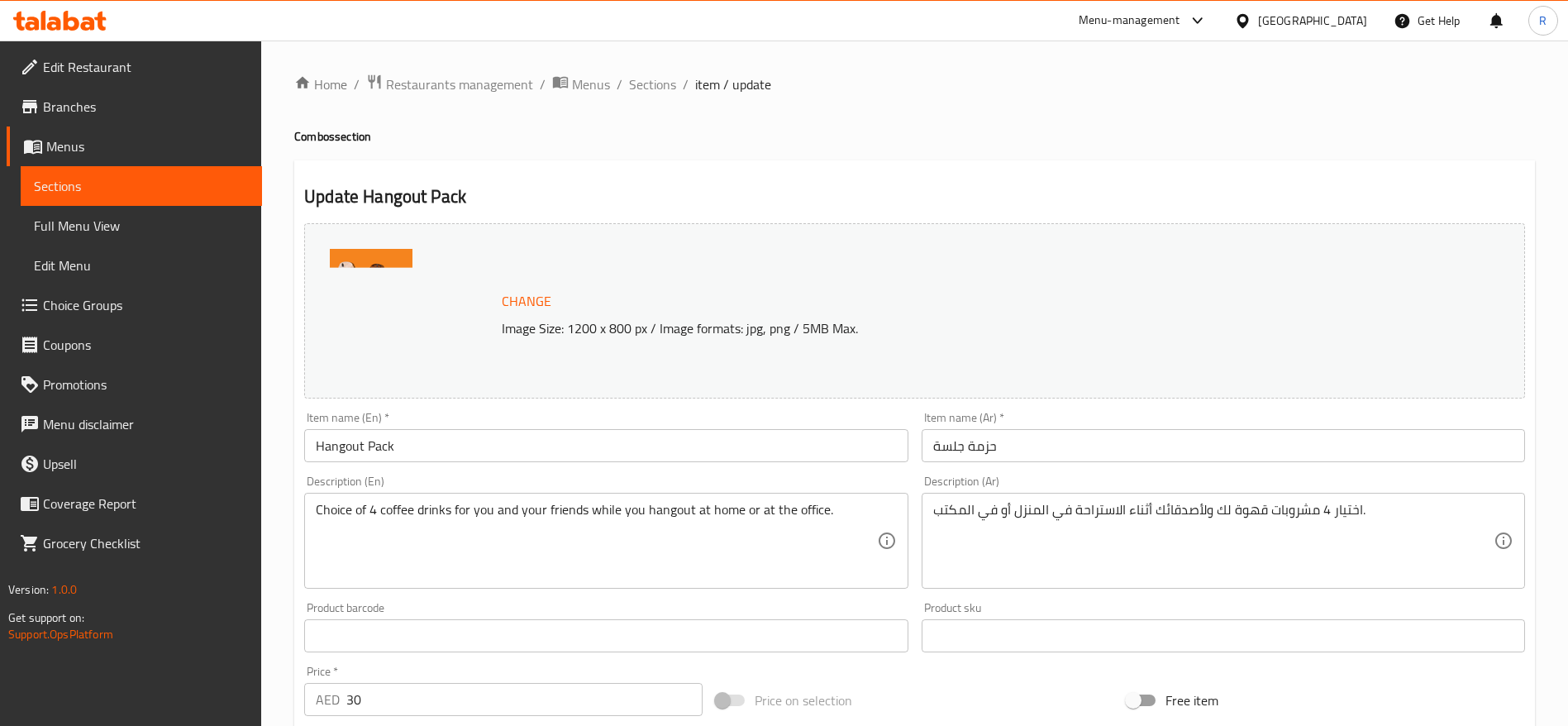
click at [100, 301] on span "Choice Groups" at bounding box center [146, 305] width 206 height 20
